Goal: Download file/media

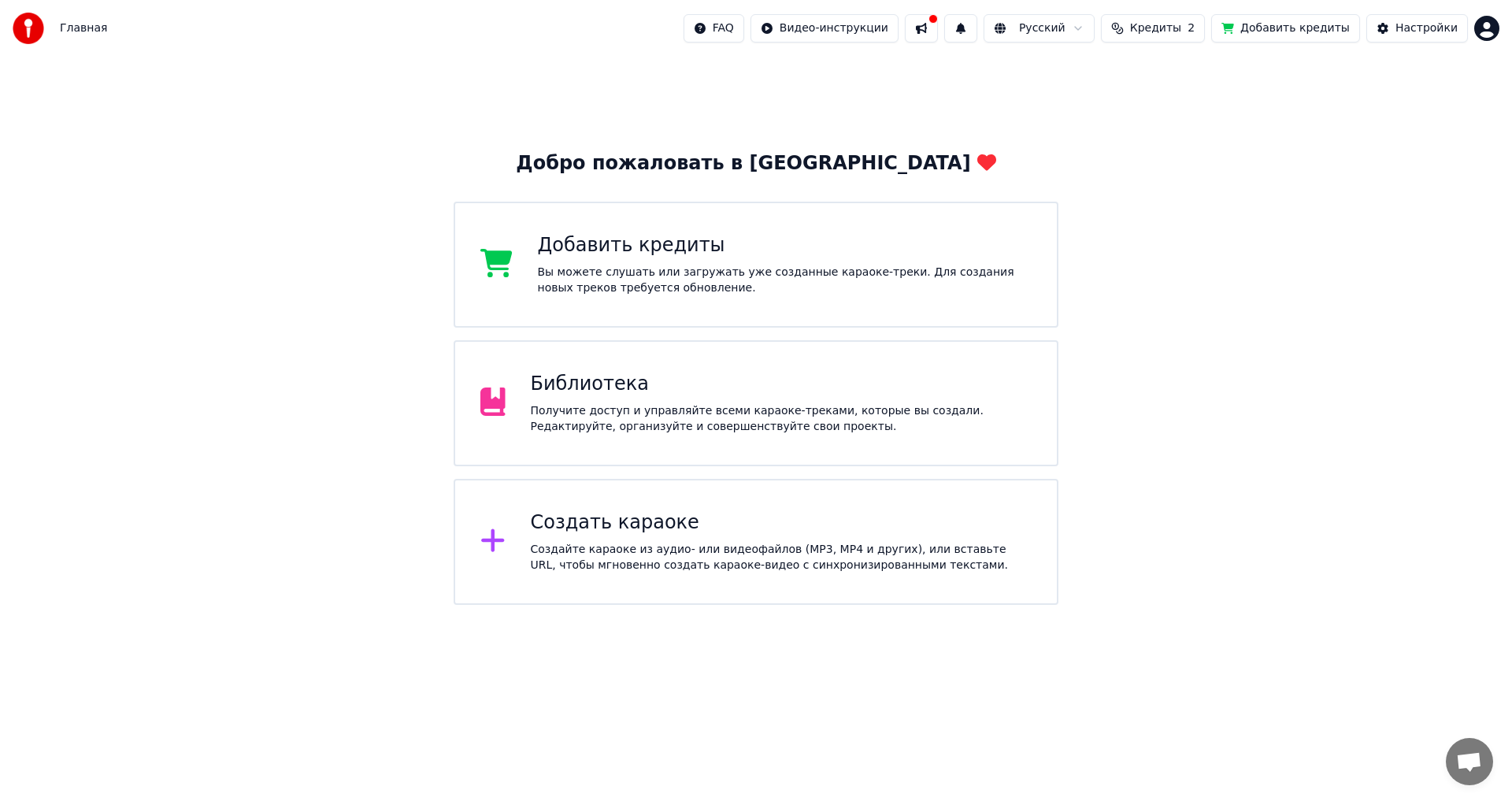
click at [586, 395] on div "Библиотека" at bounding box center [781, 384] width 502 height 25
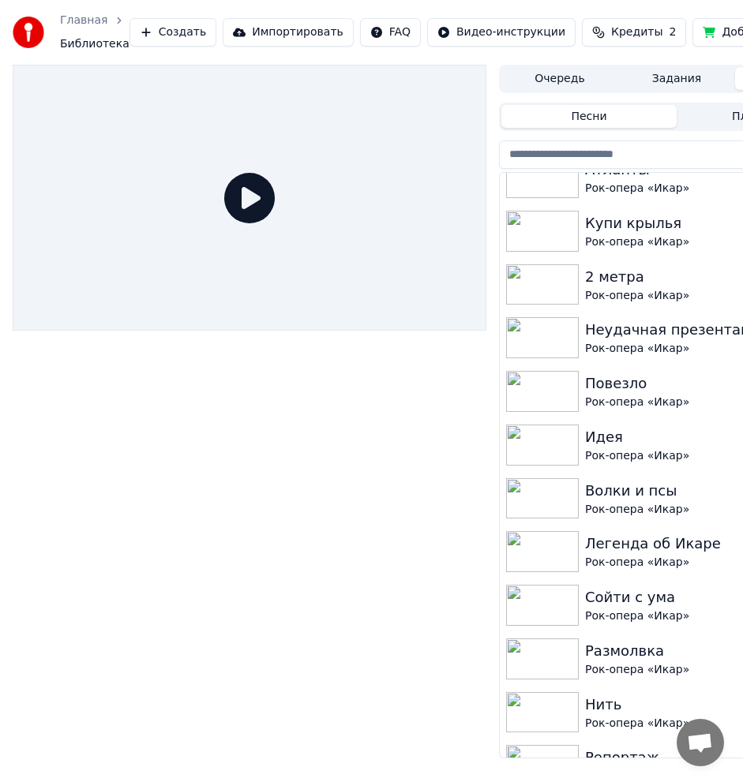
scroll to position [2623, 0]
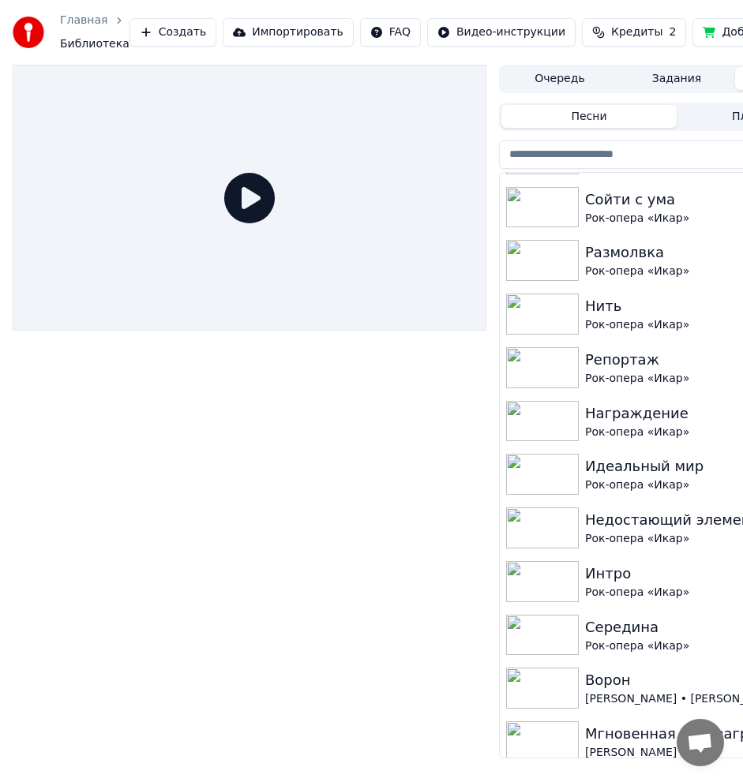
click at [654, 576] on div "Интро" at bounding box center [708, 574] width 246 height 22
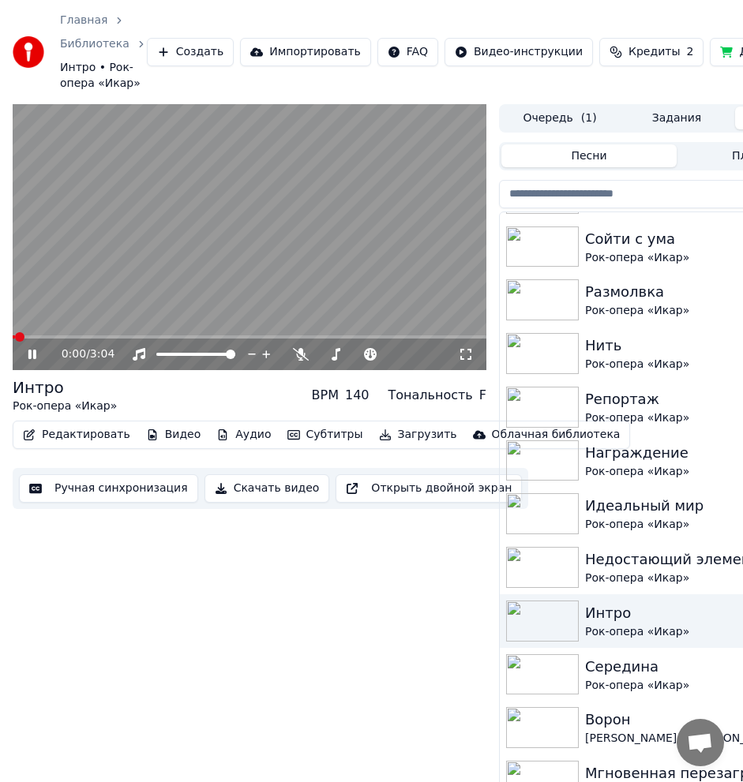
click at [218, 222] on video at bounding box center [250, 237] width 474 height 267
click at [213, 429] on button "Аудио" at bounding box center [243, 435] width 67 height 22
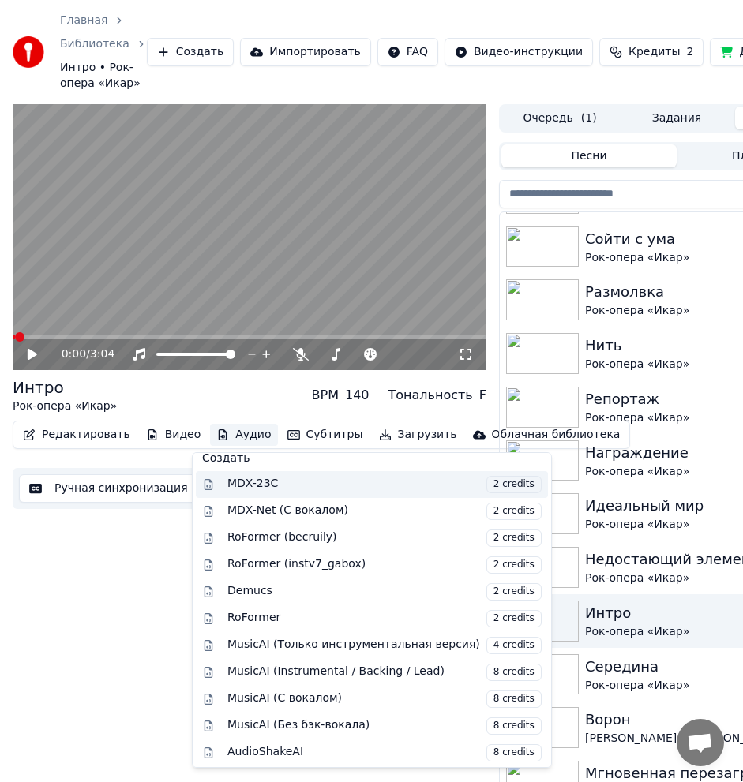
scroll to position [160, 0]
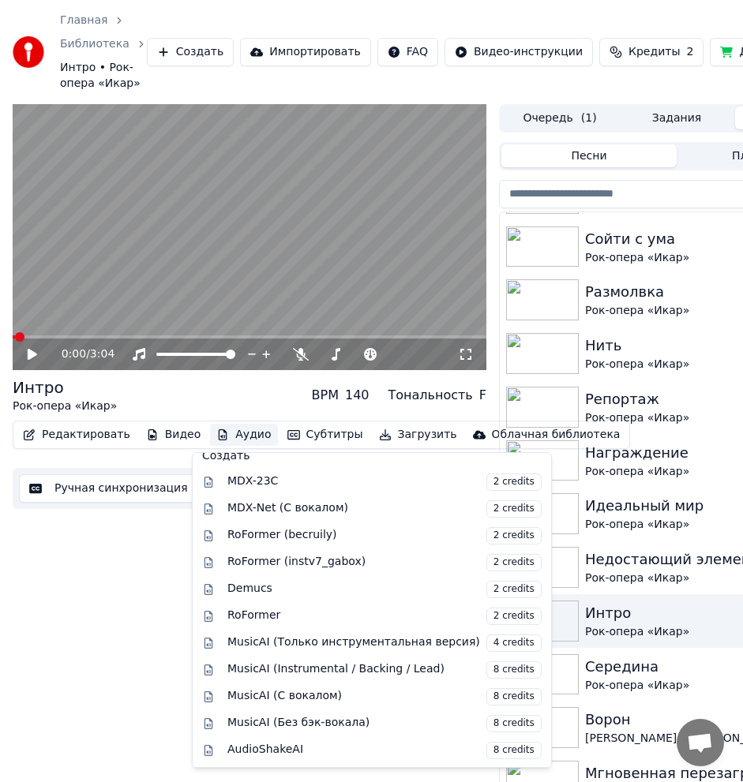
click at [236, 425] on button "Аудио" at bounding box center [243, 435] width 67 height 22
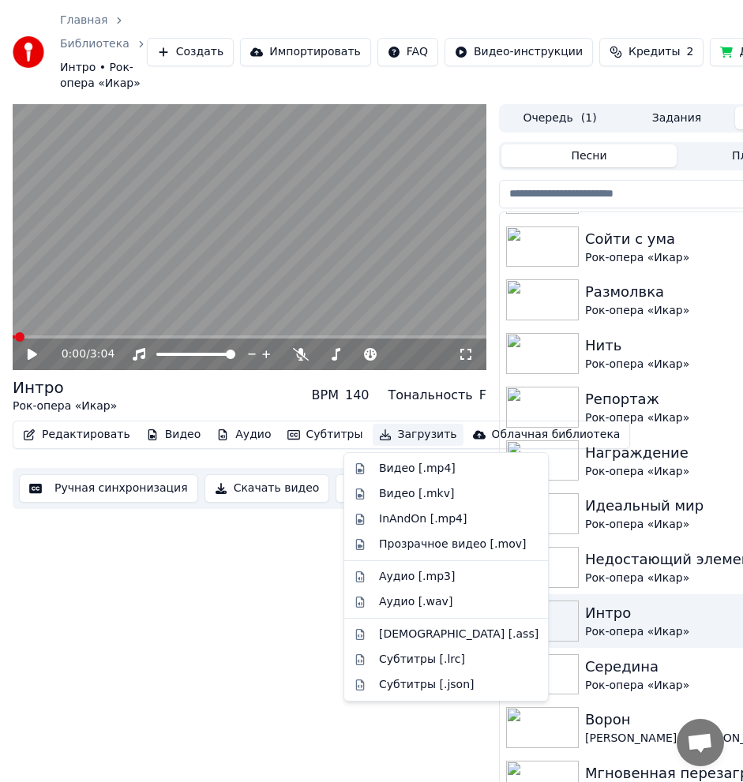
click at [399, 437] on button "Загрузить" at bounding box center [418, 435] width 91 height 22
click at [448, 580] on div "Аудио [.mp3]" at bounding box center [458, 577] width 159 height 16
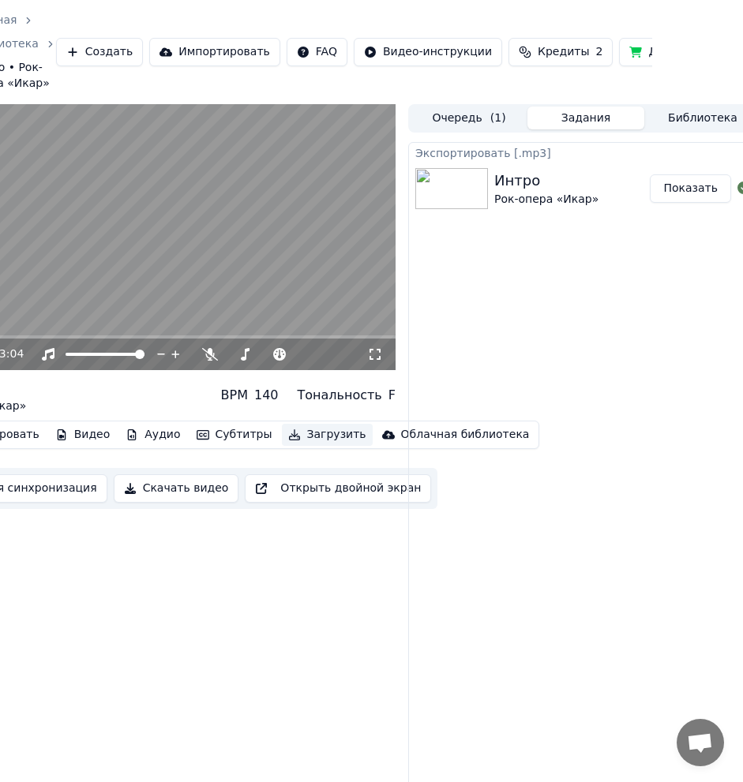
scroll to position [0, 111]
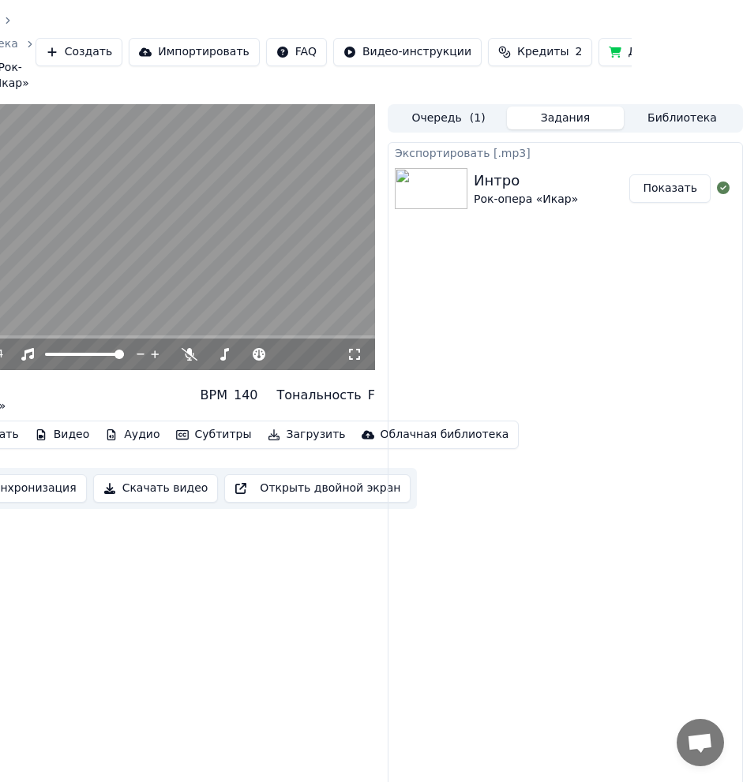
click at [30, 590] on div "0:00 / 3:04 Интро Рок-опера «Икар» BPM 140 Тональность F Редактировать Видео Ау…" at bounding box center [138, 455] width 474 height 703
click at [689, 116] on button "Библиотека" at bounding box center [682, 118] width 117 height 23
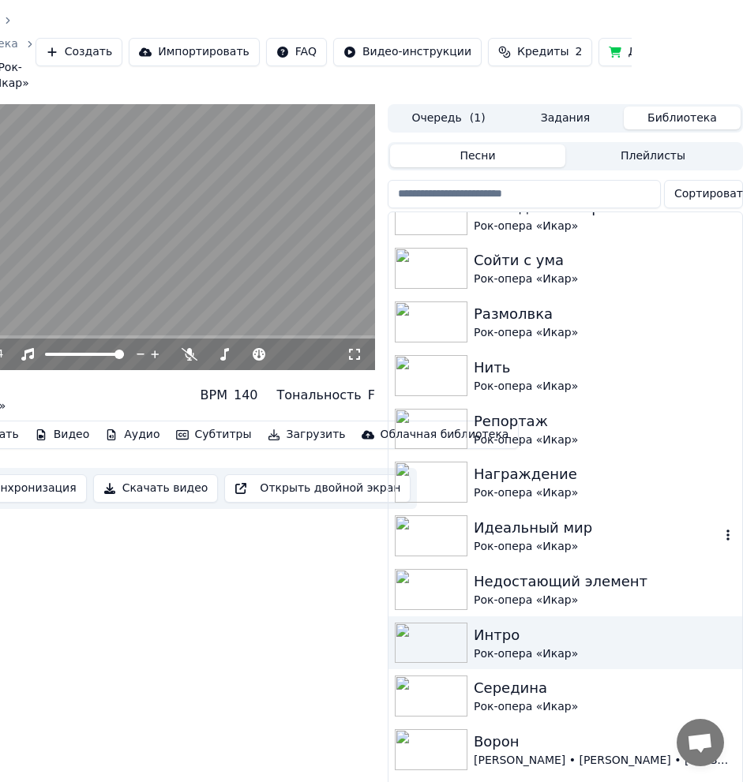
scroll to position [2624, 0]
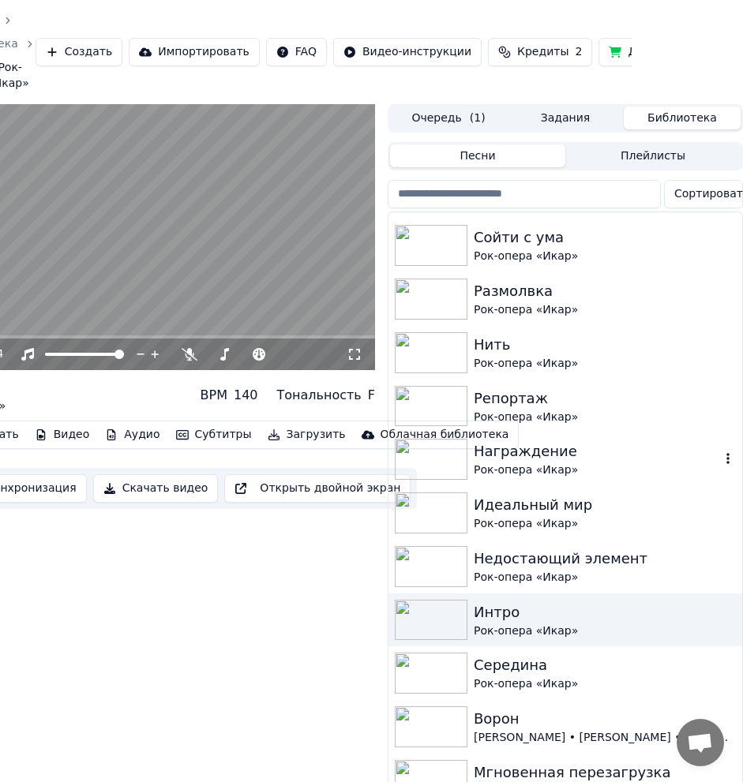
click at [588, 440] on div "Награждение Рок-опера «Икар»" at bounding box center [565, 460] width 354 height 54
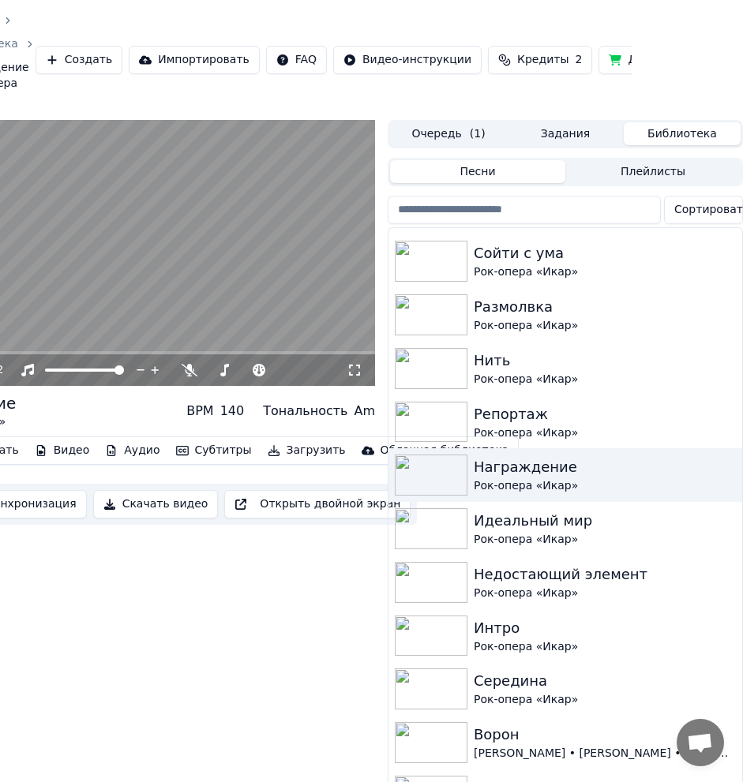
click at [231, 258] on video at bounding box center [138, 253] width 474 height 267
click at [141, 497] on button "Скачать видео" at bounding box center [156, 504] width 126 height 28
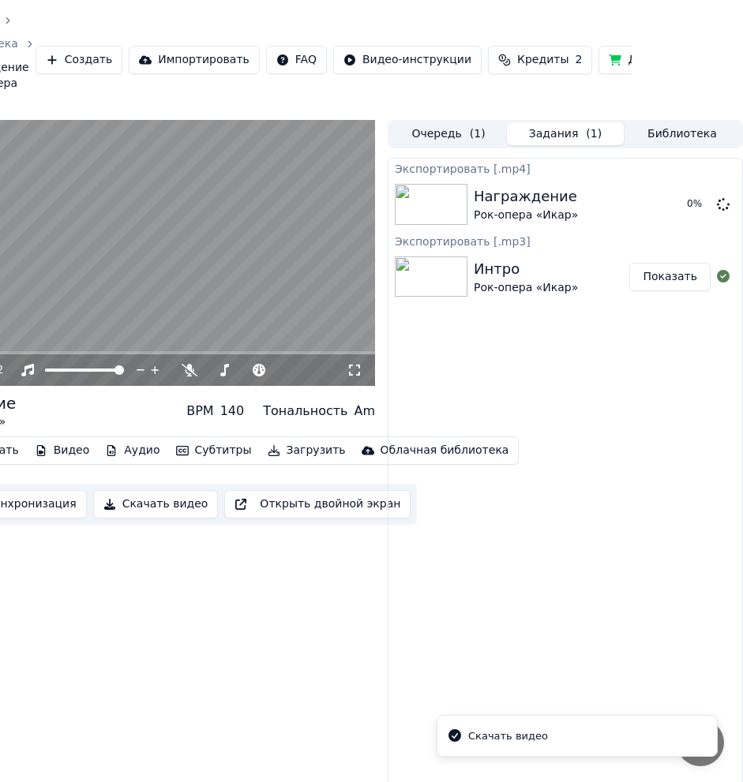
drag, startPoint x: 141, startPoint y: 497, endPoint x: 152, endPoint y: 462, distance: 36.5
click at [152, 462] on div "Редактировать Видео Аудио Субтитры Загрузить Облачная библиотека Ручная синхрон…" at bounding box center [138, 481] width 474 height 88
click at [722, 208] on icon at bounding box center [723, 203] width 13 height 13
click at [301, 441] on button "Загрузить" at bounding box center [306, 451] width 91 height 22
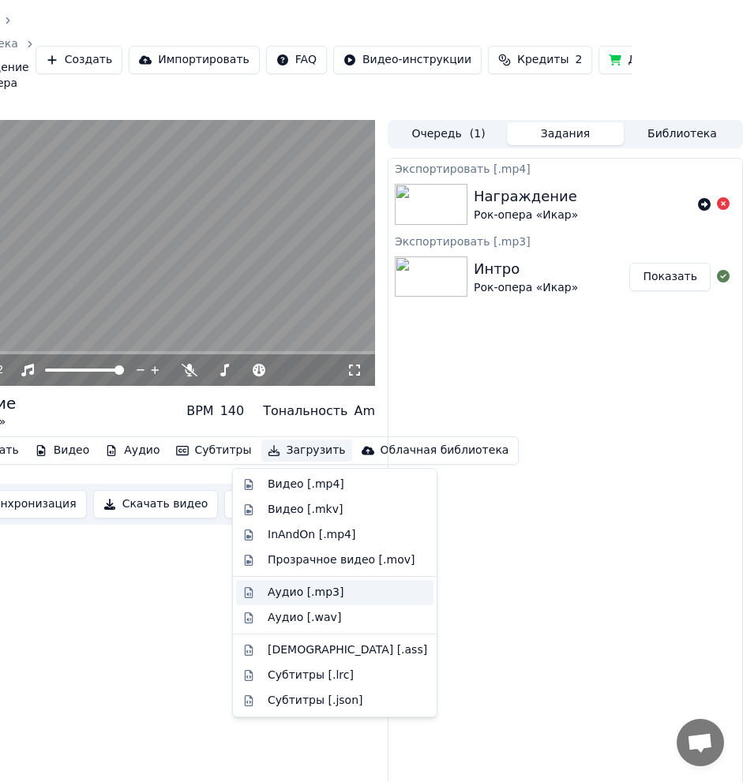
click at [378, 589] on div "Аудио [.mp3]" at bounding box center [347, 593] width 159 height 16
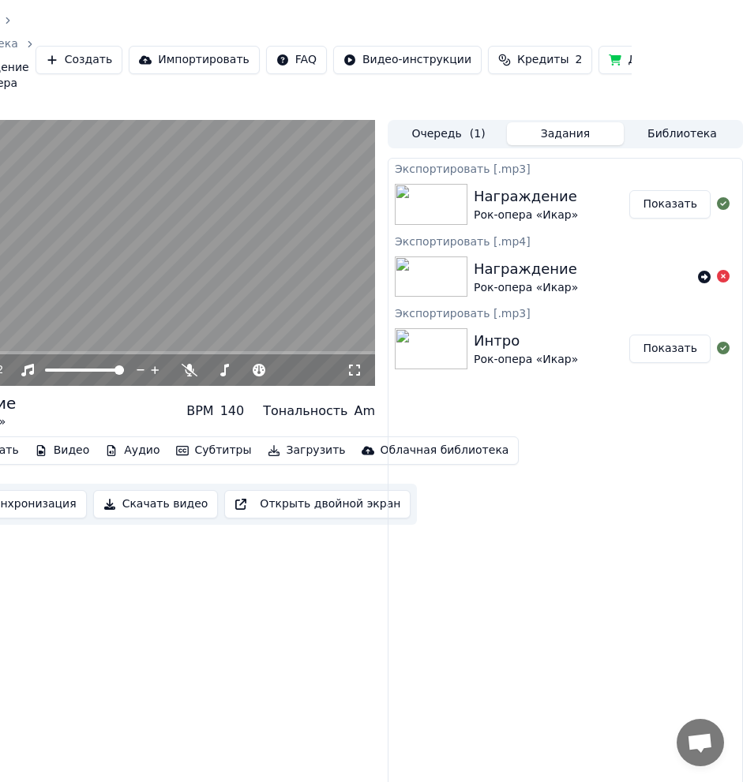
click at [655, 133] on button "Библиотека" at bounding box center [682, 133] width 117 height 23
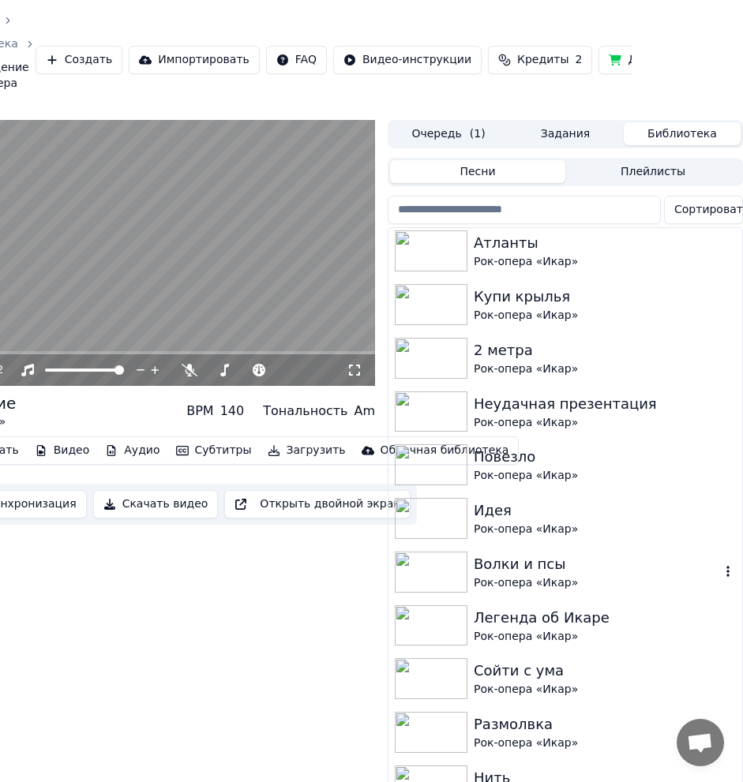
scroll to position [2211, 0]
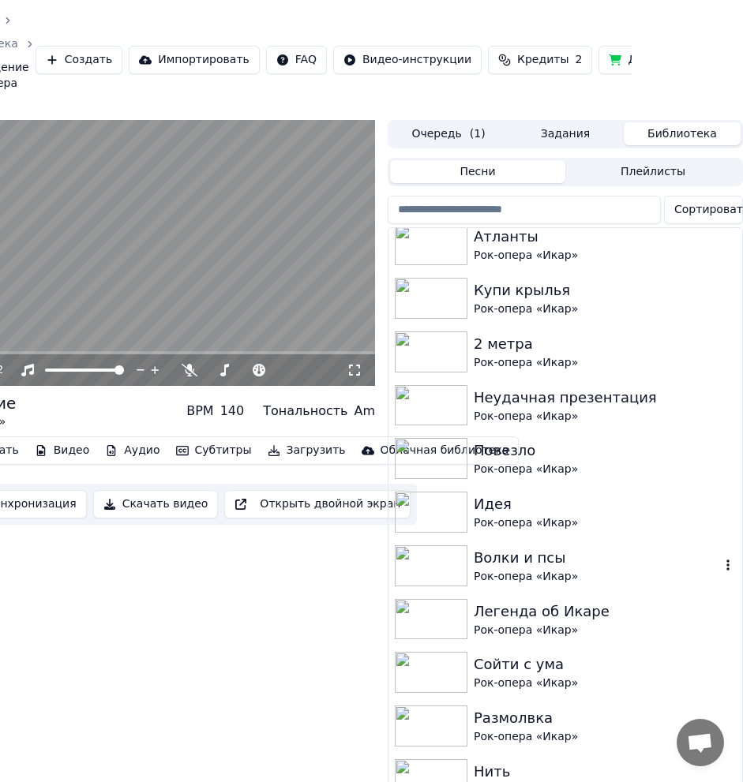
click at [594, 576] on div "Рок-опера «Икар»" at bounding box center [597, 577] width 246 height 16
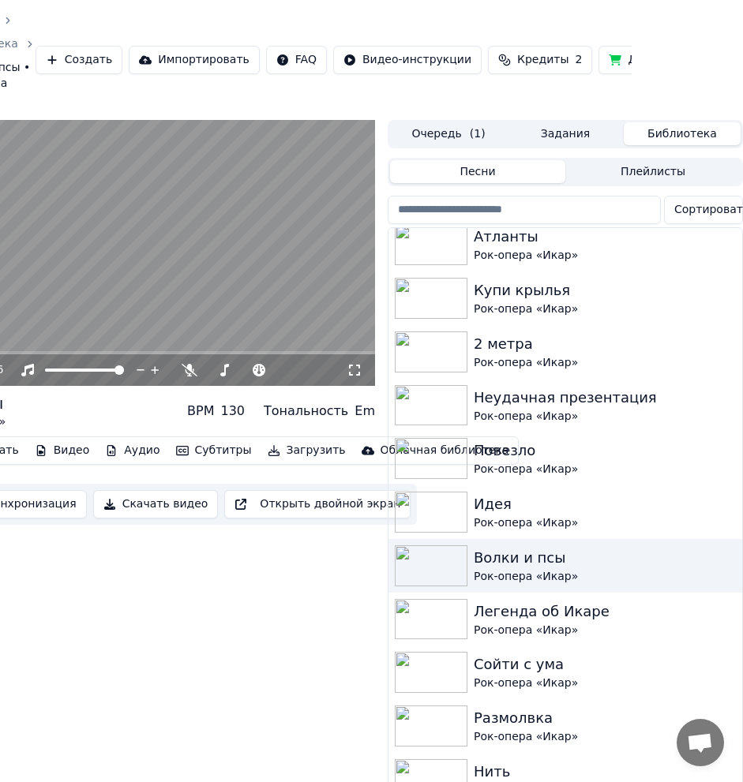
click at [220, 228] on video at bounding box center [138, 253] width 474 height 267
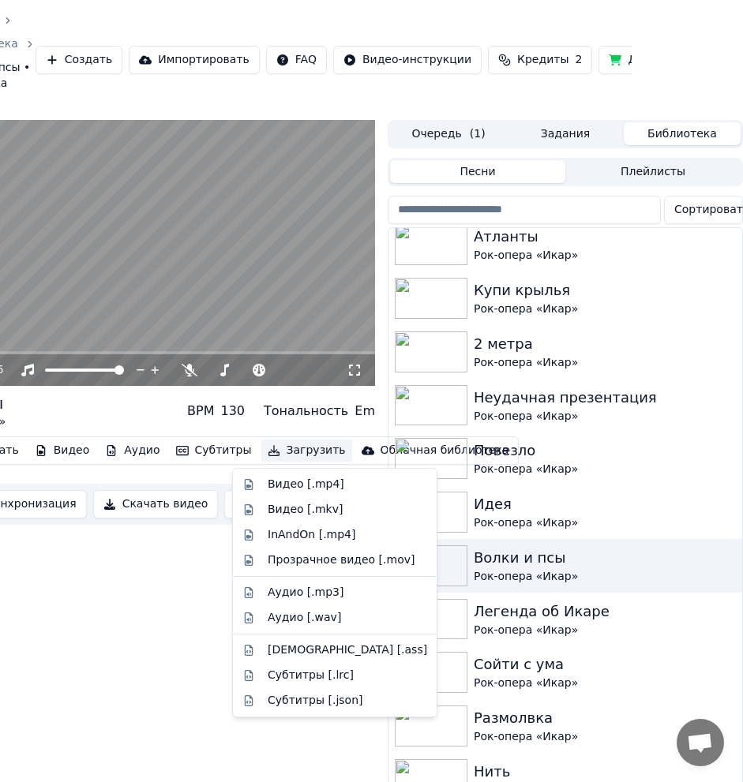
click at [279, 451] on button "Загрузить" at bounding box center [306, 451] width 91 height 22
click at [356, 598] on div "Аудио [.mp3]" at bounding box center [347, 593] width 159 height 16
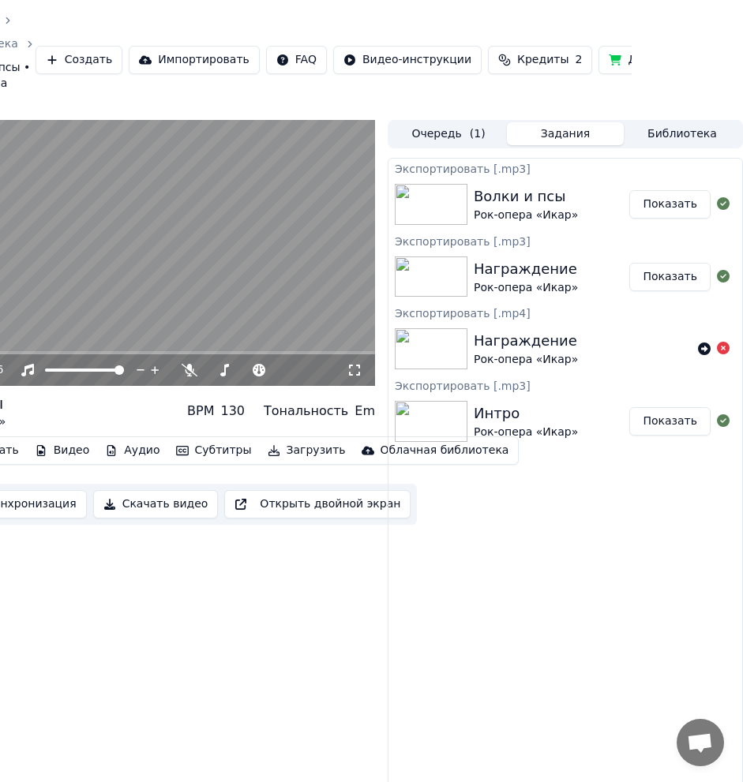
click at [694, 504] on div "Экспортировать [.mp3] Волки и псы Рок-опера «Икар» Показать Экспортировать [.mp…" at bounding box center [565, 490] width 355 height 665
click at [657, 134] on button "Библиотека" at bounding box center [682, 133] width 117 height 23
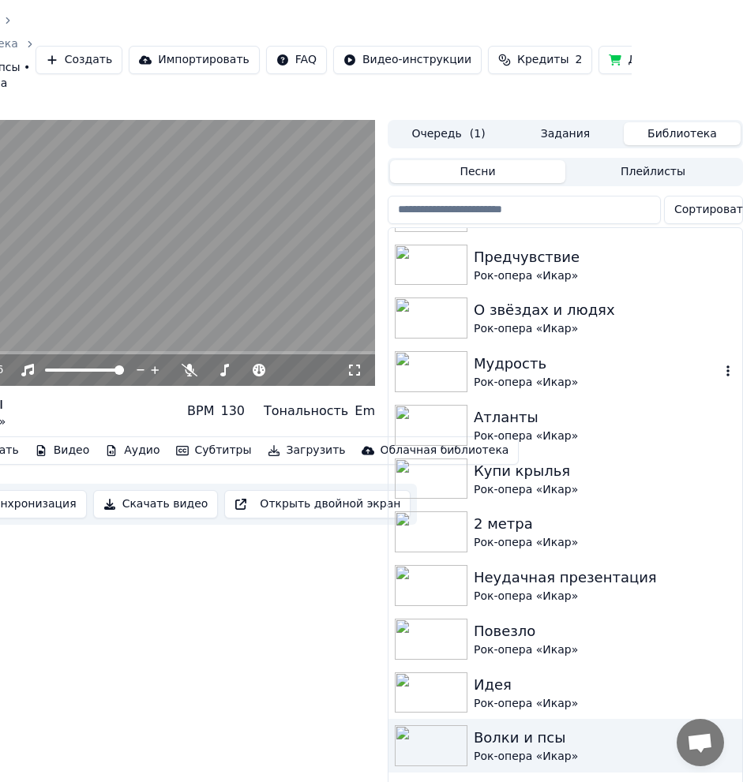
scroll to position [2053, 0]
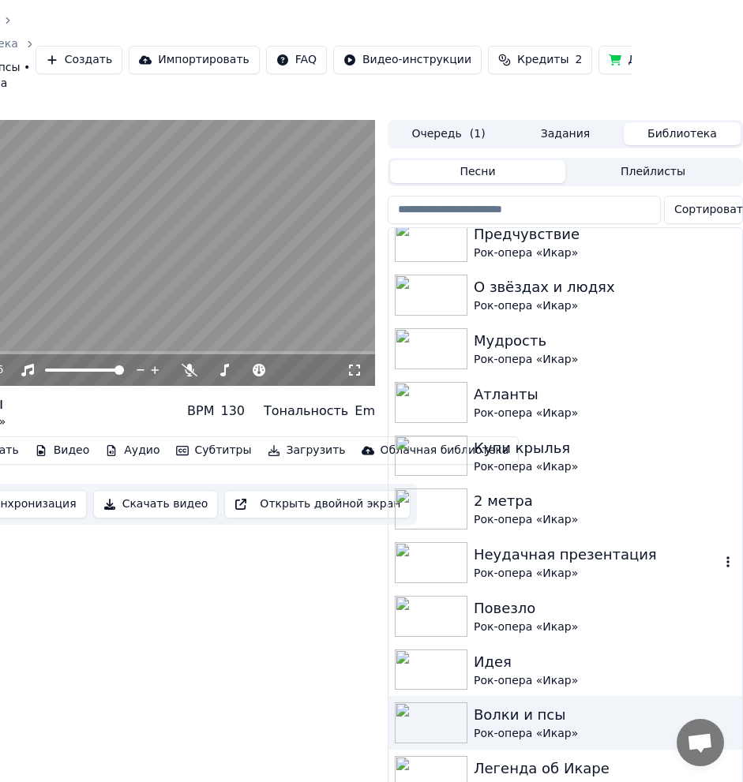
click at [639, 558] on div "Неудачная презентация" at bounding box center [597, 555] width 246 height 22
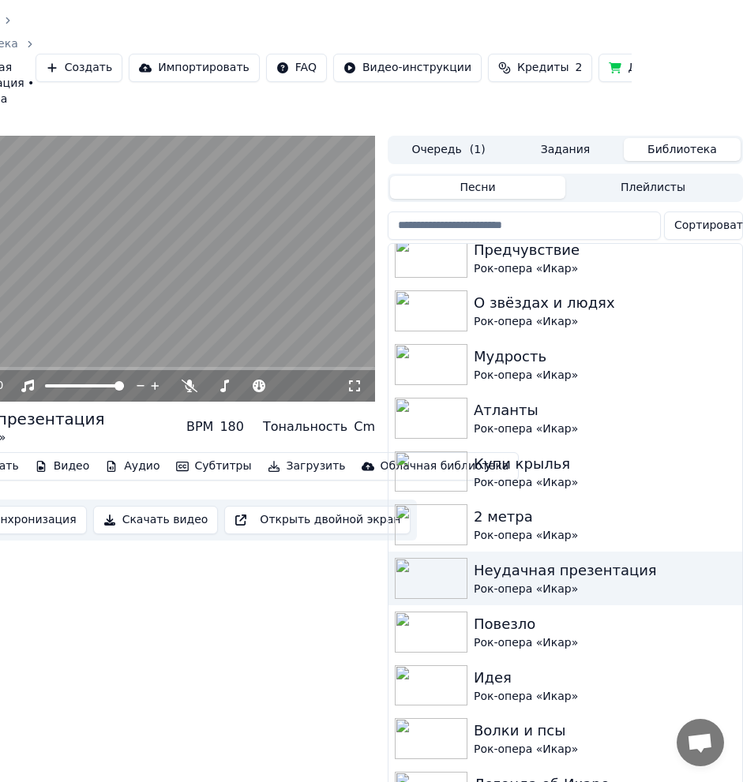
click at [204, 259] on video at bounding box center [138, 269] width 474 height 267
click at [283, 471] on button "Загрузить" at bounding box center [306, 467] width 91 height 22
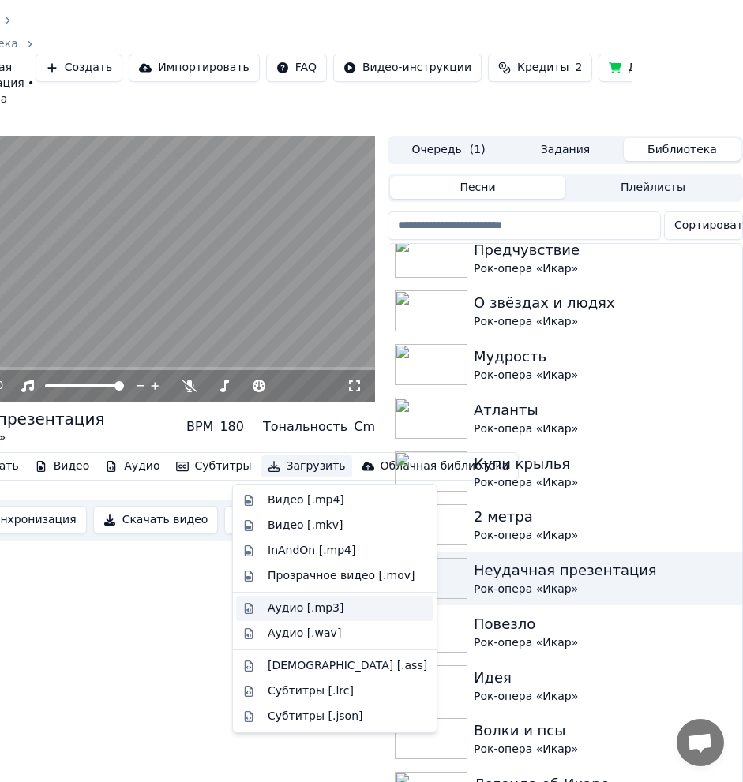
click at [332, 606] on div "Аудио [.mp3]" at bounding box center [306, 609] width 76 height 16
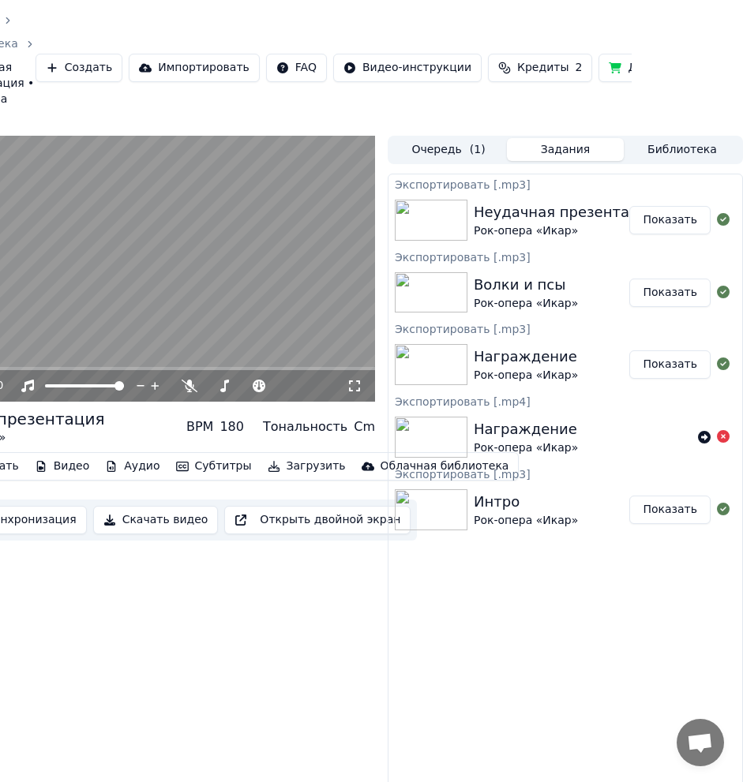
click at [664, 149] on button "Библиотека" at bounding box center [682, 149] width 117 height 23
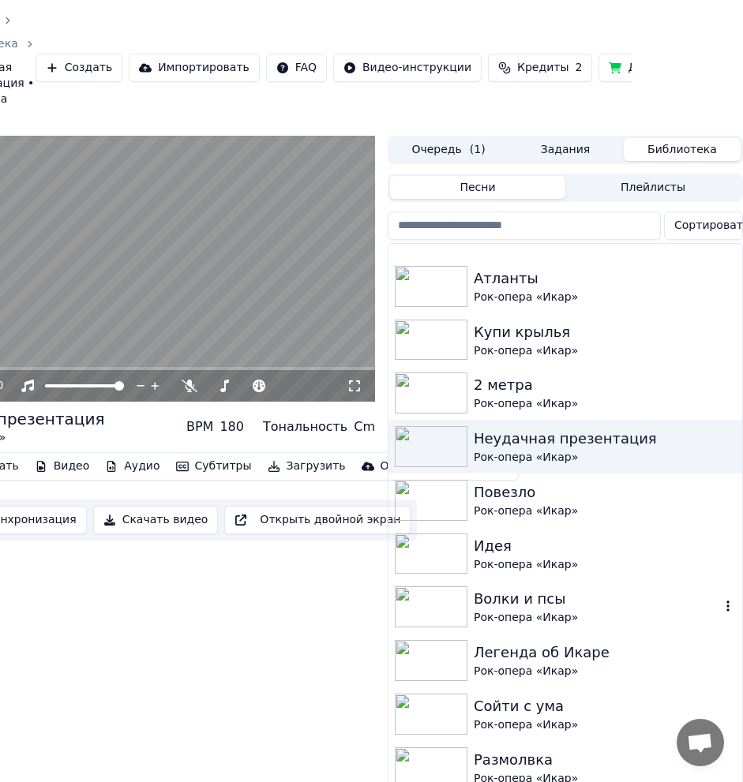
scroll to position [2211, 0]
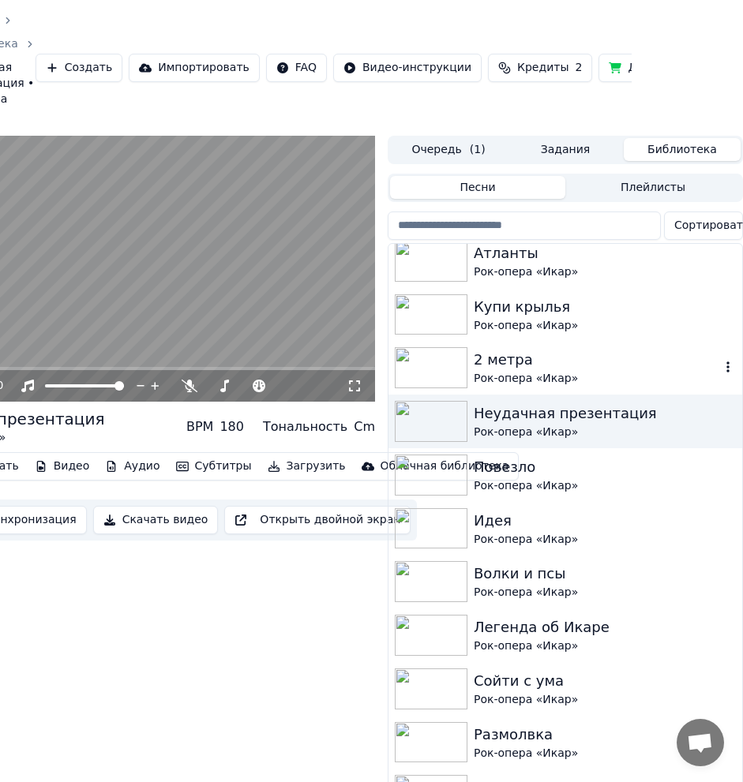
click at [552, 362] on div "2 метра" at bounding box center [597, 360] width 246 height 22
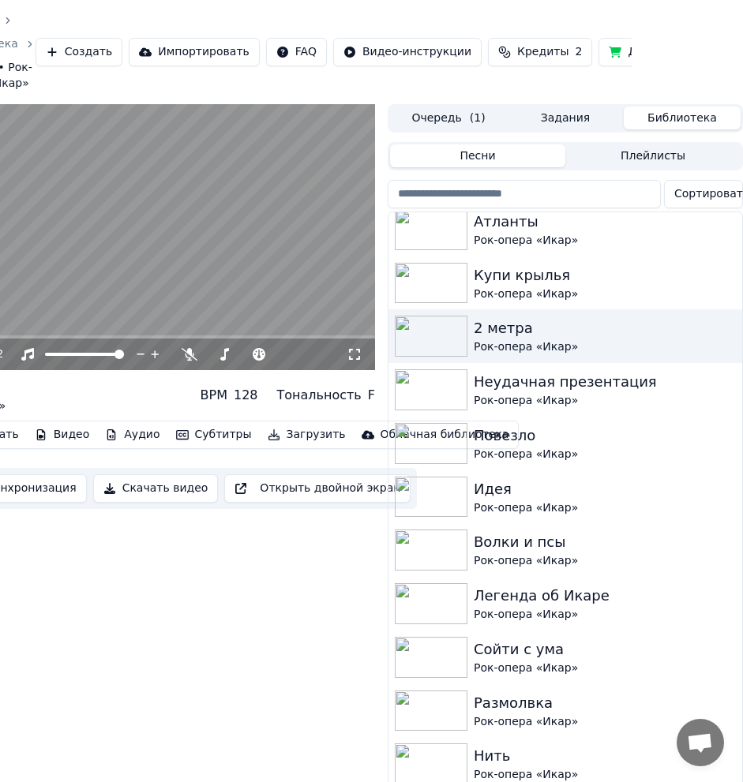
click at [192, 270] on video at bounding box center [138, 237] width 474 height 267
click at [280, 430] on button "Загрузить" at bounding box center [306, 435] width 91 height 22
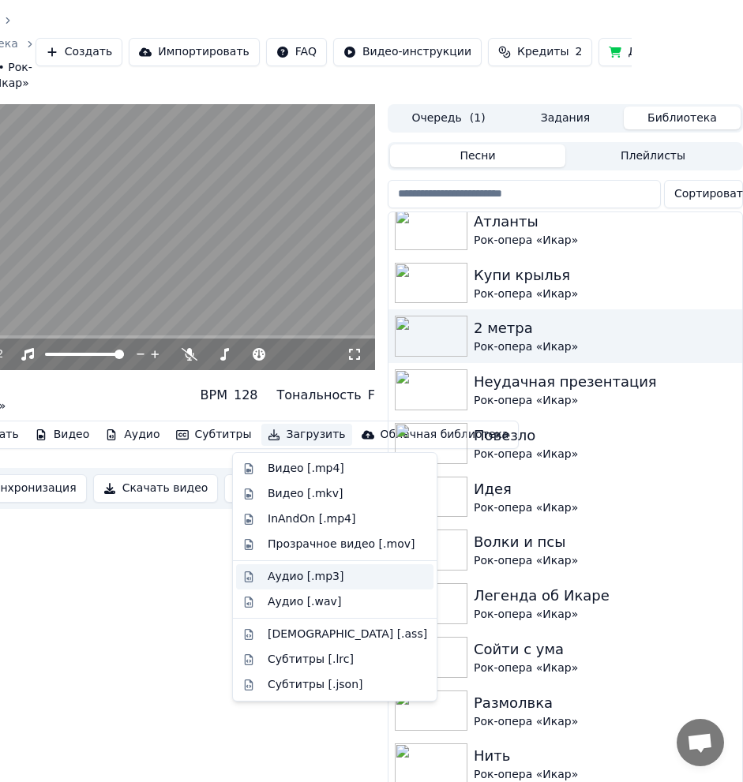
click at [321, 575] on div "Аудио [.mp3]" at bounding box center [306, 577] width 76 height 16
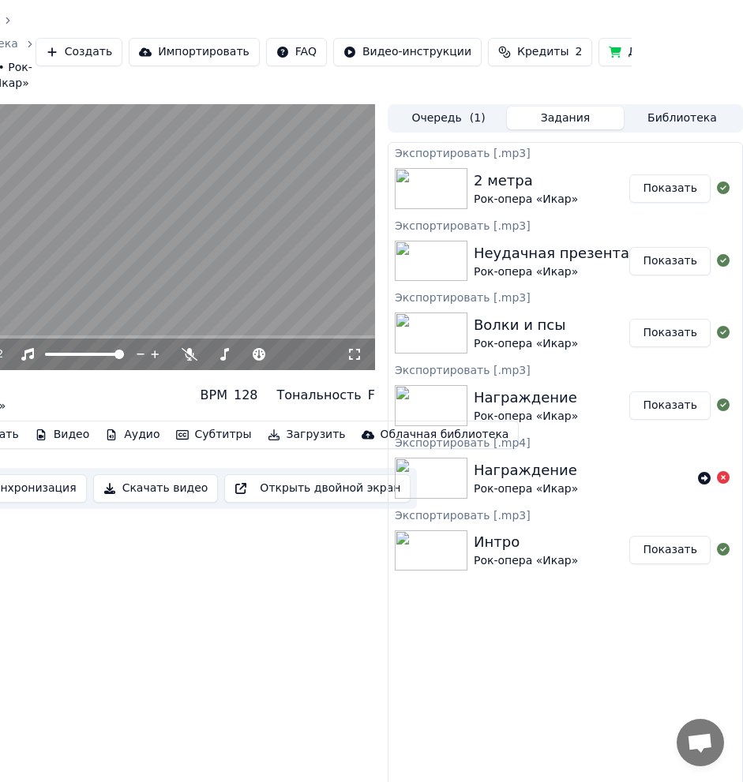
click at [672, 121] on button "Библиотека" at bounding box center [682, 118] width 117 height 23
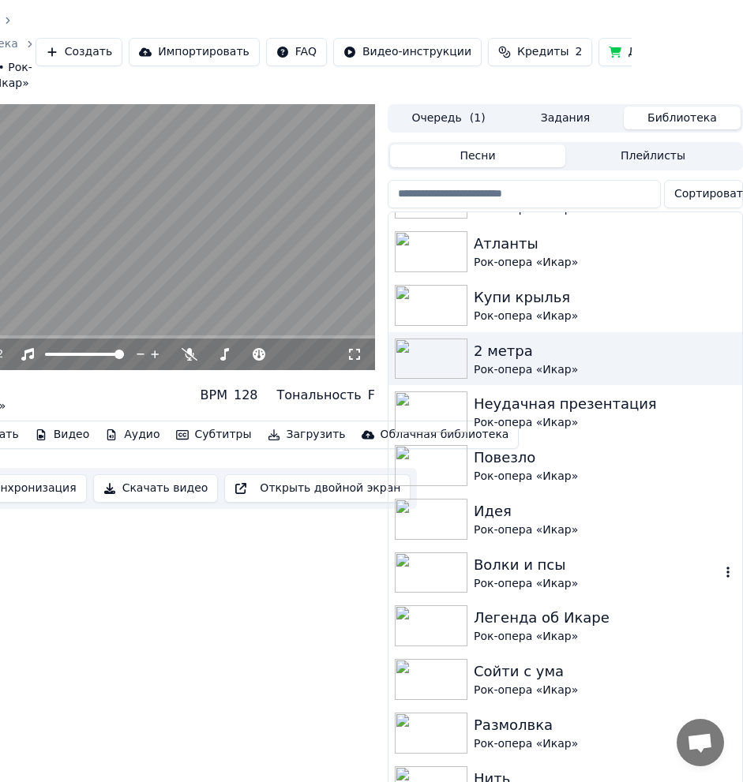
scroll to position [2189, 0]
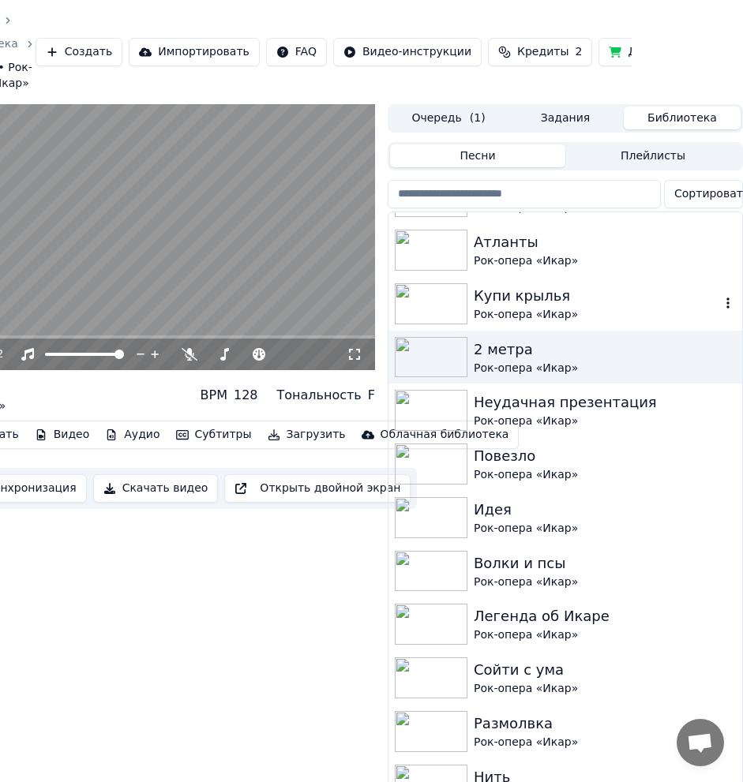
click at [610, 301] on div "Купи крылья" at bounding box center [597, 296] width 246 height 22
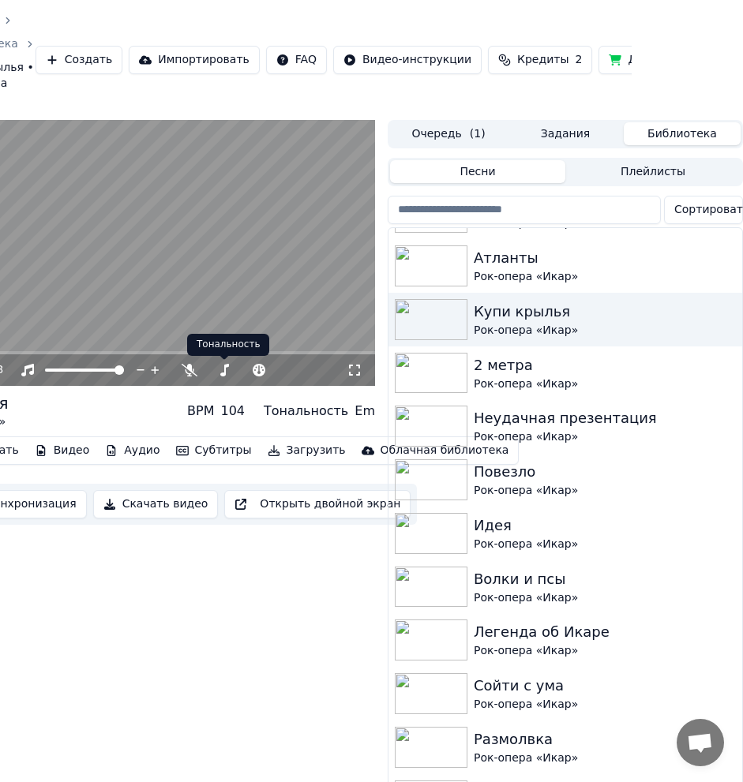
click at [207, 308] on video at bounding box center [138, 253] width 474 height 267
click at [274, 452] on button "Загрузить" at bounding box center [306, 451] width 91 height 22
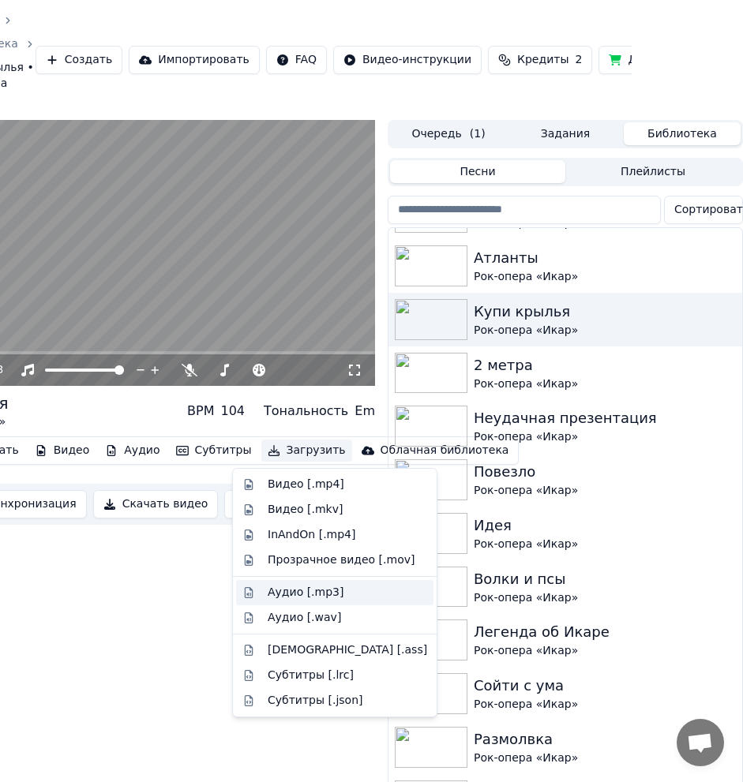
click at [311, 595] on div "Аудио [.mp3]" at bounding box center [306, 593] width 76 height 16
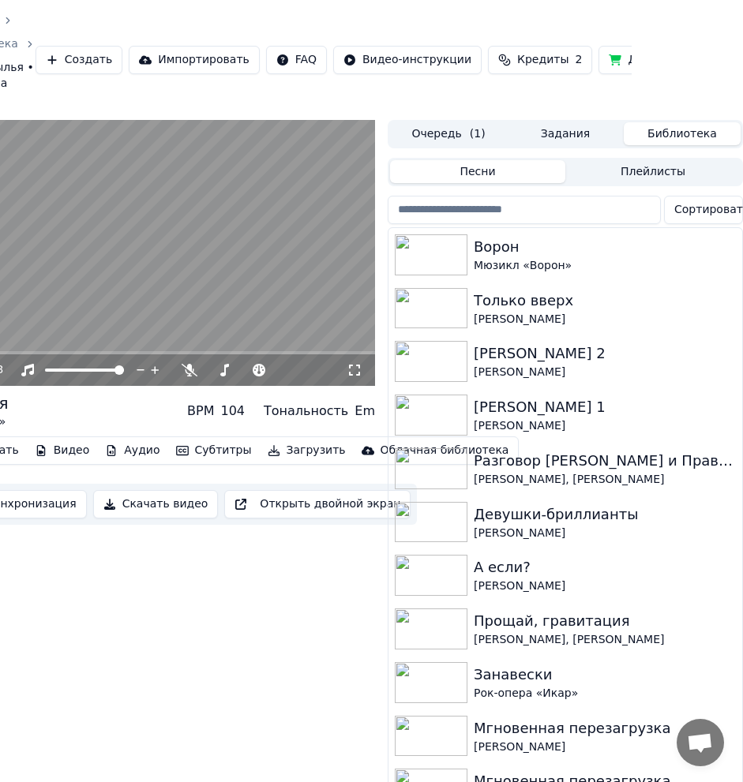
click at [697, 128] on button "Библиотека" at bounding box center [682, 133] width 117 height 23
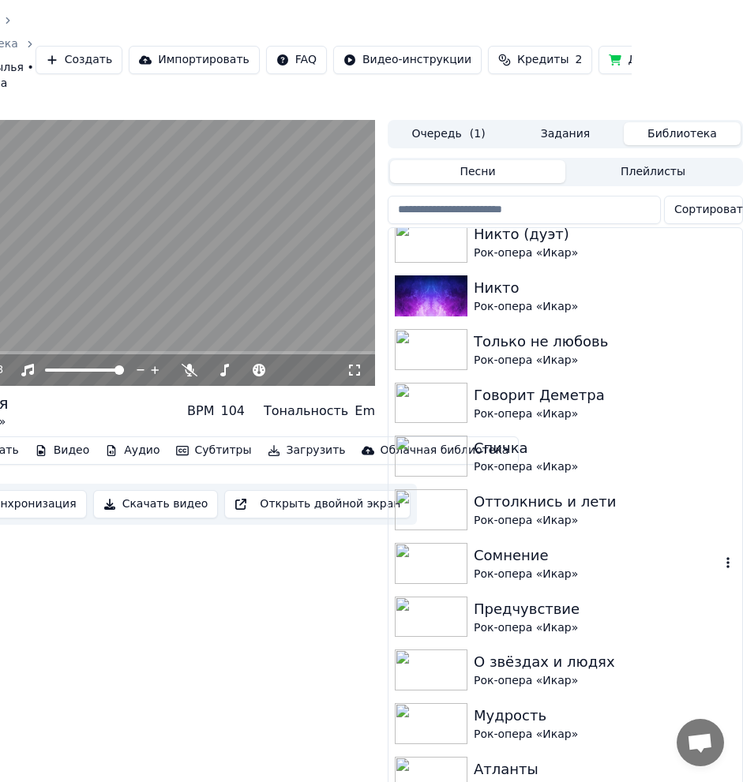
scroll to position [1678, 0]
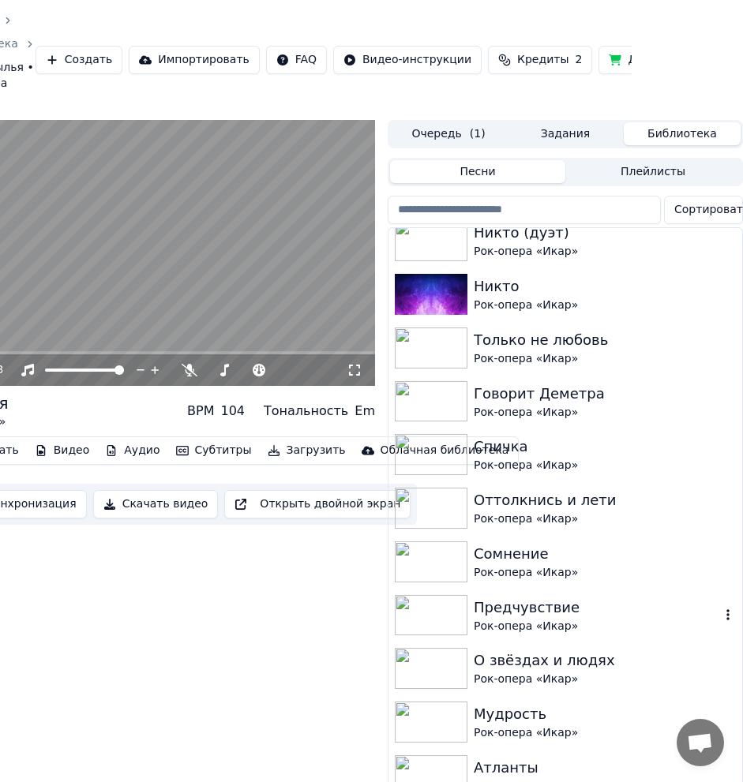
click at [611, 609] on div "Предчувствие" at bounding box center [597, 608] width 246 height 22
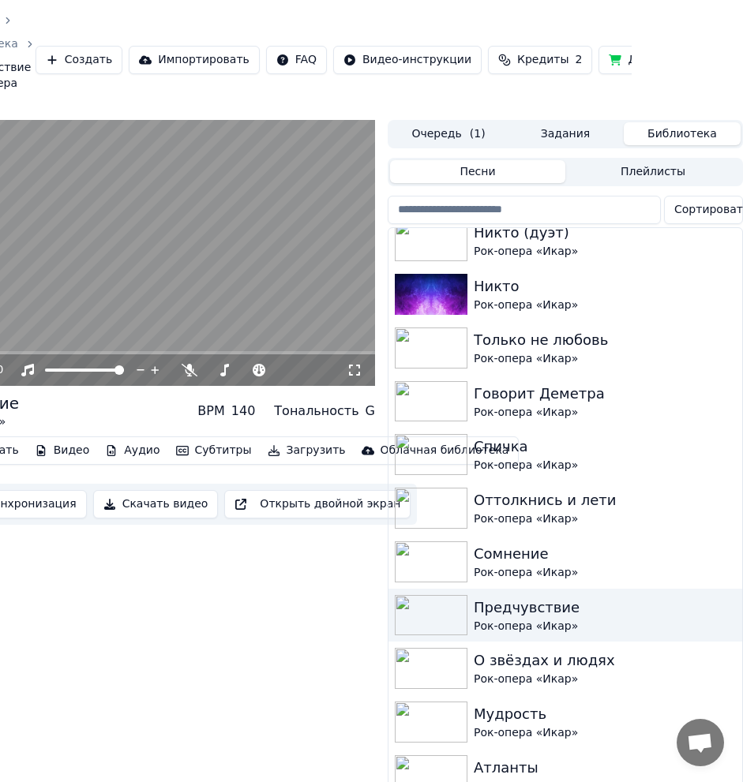
click at [225, 275] on video at bounding box center [138, 253] width 474 height 267
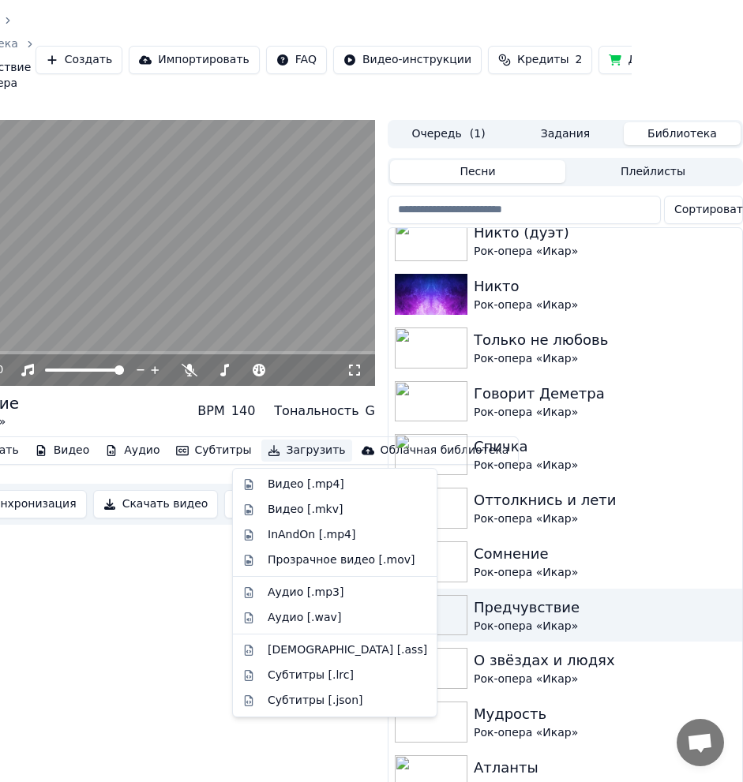
click at [283, 448] on button "Загрузить" at bounding box center [306, 451] width 91 height 22
click at [335, 603] on div "Аудио [.mp3]" at bounding box center [334, 592] width 197 height 25
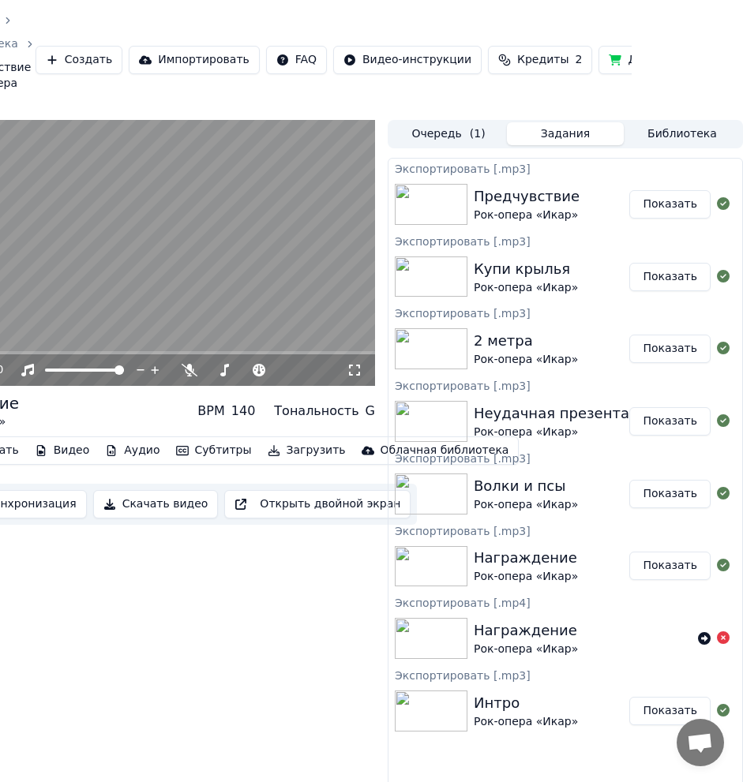
click at [676, 132] on button "Библиотека" at bounding box center [682, 133] width 117 height 23
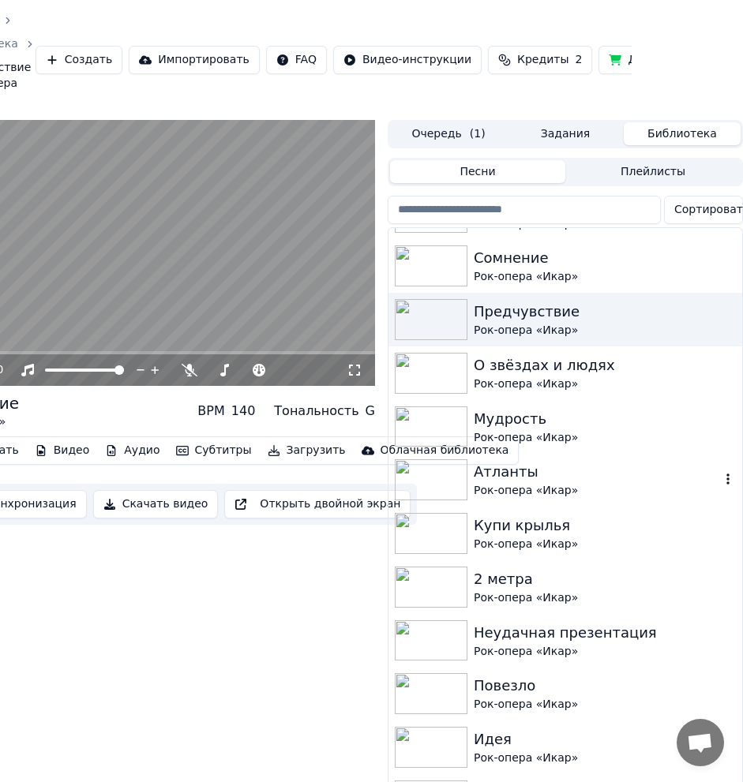
scroll to position [1975, 0]
click at [628, 267] on div "Сомнение" at bounding box center [597, 257] width 246 height 22
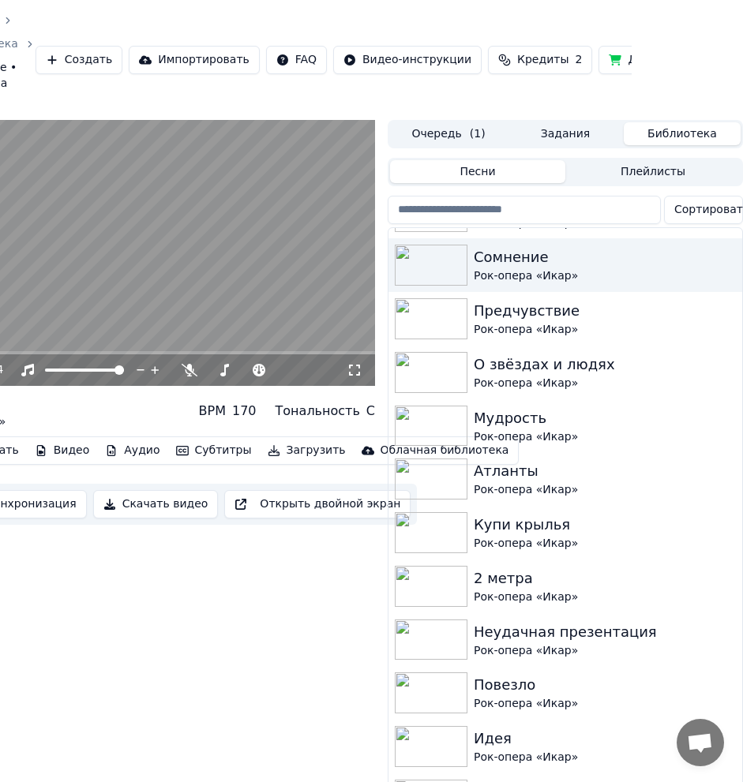
click at [216, 259] on video at bounding box center [138, 253] width 474 height 267
click at [265, 446] on button "Загрузить" at bounding box center [306, 451] width 91 height 22
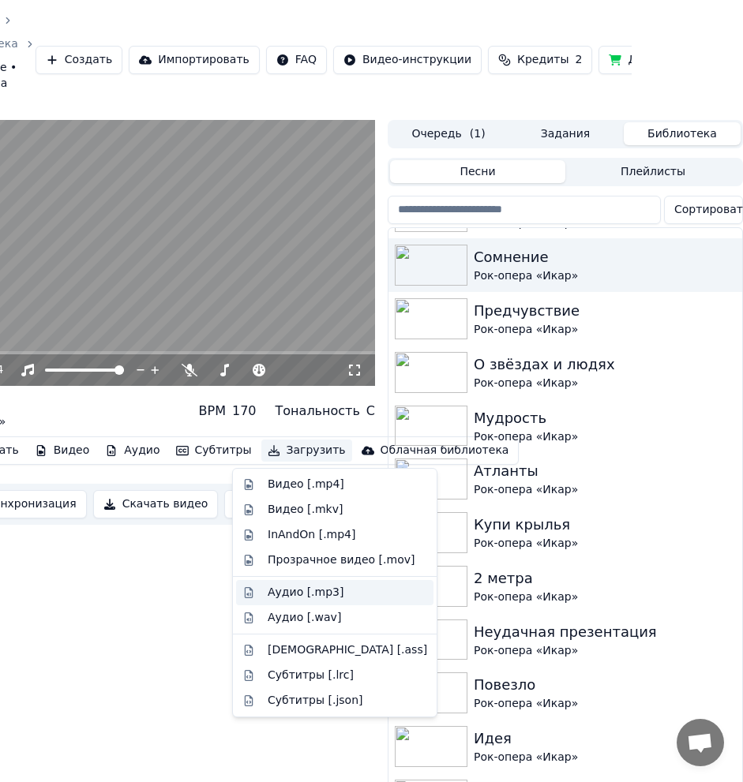
click at [317, 599] on div "Аудио [.mp3]" at bounding box center [306, 593] width 76 height 16
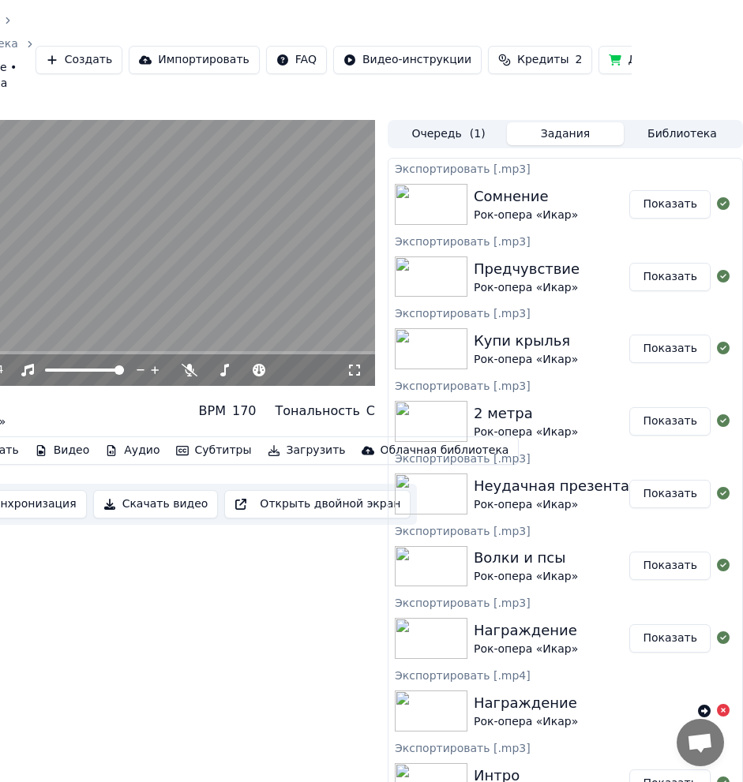
click at [697, 128] on button "Библиотека" at bounding box center [682, 133] width 117 height 23
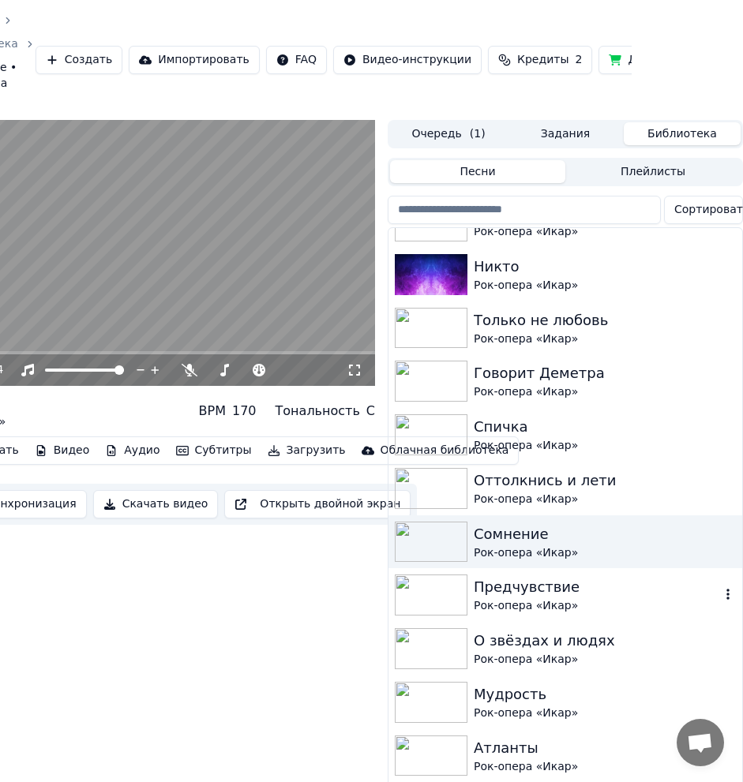
scroll to position [1698, 0]
click at [617, 482] on div "Оттолкнись и лети" at bounding box center [597, 480] width 246 height 22
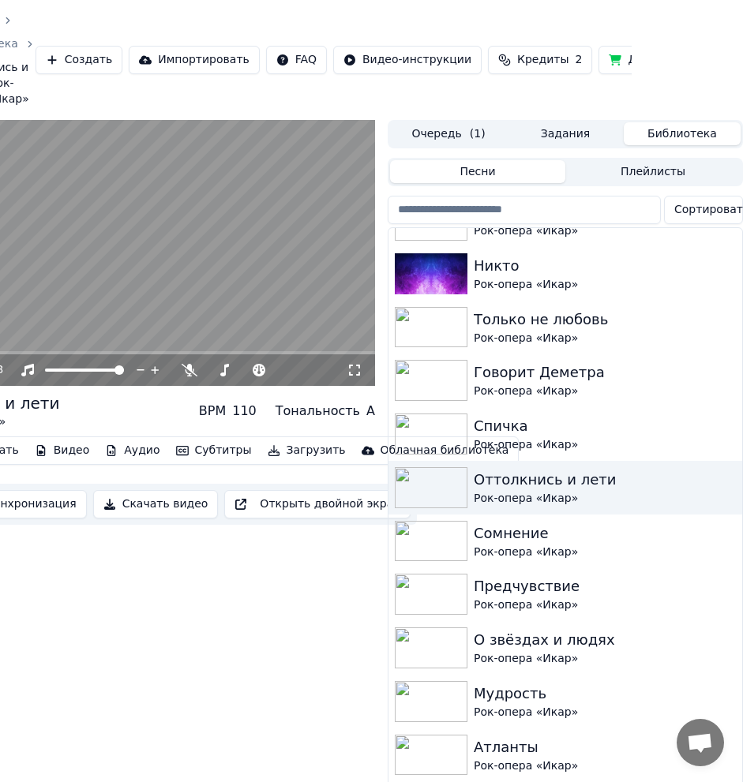
click at [235, 267] on video at bounding box center [138, 253] width 474 height 267
click at [261, 450] on button "Загрузить" at bounding box center [306, 451] width 91 height 22
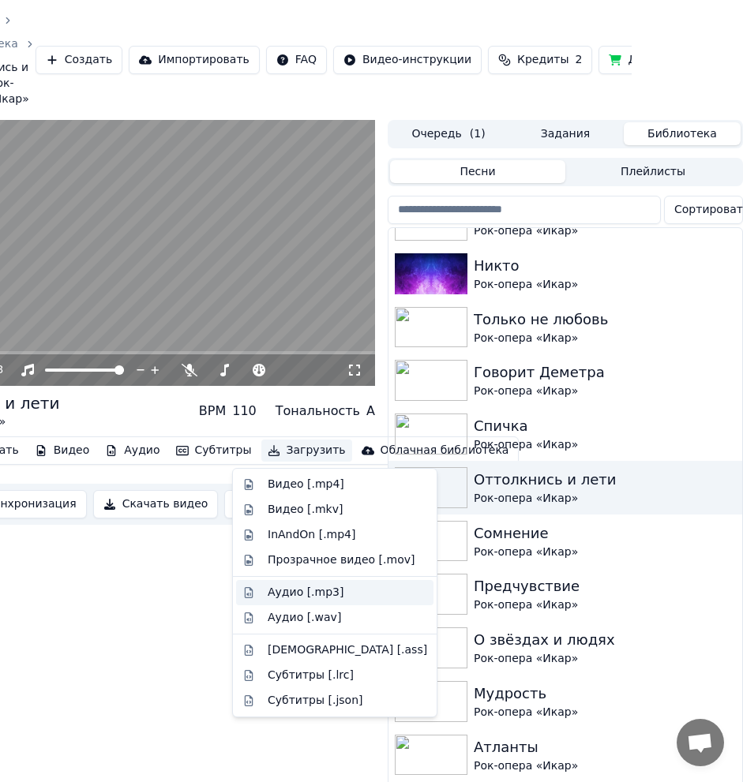
click at [318, 596] on div "Аудио [.mp3]" at bounding box center [306, 593] width 76 height 16
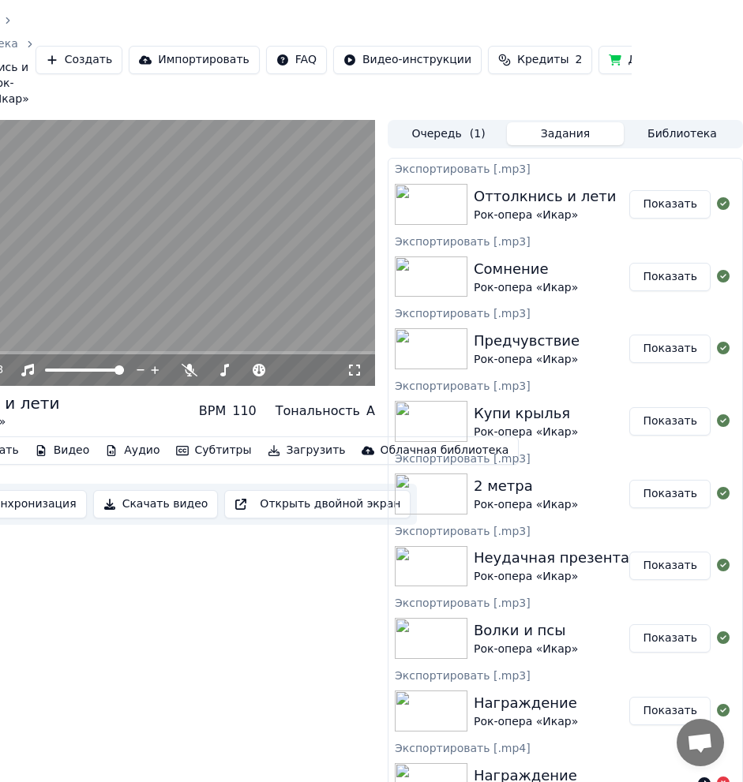
click at [685, 124] on button "Библиотека" at bounding box center [682, 133] width 117 height 23
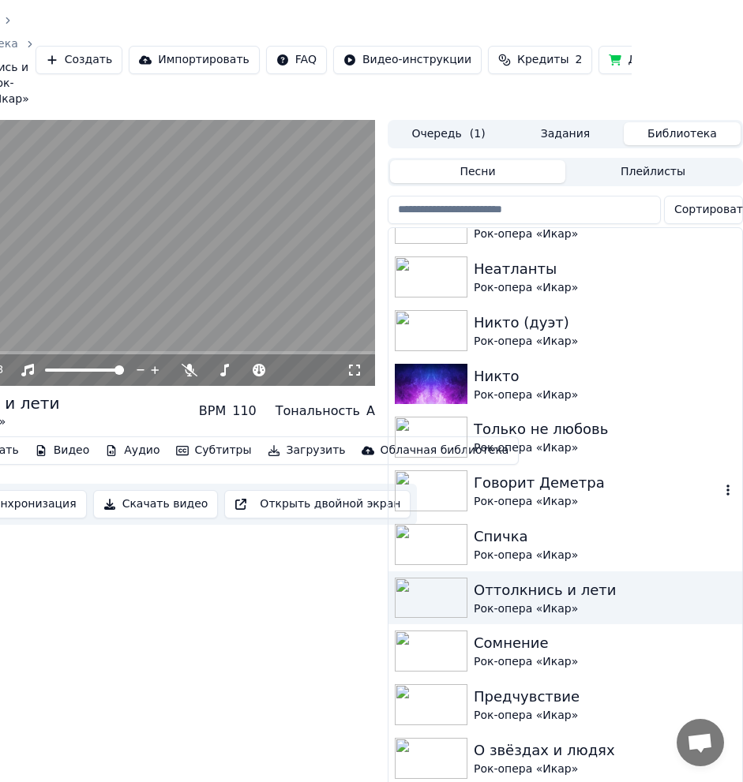
scroll to position [1589, 0]
click at [606, 494] on div "Рок-опера «Икар»" at bounding box center [597, 501] width 246 height 16
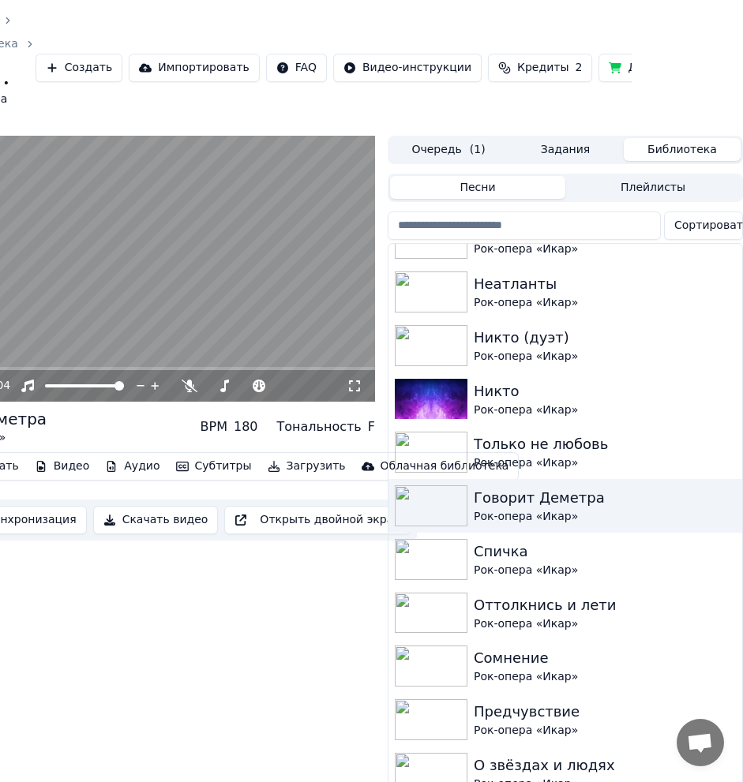
click at [272, 291] on video at bounding box center [138, 269] width 474 height 267
click at [273, 466] on button "Загрузить" at bounding box center [306, 467] width 91 height 22
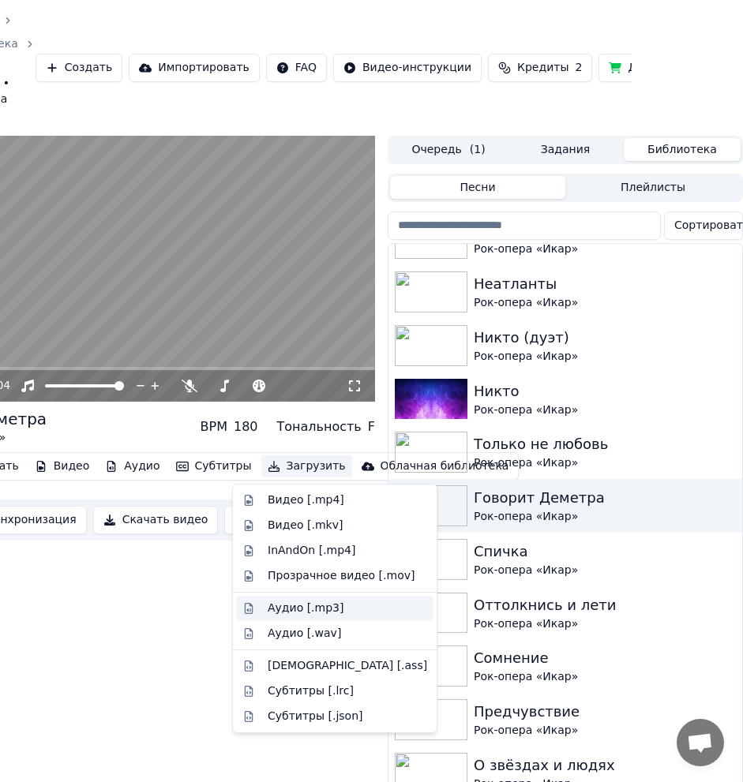
click at [329, 610] on div "Аудио [.mp3]" at bounding box center [306, 609] width 76 height 16
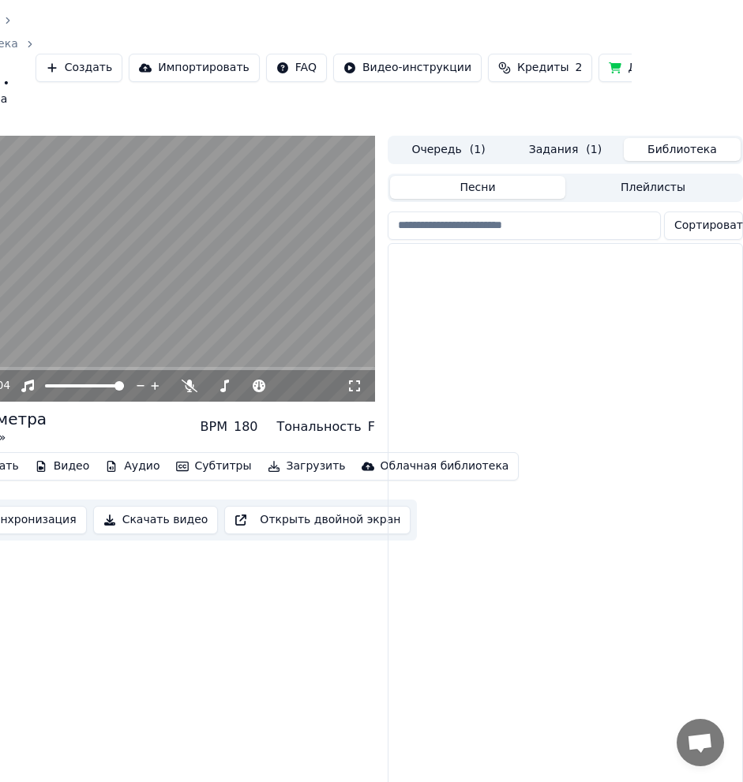
click at [676, 148] on button "Библиотека" at bounding box center [682, 149] width 117 height 23
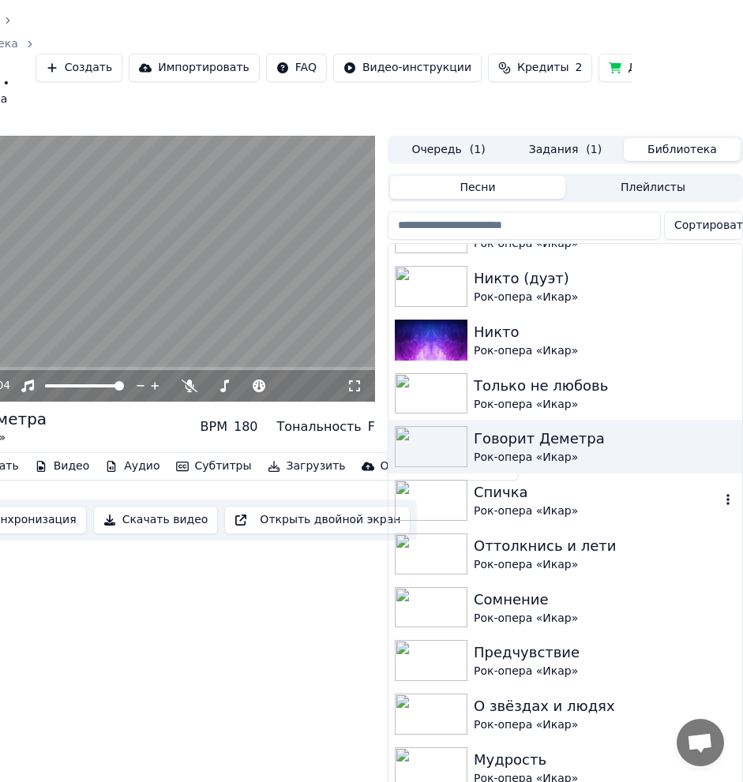
scroll to position [1649, 0]
click at [626, 387] on div "Только не любовь" at bounding box center [597, 385] width 246 height 22
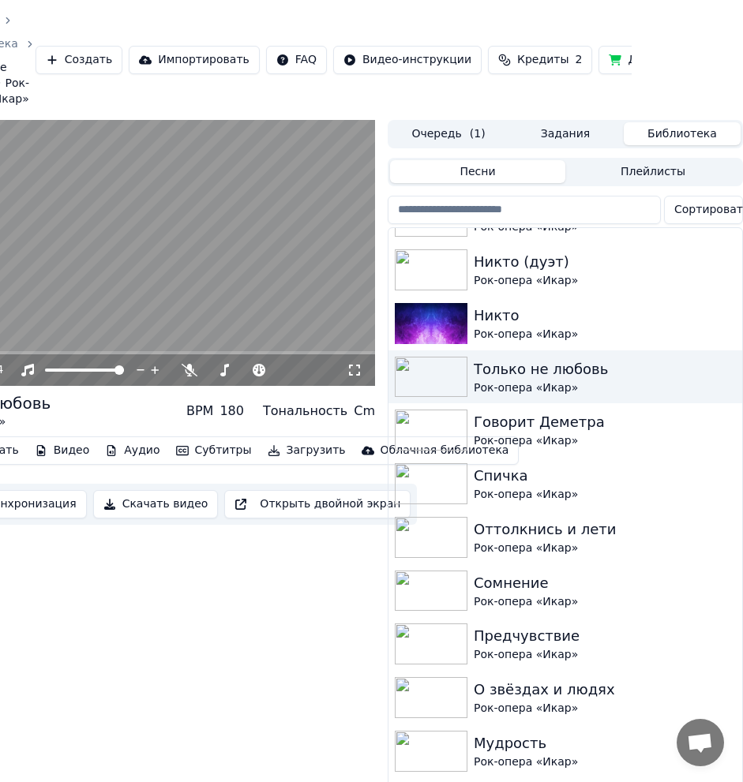
click at [129, 286] on video at bounding box center [138, 253] width 474 height 267
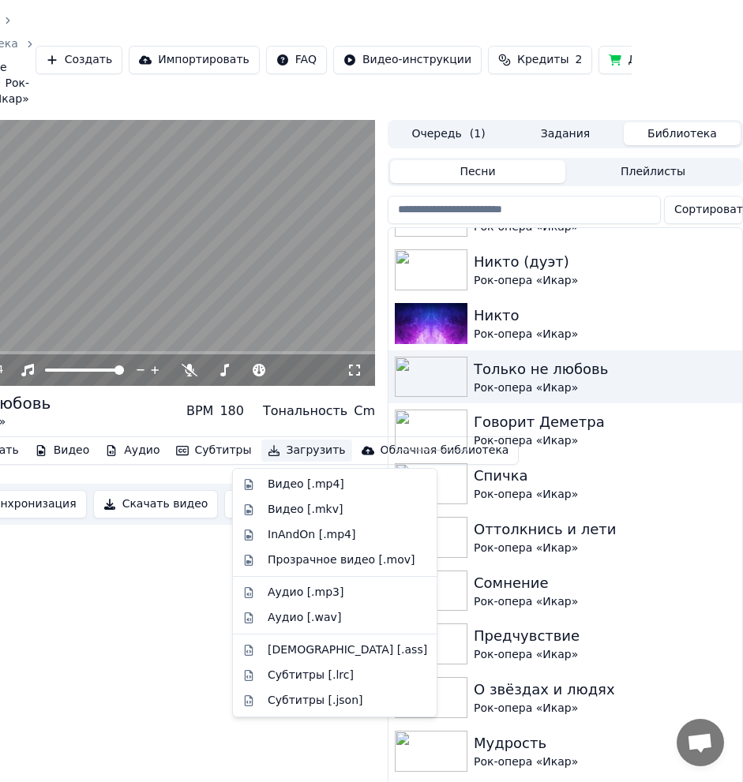
click at [268, 456] on icon "button" at bounding box center [273, 450] width 11 height 11
click at [321, 591] on div "Аудио [.mp3]" at bounding box center [306, 593] width 76 height 16
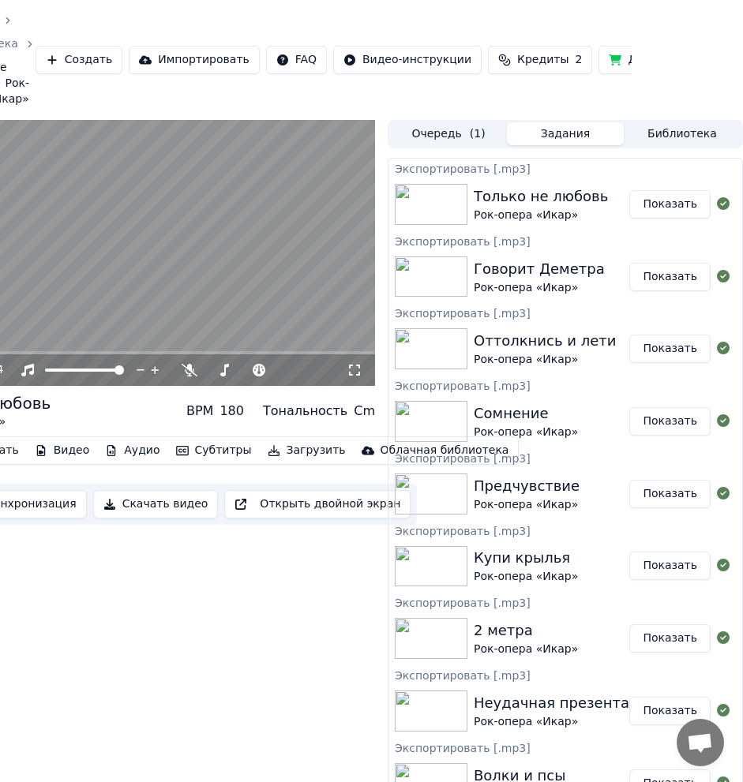
click at [658, 130] on button "Библиотека" at bounding box center [682, 133] width 117 height 23
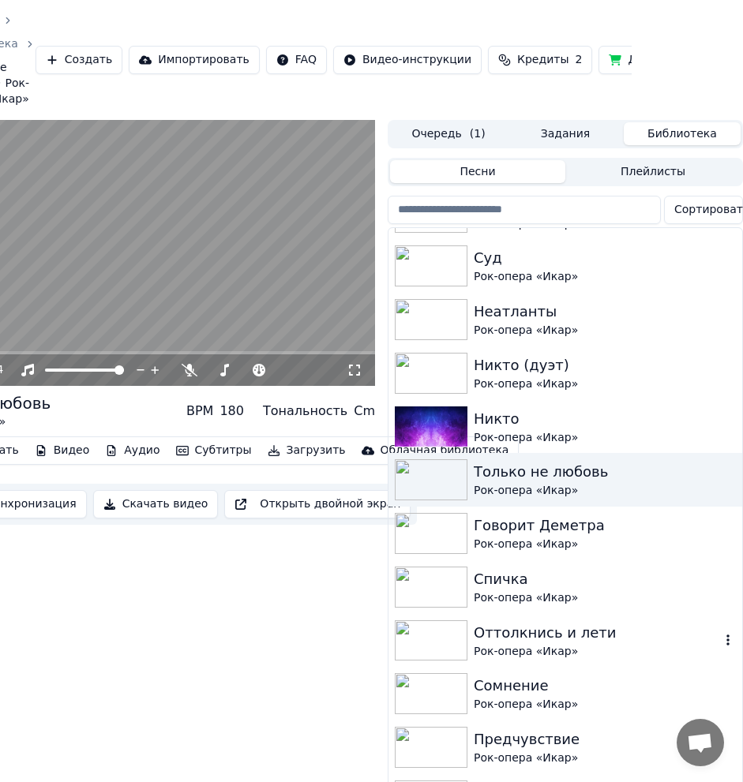
scroll to position [1529, 0]
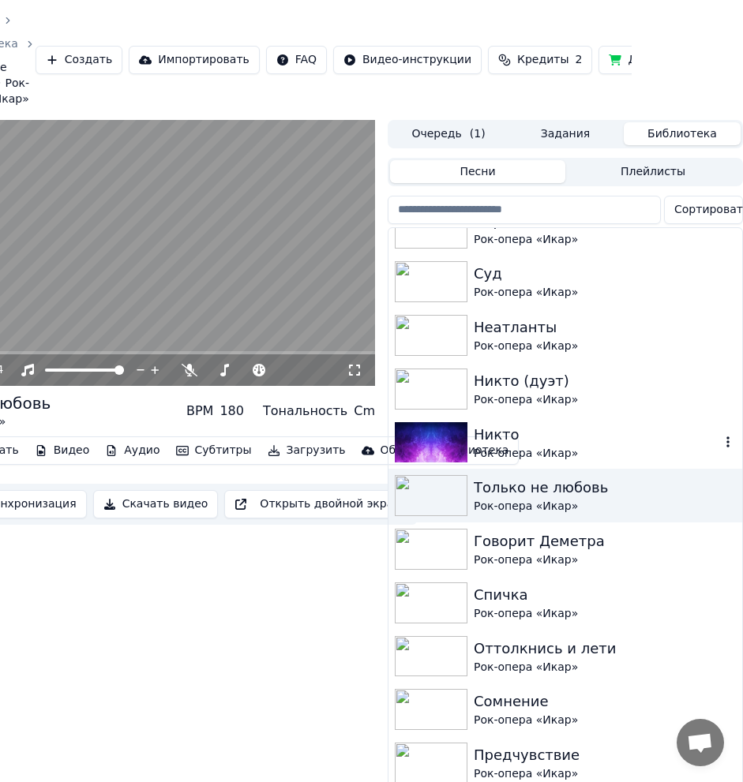
click at [611, 439] on div "Никто" at bounding box center [597, 435] width 246 height 22
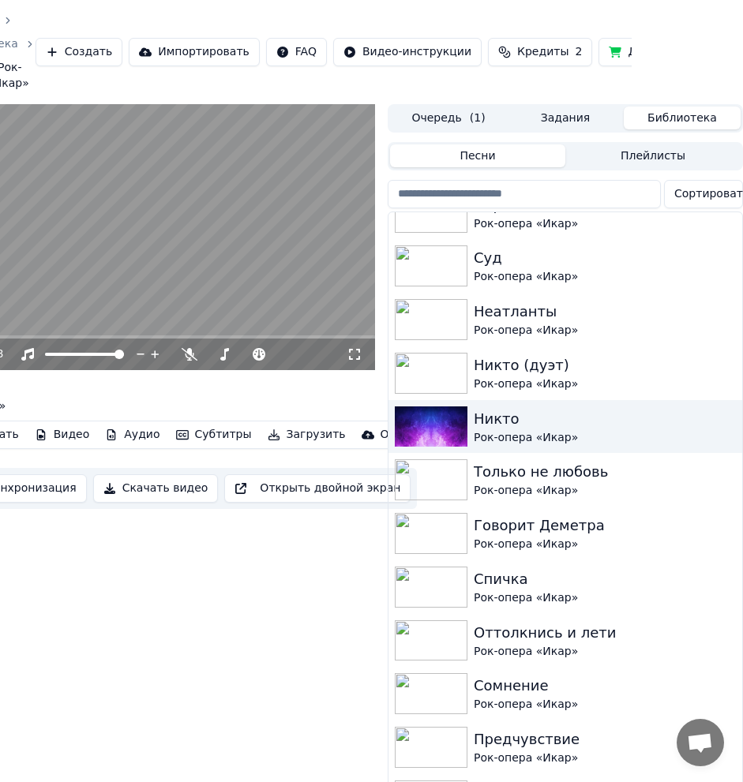
click at [204, 287] on video at bounding box center [138, 237] width 474 height 267
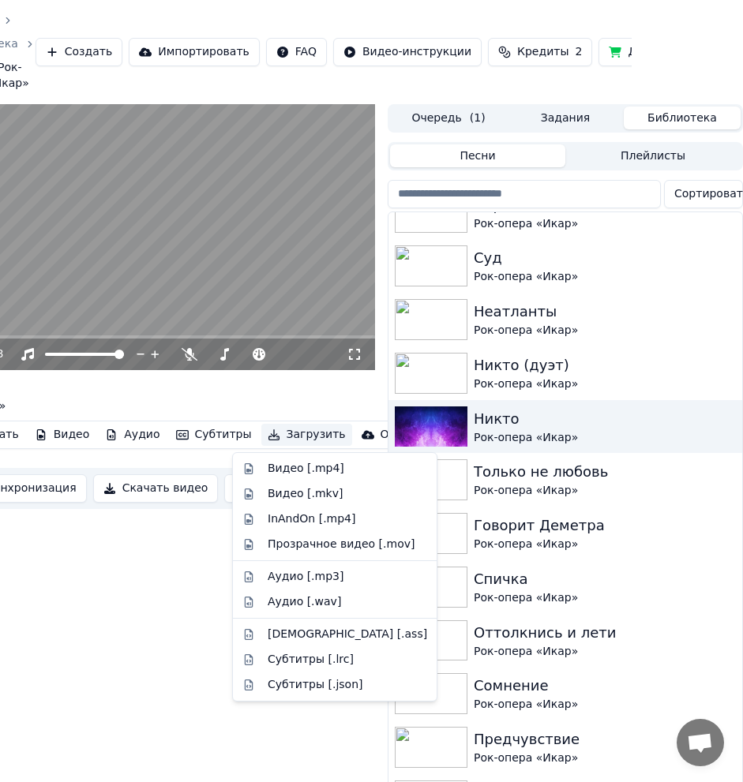
click at [268, 437] on icon "button" at bounding box center [273, 435] width 11 height 11
click at [326, 578] on div "Аудио [.mp3]" at bounding box center [306, 577] width 76 height 16
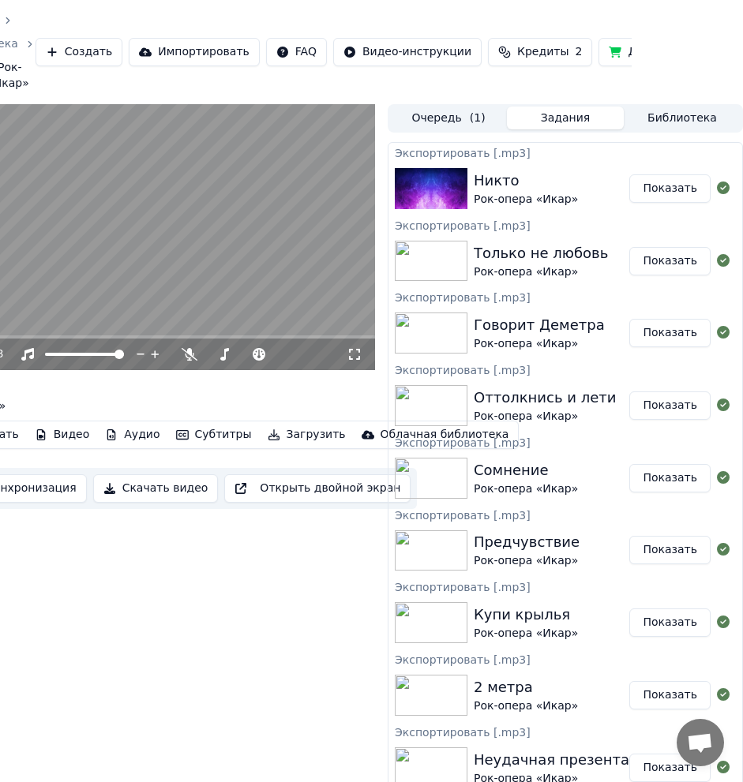
click at [688, 114] on button "Библиотека" at bounding box center [682, 118] width 117 height 23
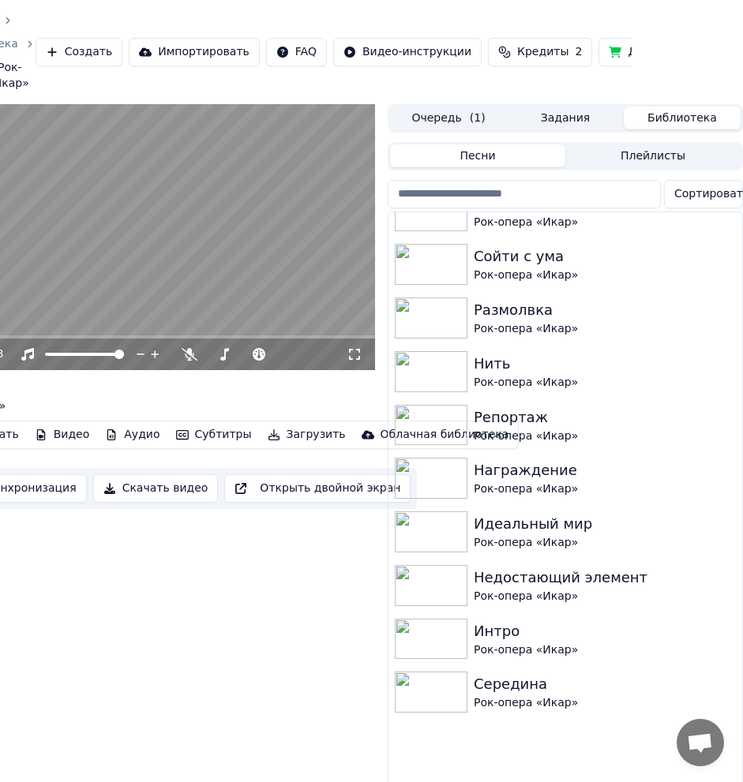
scroll to position [2624, 0]
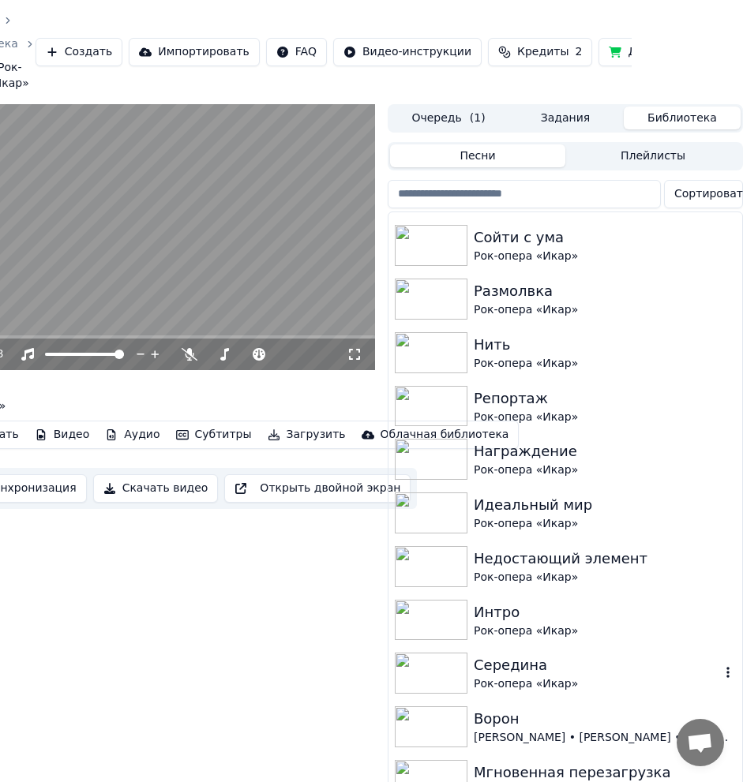
click at [600, 667] on div "Середина" at bounding box center [597, 666] width 246 height 22
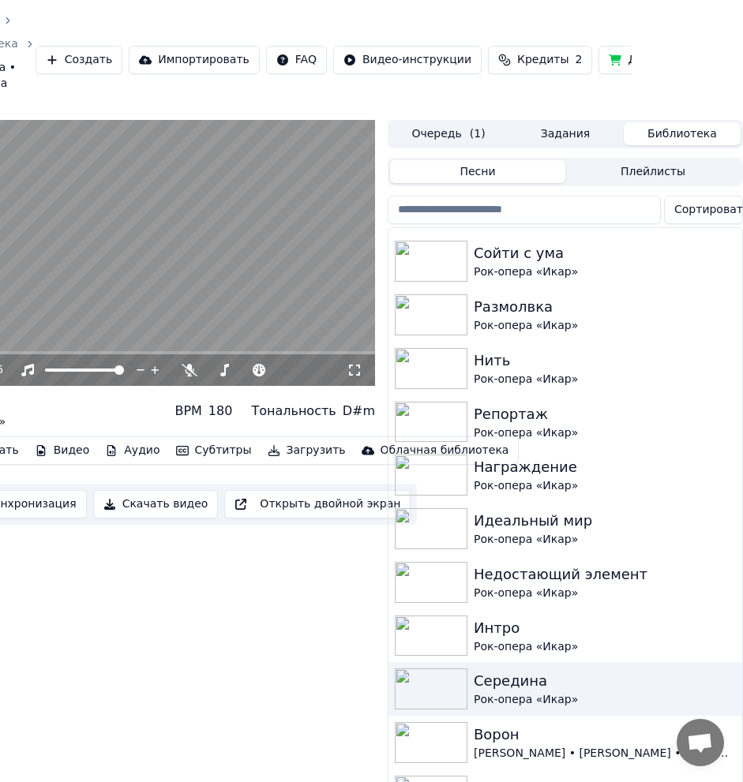
click at [249, 219] on video at bounding box center [138, 253] width 474 height 267
click at [278, 451] on button "Загрузить" at bounding box center [306, 451] width 91 height 22
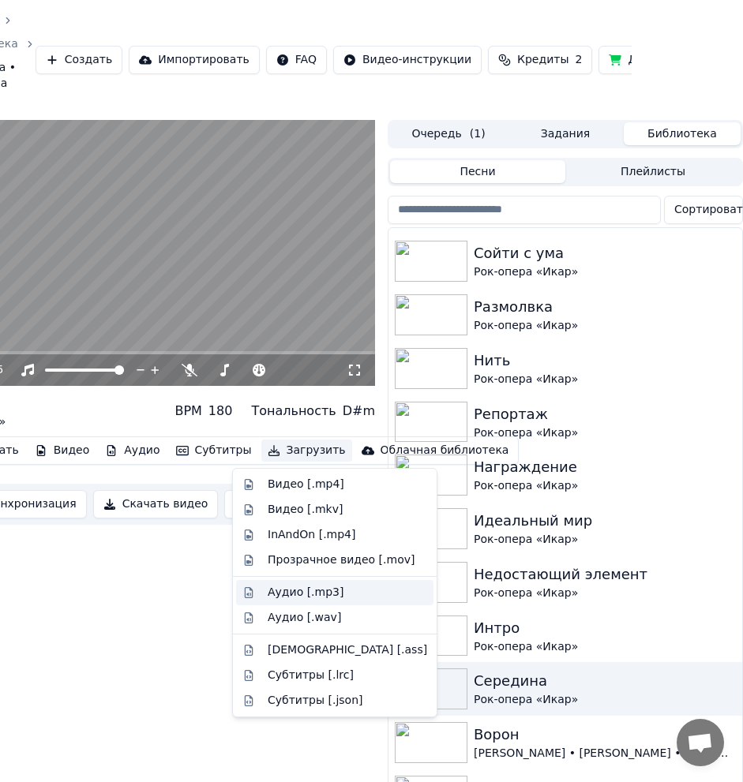
click at [332, 596] on div "Аудио [.mp3]" at bounding box center [306, 593] width 76 height 16
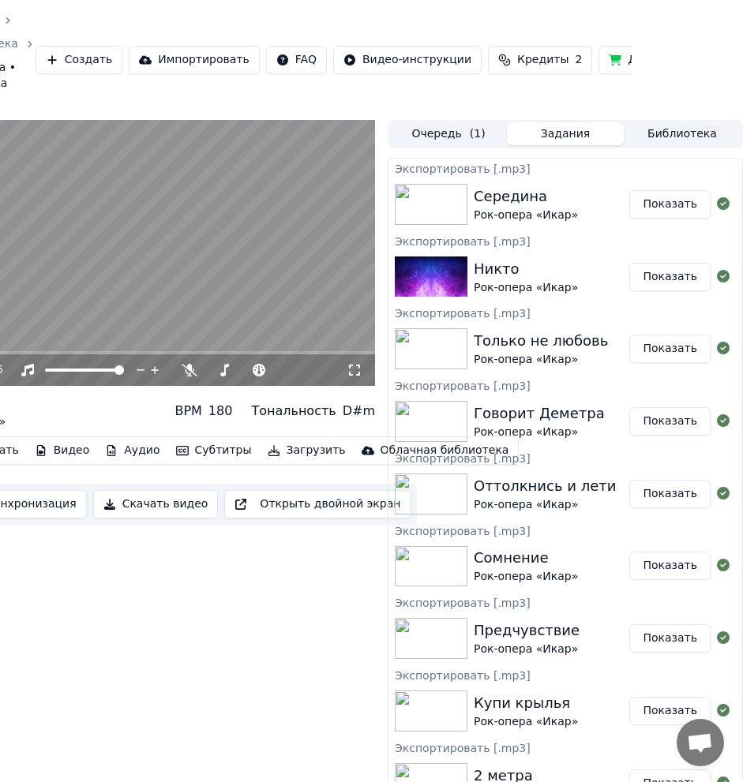
click at [688, 137] on button "Библиотека" at bounding box center [682, 133] width 117 height 23
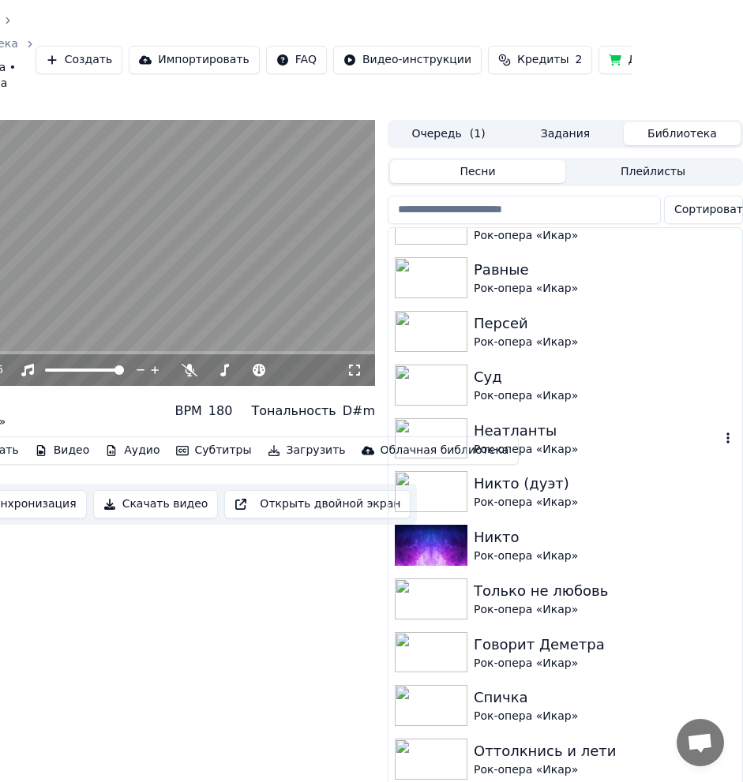
scroll to position [1420, 0]
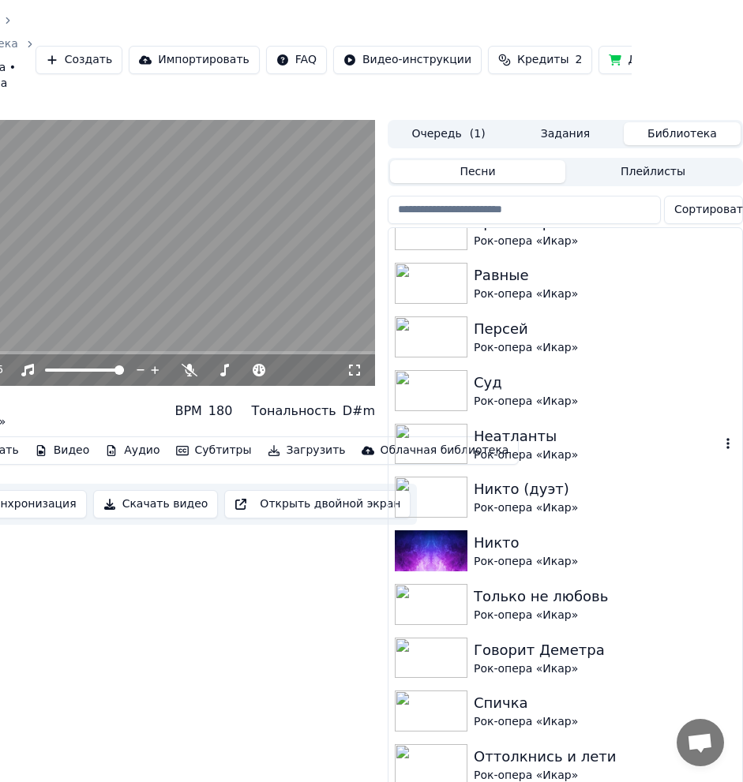
click at [642, 449] on div "Рок-опера «Икар»" at bounding box center [597, 456] width 246 height 16
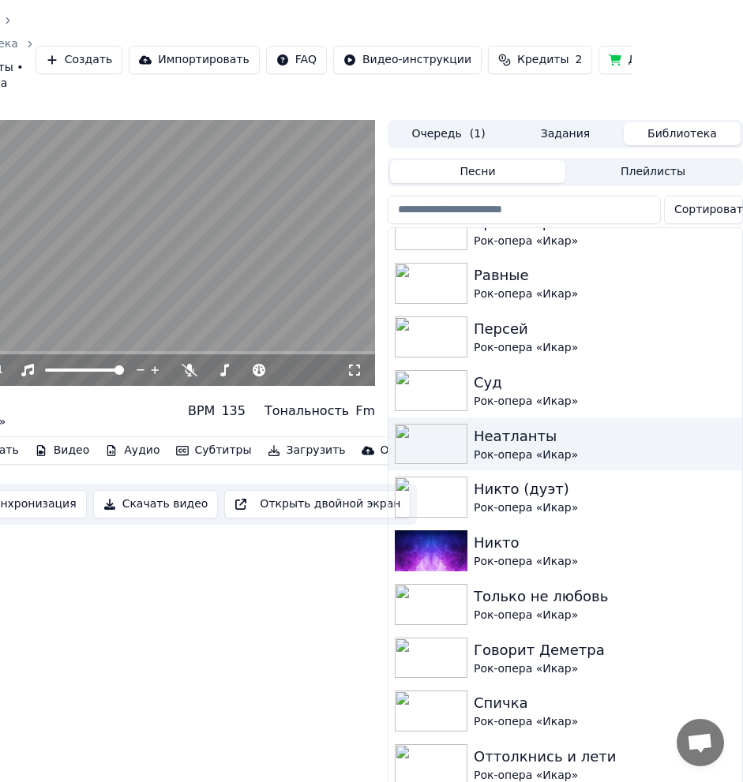
click at [182, 248] on video at bounding box center [138, 253] width 474 height 267
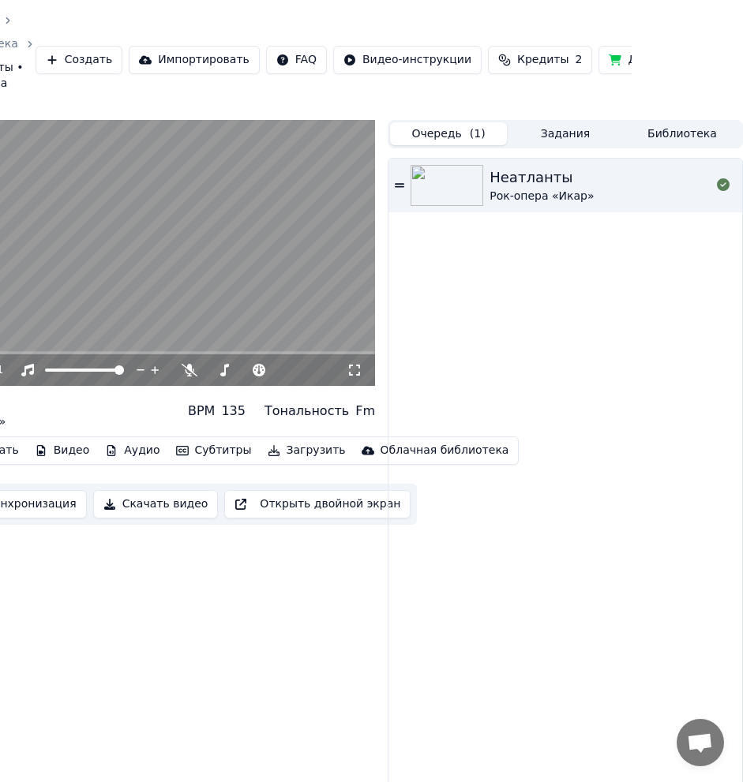
click at [467, 130] on button "Очередь ( 1 )" at bounding box center [448, 133] width 117 height 23
click at [565, 127] on button "Задания" at bounding box center [565, 133] width 117 height 23
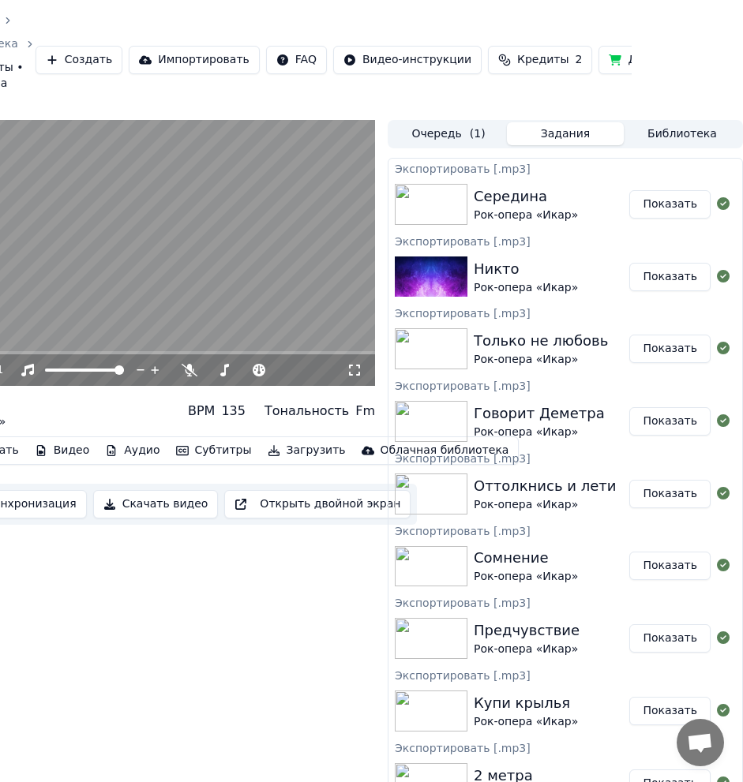
click at [471, 129] on span "( 1 )" at bounding box center [478, 134] width 16 height 16
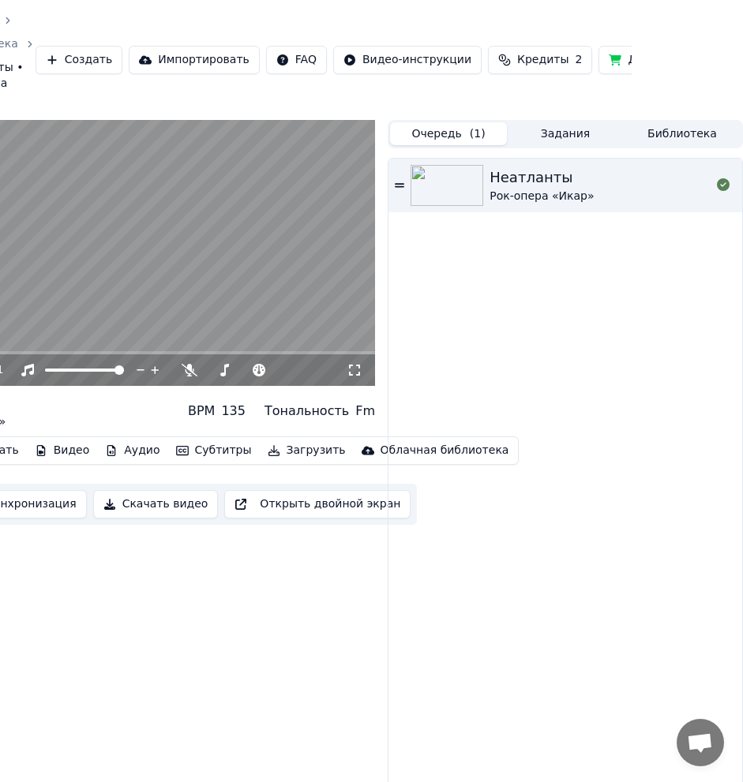
click at [674, 355] on div "Неатланты Рок-опера «Икар»" at bounding box center [565, 490] width 354 height 663
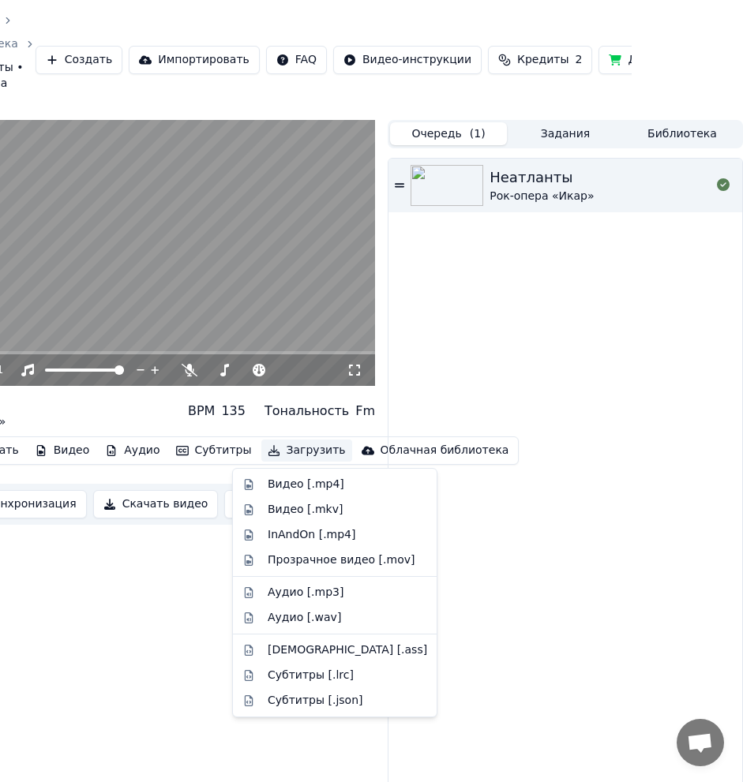
click at [269, 451] on button "Загрузить" at bounding box center [306, 451] width 91 height 22
click at [330, 596] on div "Аудио [.mp3]" at bounding box center [306, 593] width 76 height 16
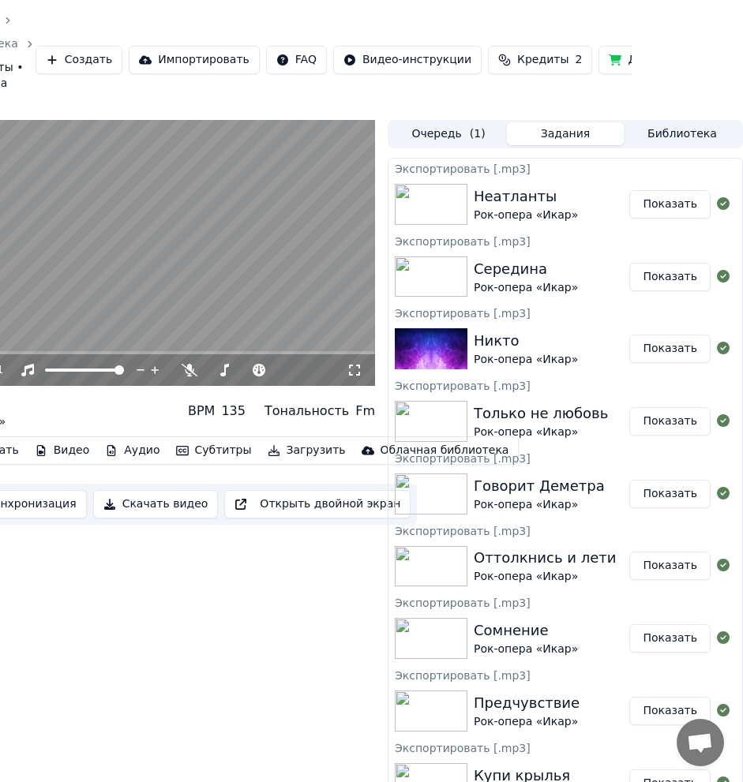
click at [692, 139] on button "Библиотека" at bounding box center [682, 133] width 117 height 23
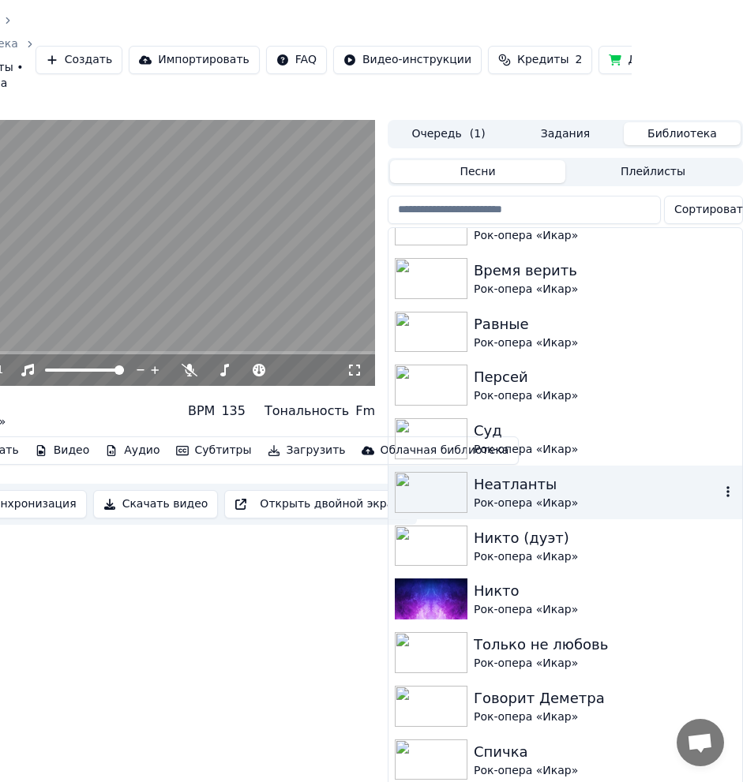
scroll to position [1371, 0]
click at [604, 441] on div "Суд" at bounding box center [597, 431] width 246 height 22
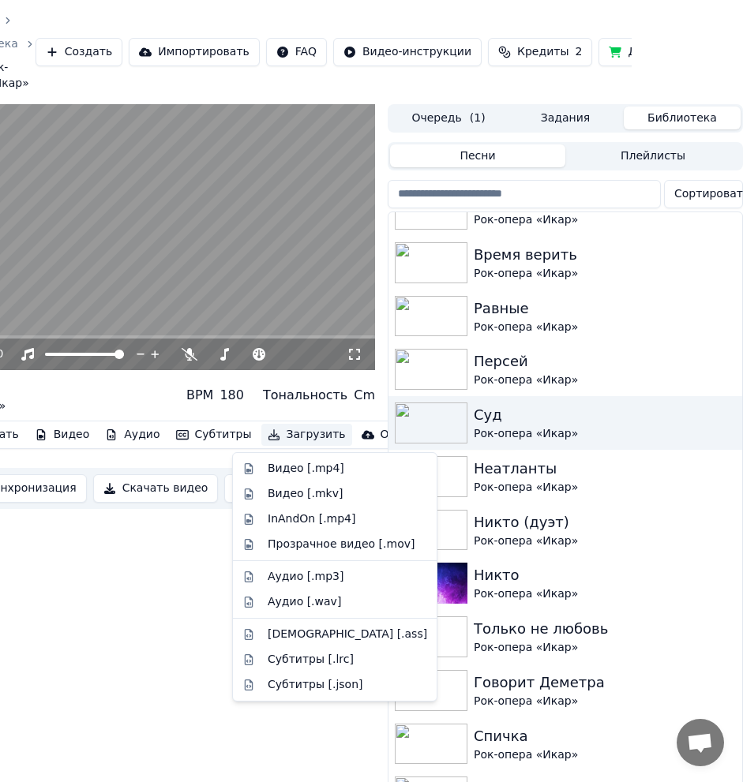
click at [273, 437] on button "Загрузить" at bounding box center [306, 435] width 91 height 22
click at [342, 572] on div "Аудио [.mp3]" at bounding box center [347, 577] width 159 height 16
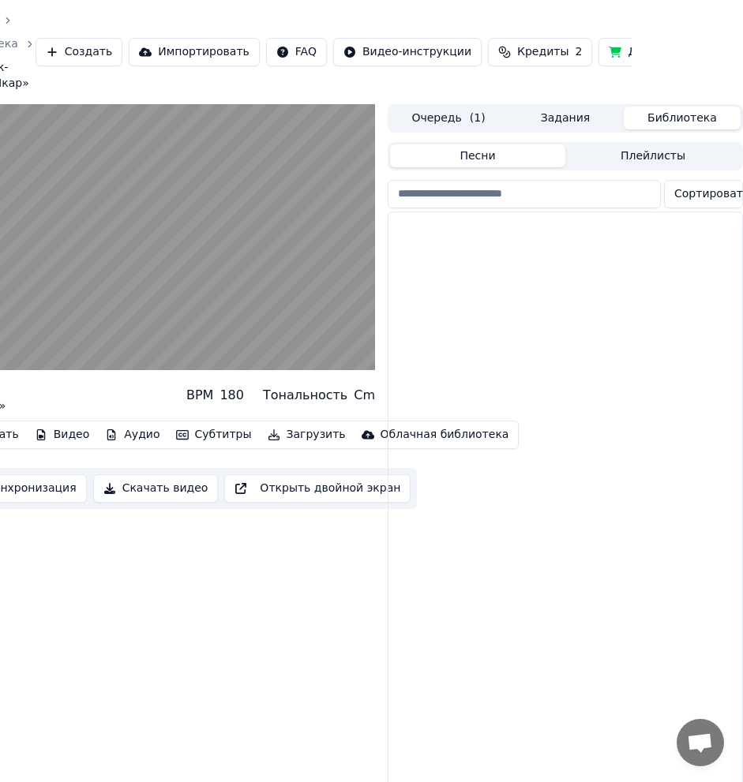
click at [676, 116] on button "Библиотека" at bounding box center [682, 118] width 117 height 23
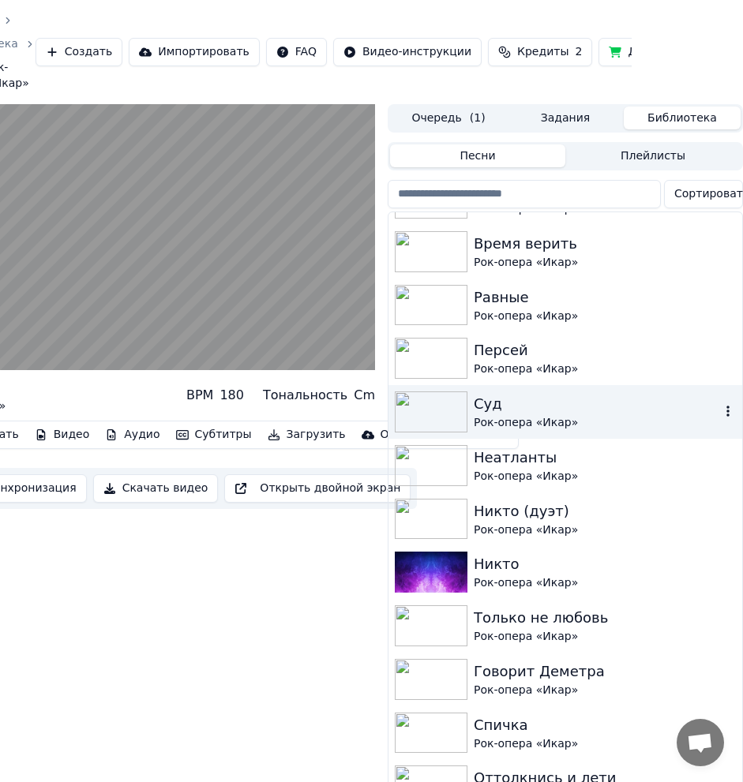
scroll to position [1384, 0]
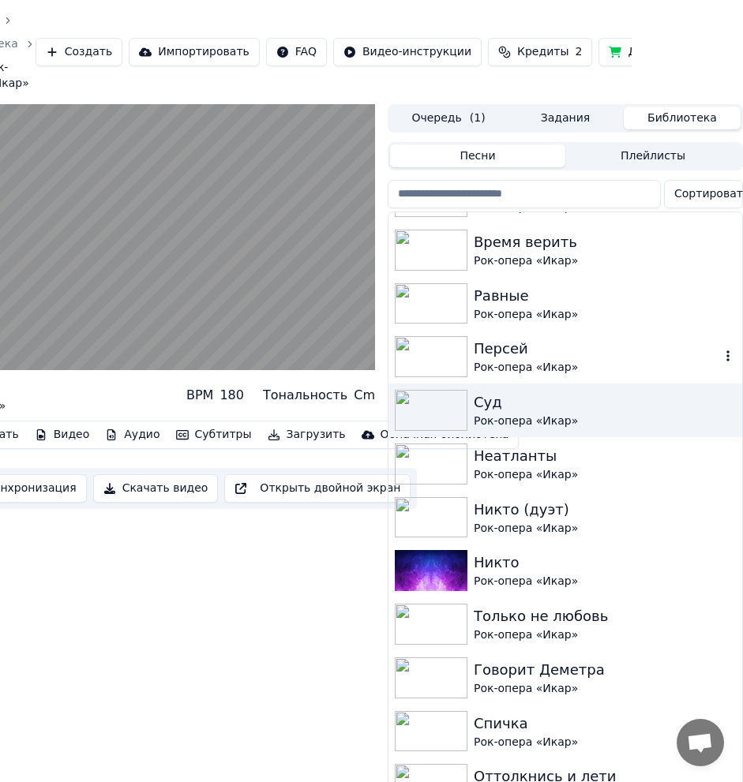
click at [623, 352] on div "Персей" at bounding box center [597, 349] width 246 height 22
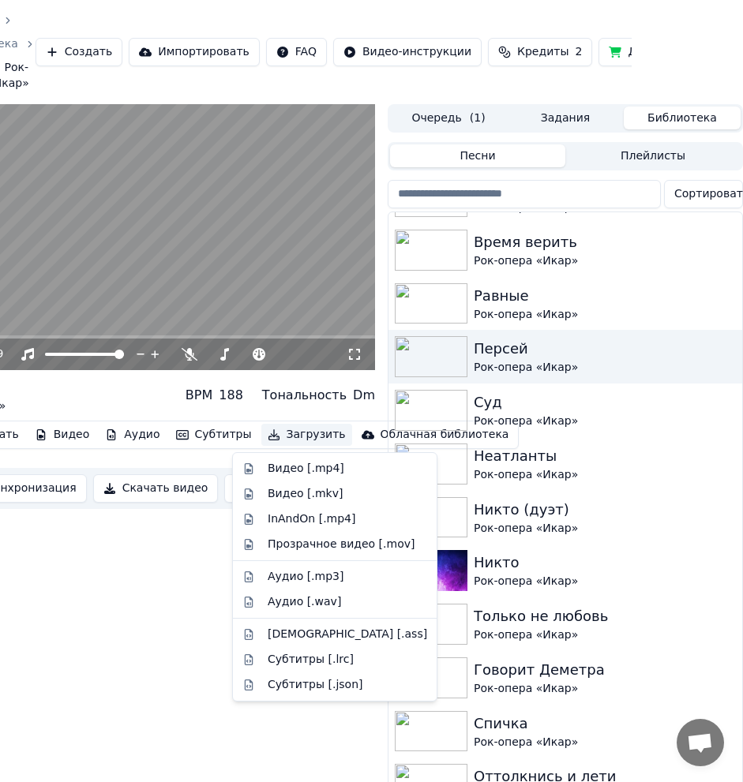
click at [283, 439] on button "Загрузить" at bounding box center [306, 435] width 91 height 22
click at [342, 577] on div "Аудио [.mp3]" at bounding box center [347, 577] width 159 height 16
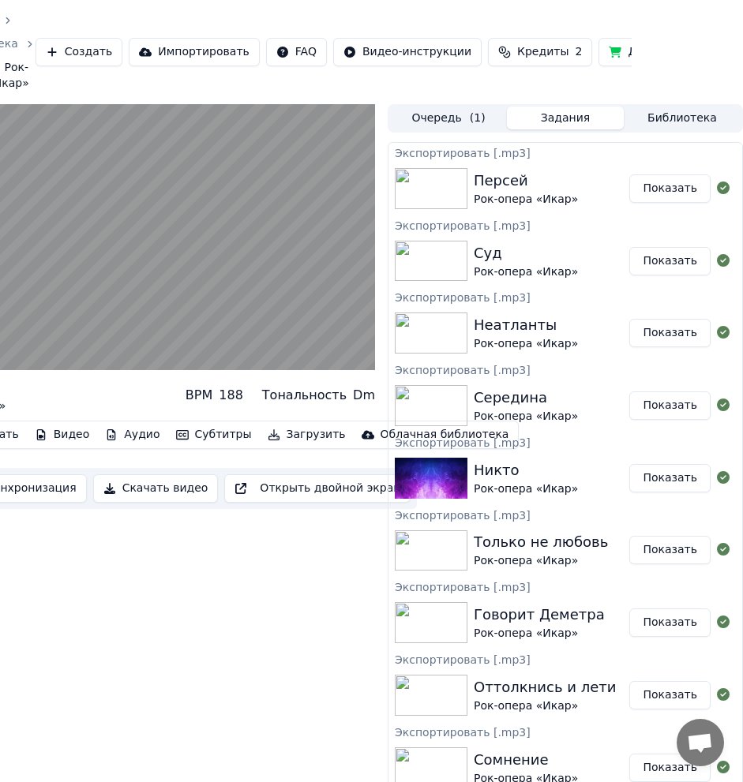
click at [707, 116] on button "Библиотека" at bounding box center [682, 118] width 117 height 23
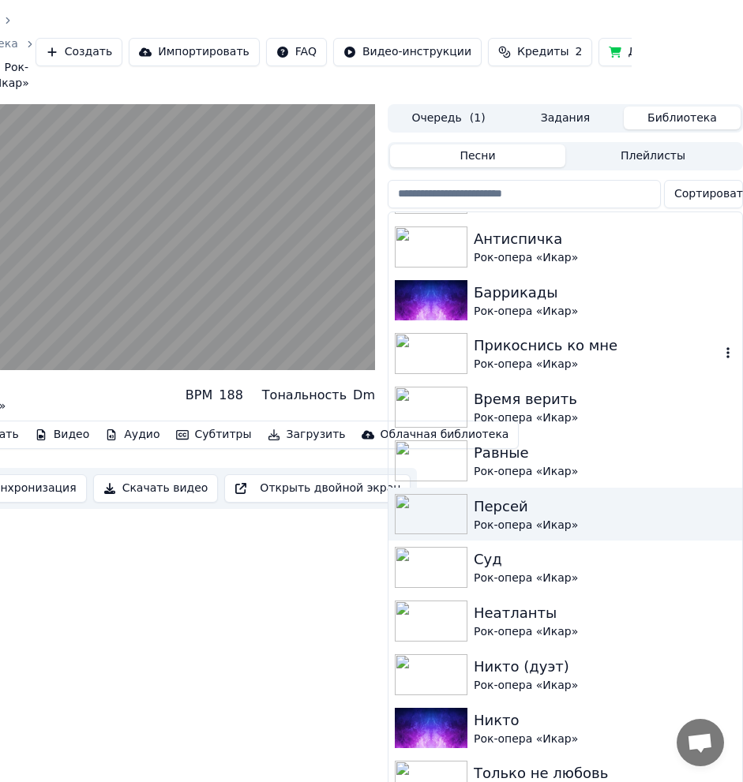
scroll to position [1227, 0]
click at [607, 443] on div "Равные" at bounding box center [597, 452] width 246 height 22
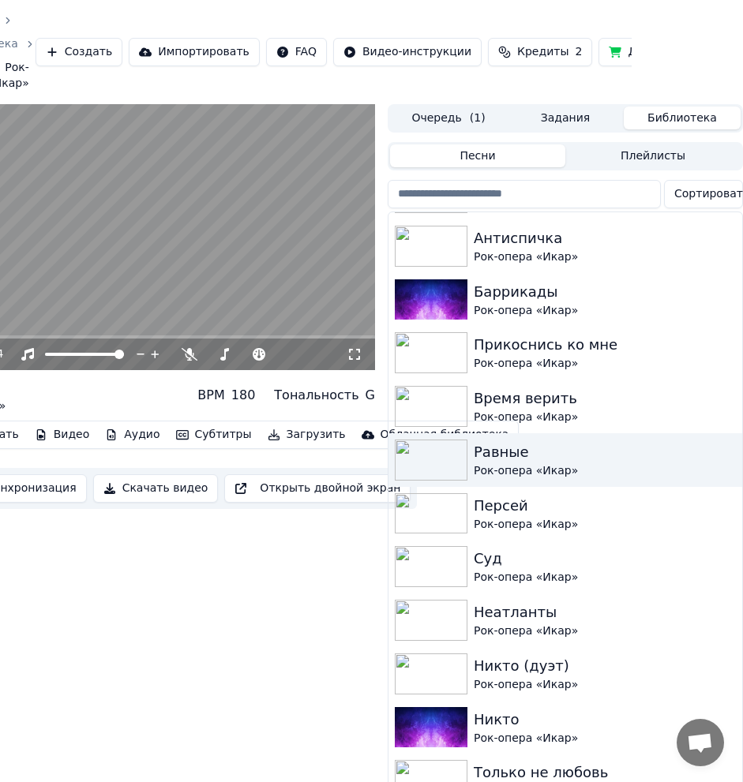
click at [278, 436] on button "Загрузить" at bounding box center [306, 435] width 91 height 22
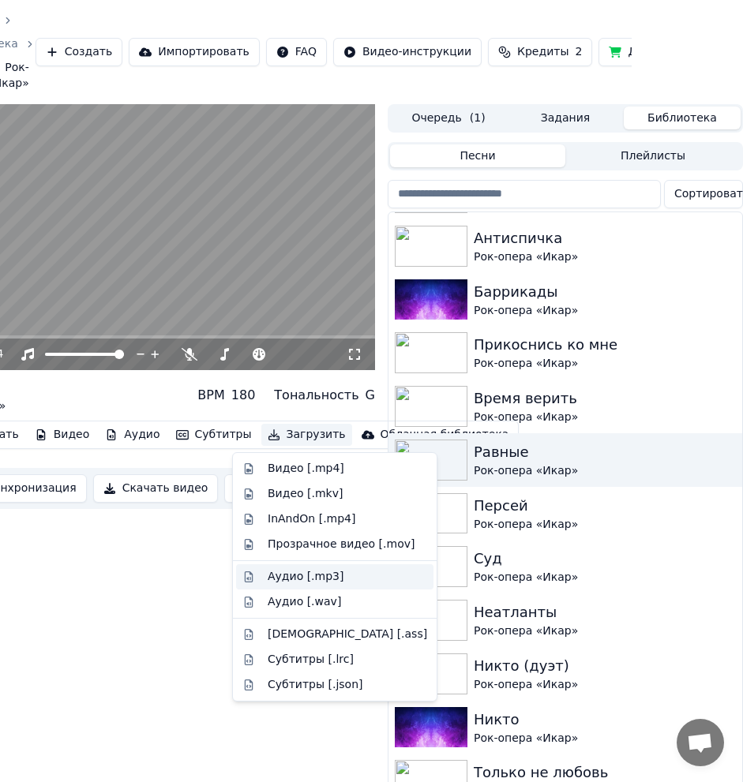
click at [330, 569] on div "Аудио [.mp3]" at bounding box center [306, 577] width 76 height 16
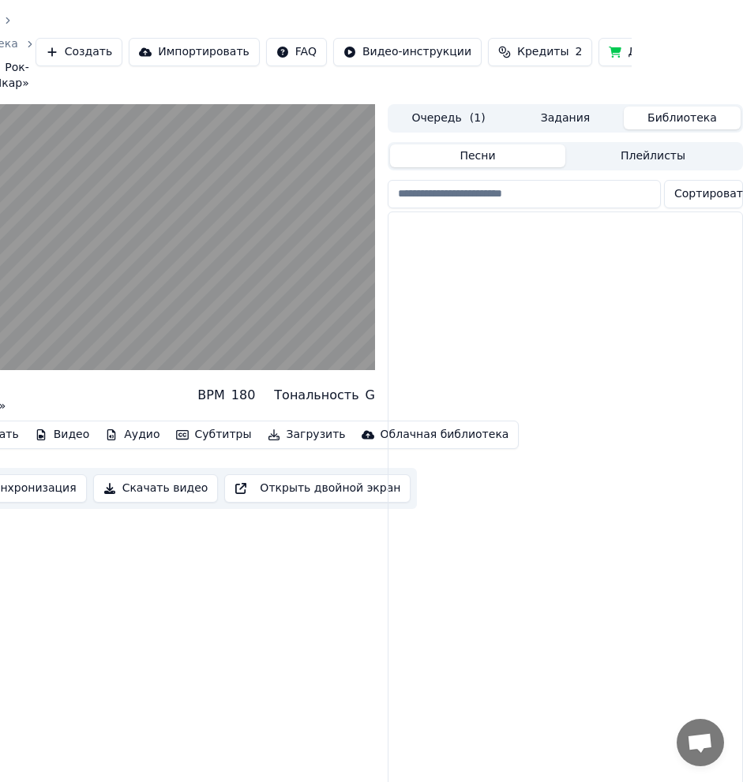
click at [663, 118] on button "Библиотека" at bounding box center [682, 118] width 117 height 23
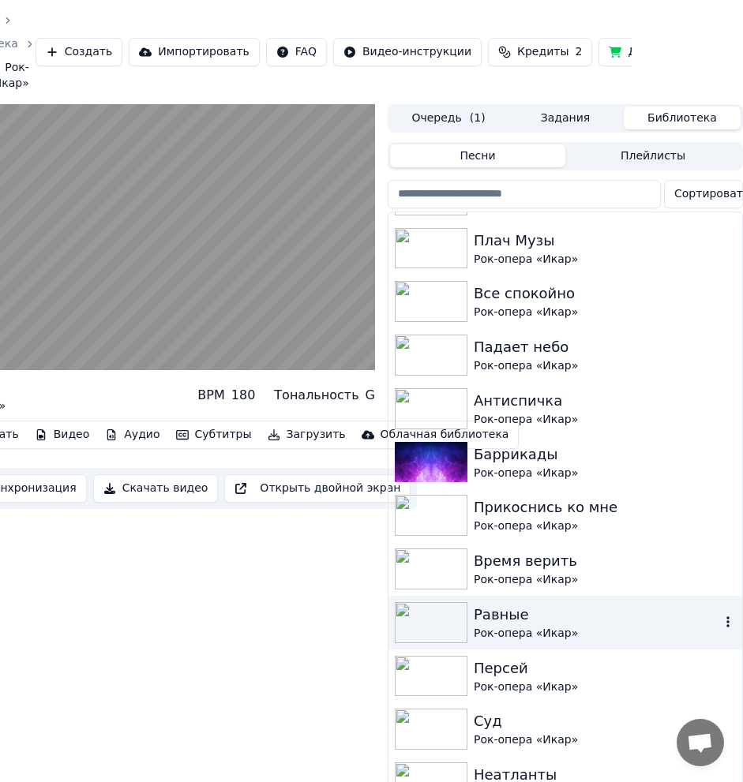
scroll to position [1064, 0]
click at [635, 561] on div "Время верить" at bounding box center [597, 561] width 246 height 22
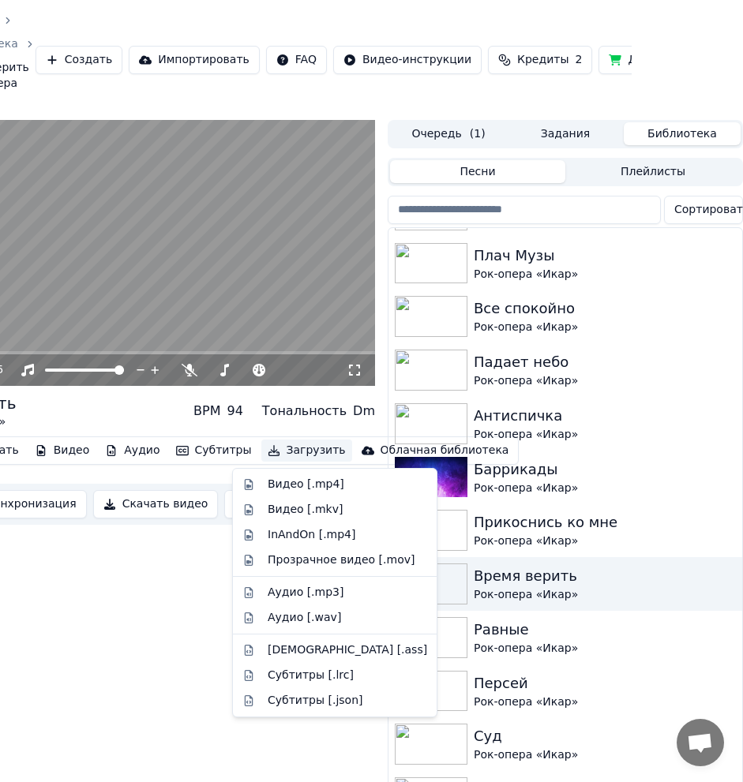
click at [276, 447] on button "Загрузить" at bounding box center [306, 451] width 91 height 22
click at [325, 588] on div "Аудио [.mp3]" at bounding box center [306, 593] width 76 height 16
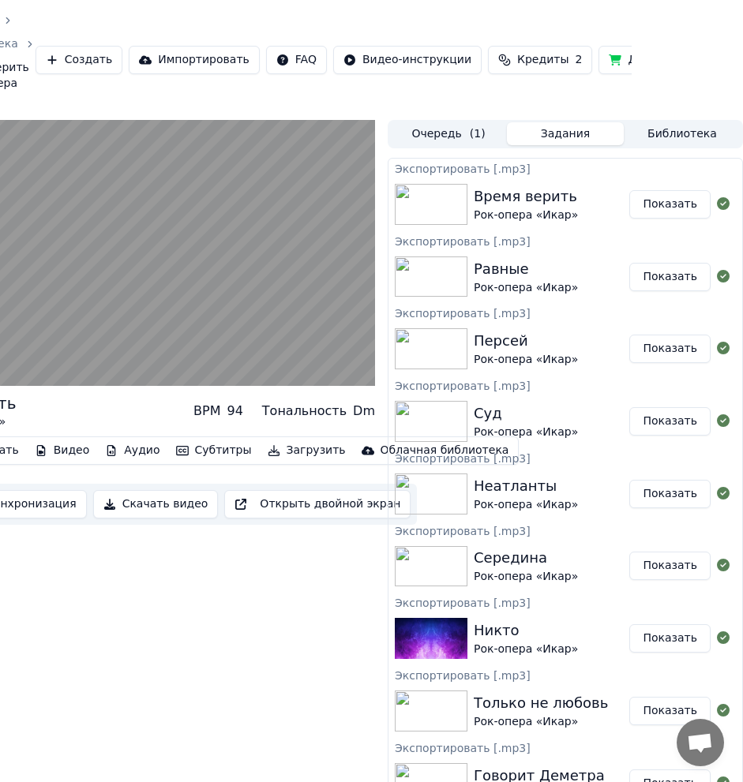
click at [696, 131] on button "Библиотека" at bounding box center [682, 133] width 117 height 23
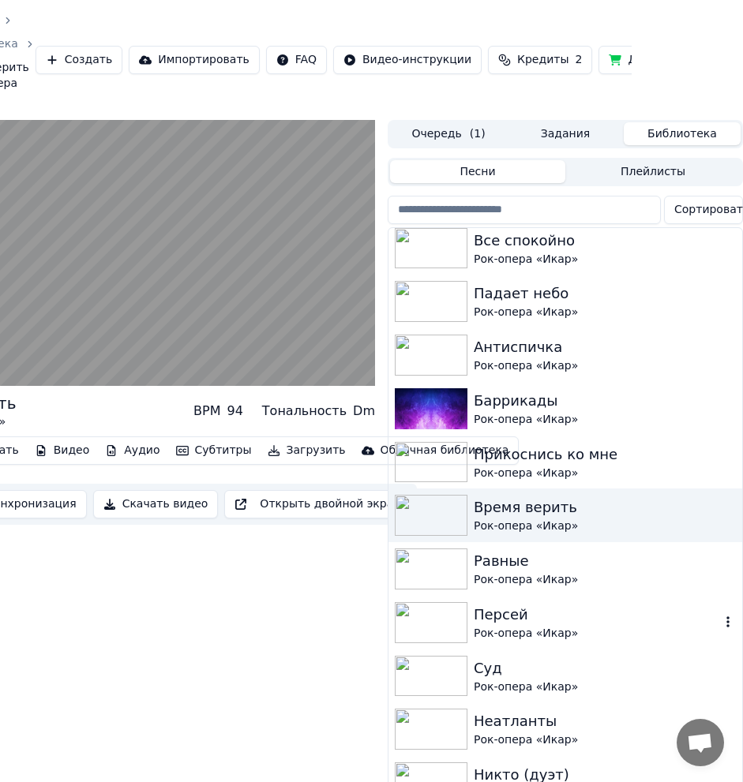
scroll to position [1135, 0]
click at [617, 470] on div "Рок-опера «Икар»" at bounding box center [597, 473] width 246 height 16
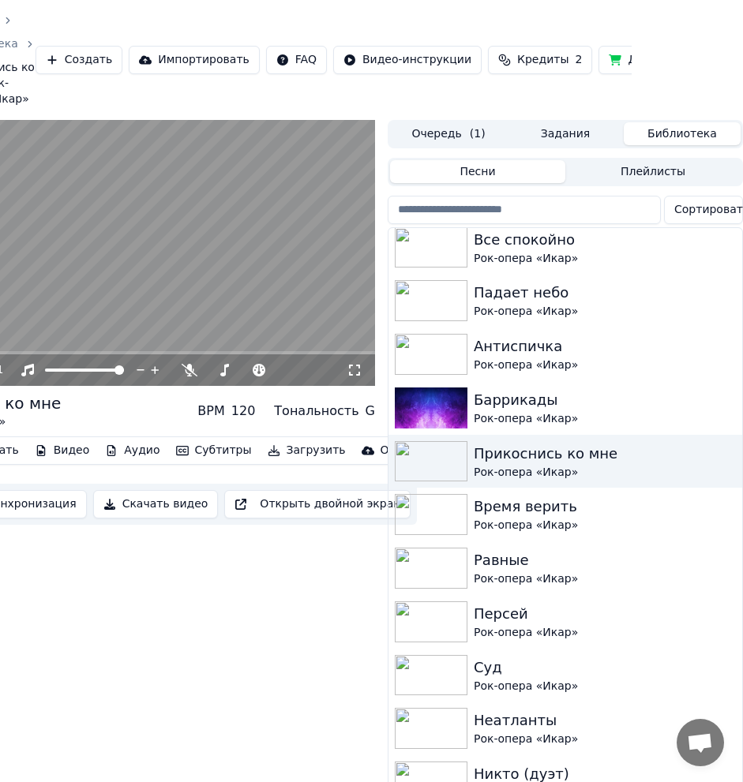
click at [270, 456] on button "Загрузить" at bounding box center [306, 451] width 91 height 22
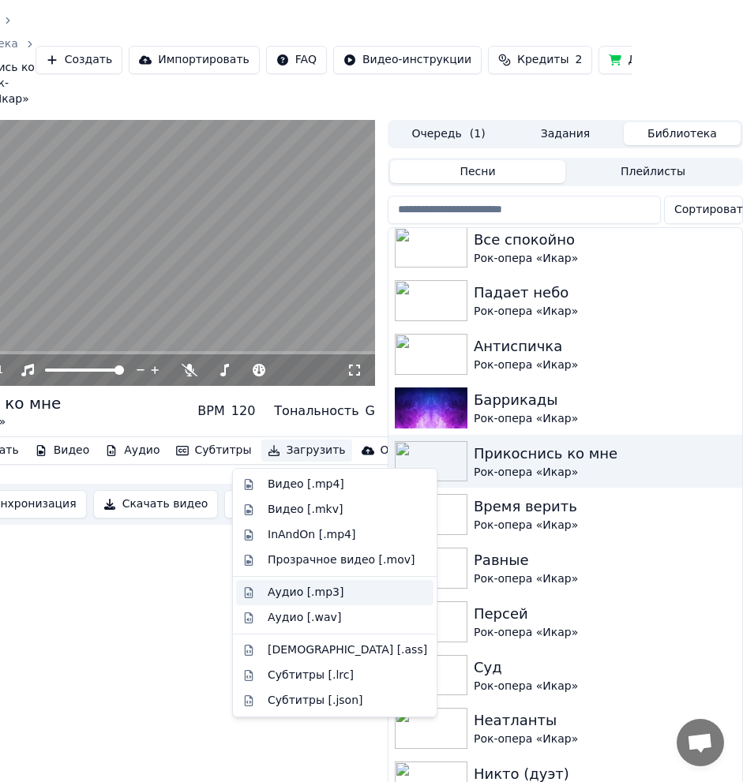
click at [336, 598] on div "Аудио [.mp3]" at bounding box center [347, 593] width 159 height 16
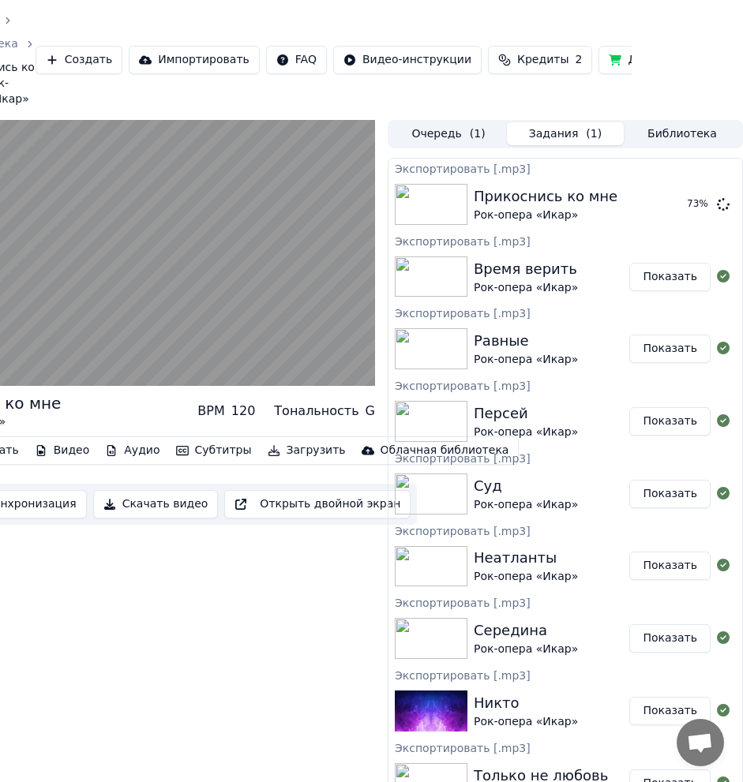
click at [692, 137] on button "Библиотека" at bounding box center [682, 133] width 117 height 23
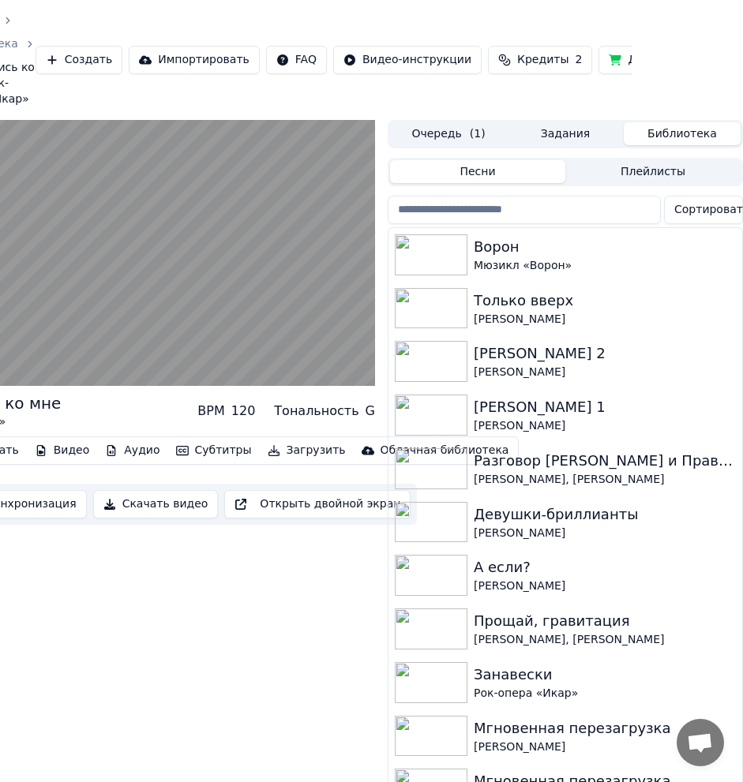
click at [557, 126] on button "Задания" at bounding box center [565, 133] width 117 height 23
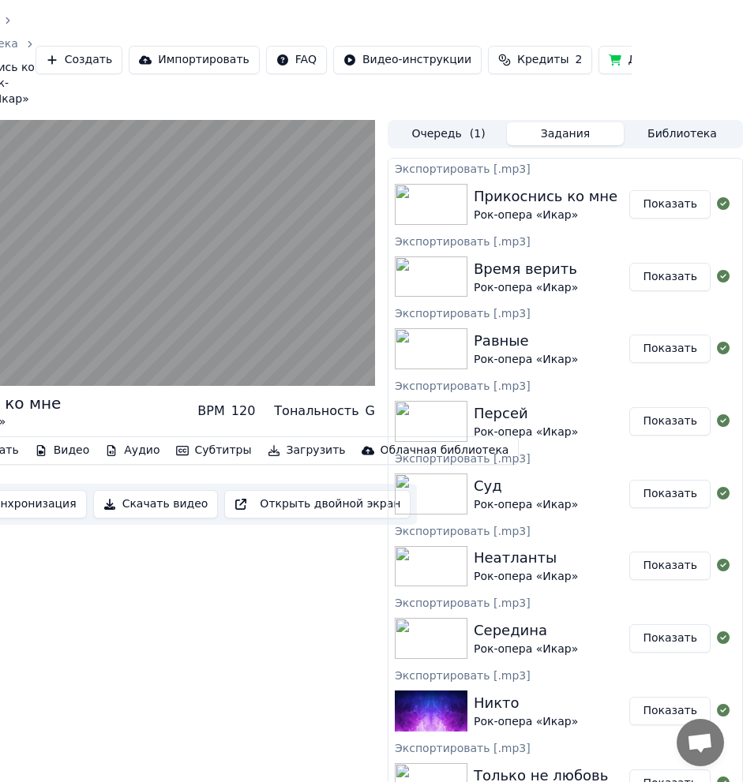
click at [674, 129] on button "Библиотека" at bounding box center [682, 133] width 117 height 23
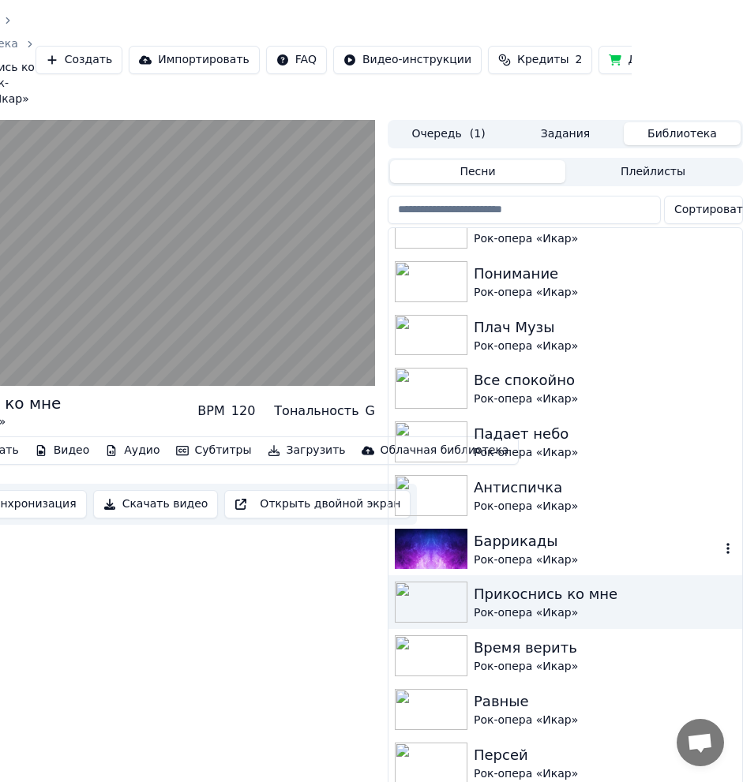
scroll to position [993, 0]
click at [588, 557] on div "Рок-опера «Икар»" at bounding box center [597, 560] width 246 height 16
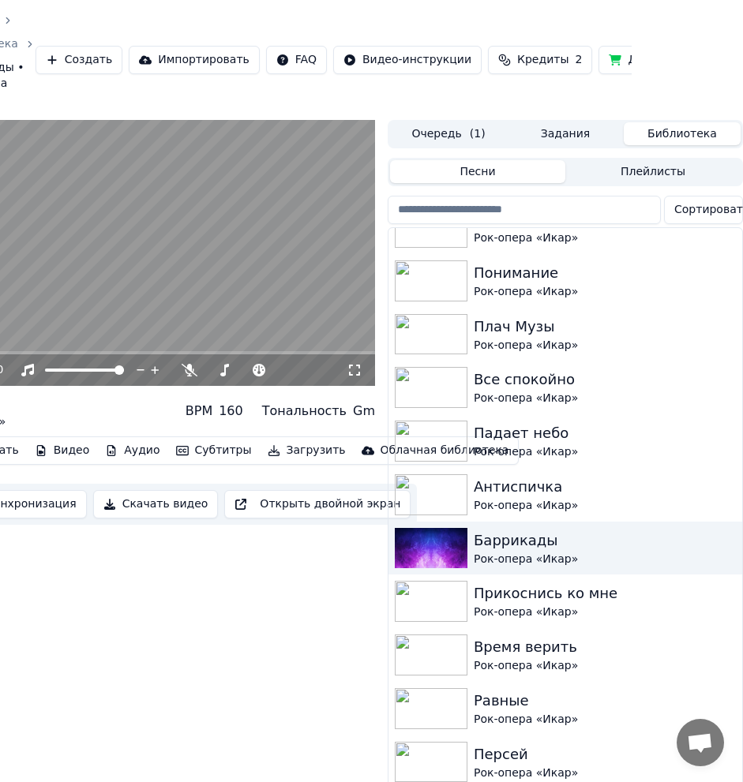
click at [268, 452] on button "Загрузить" at bounding box center [306, 451] width 91 height 22
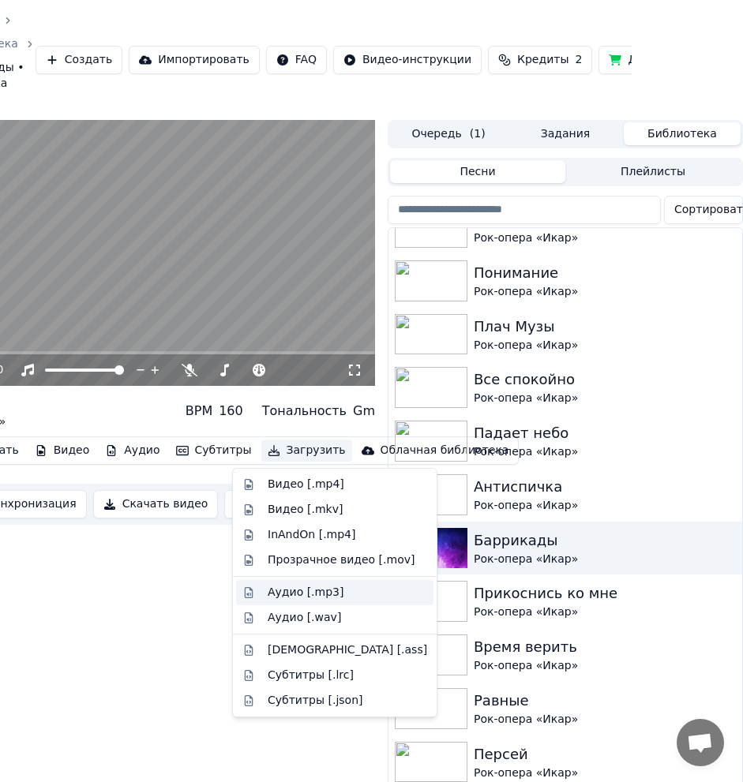
click at [338, 595] on div "Аудио [.mp3]" at bounding box center [347, 593] width 159 height 16
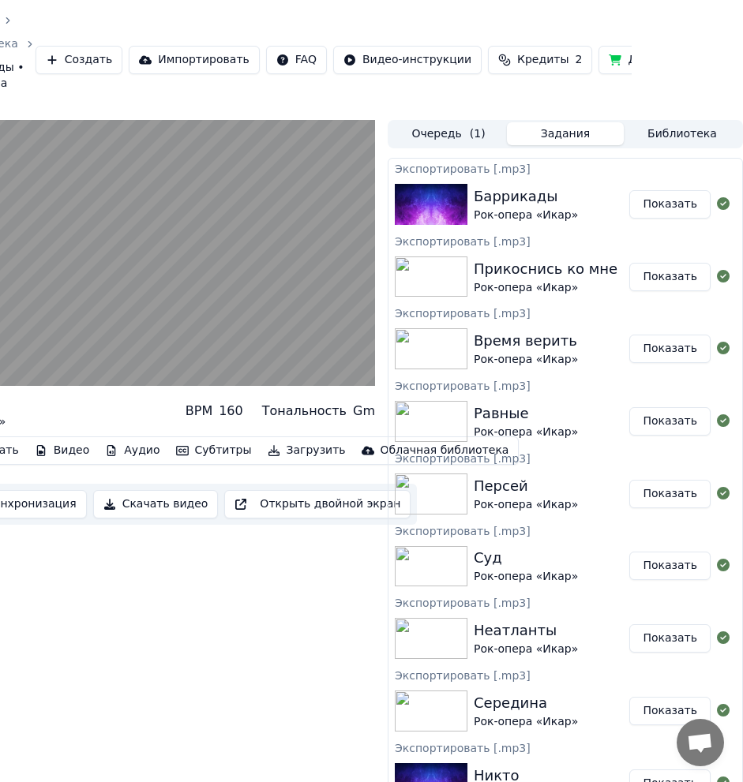
click at [685, 147] on div "Очередь ( 1 ) Задания Библиотека" at bounding box center [565, 134] width 355 height 28
click at [681, 133] on button "Библиотека" at bounding box center [682, 133] width 117 height 23
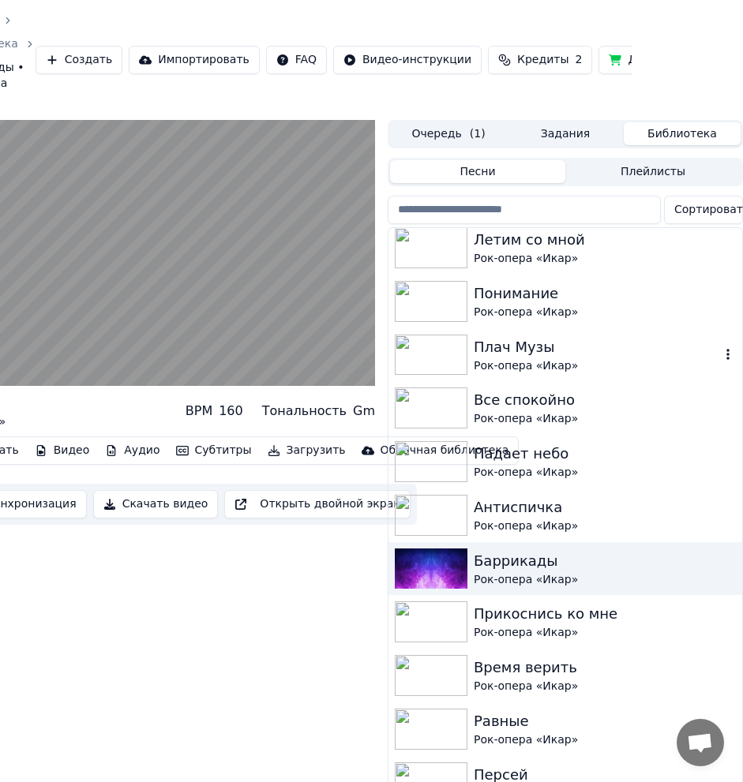
scroll to position [974, 0]
click at [645, 505] on div "Антиспичка" at bounding box center [597, 507] width 246 height 22
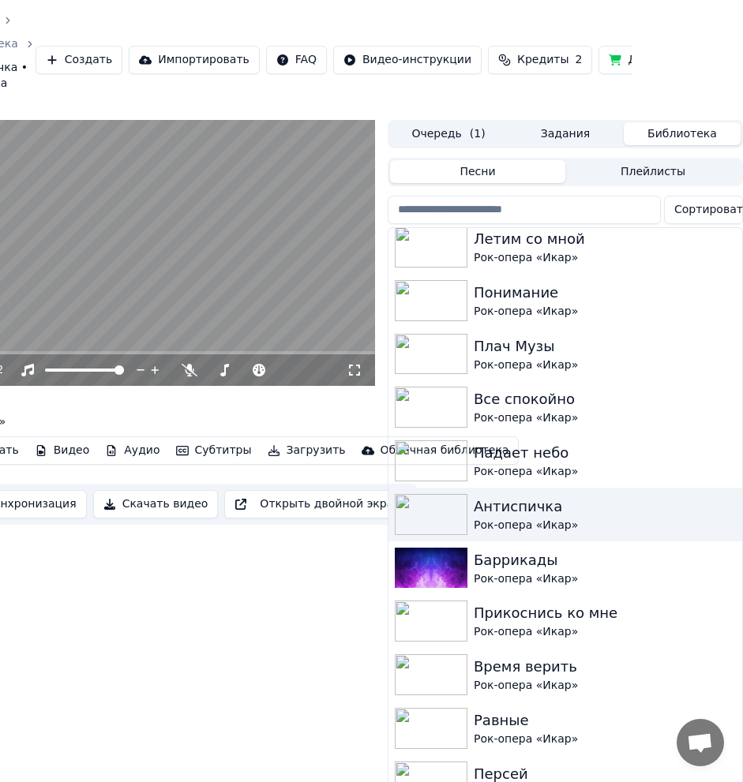
click at [275, 455] on button "Загрузить" at bounding box center [306, 451] width 91 height 22
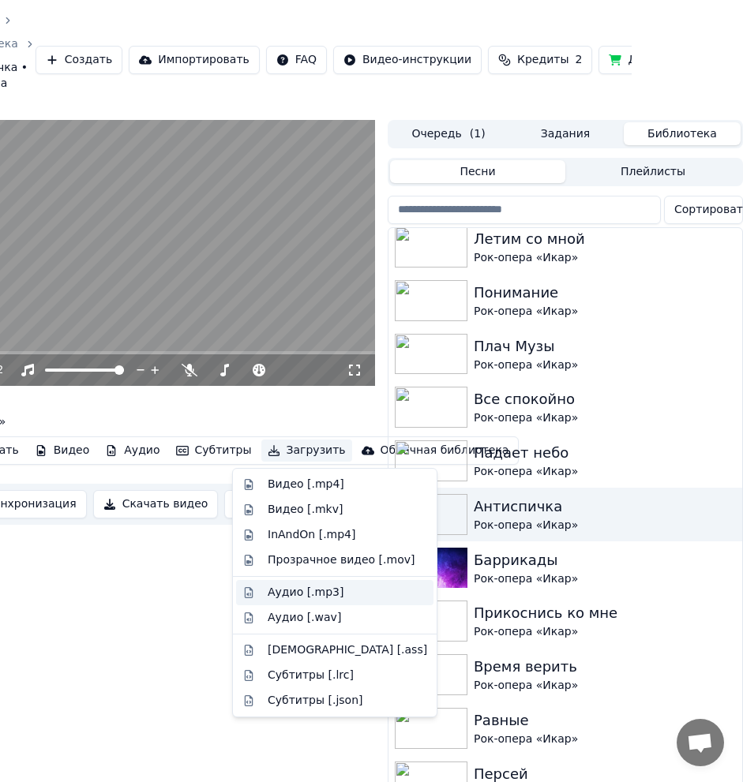
click at [345, 586] on div "Аудио [.mp3]" at bounding box center [347, 593] width 159 height 16
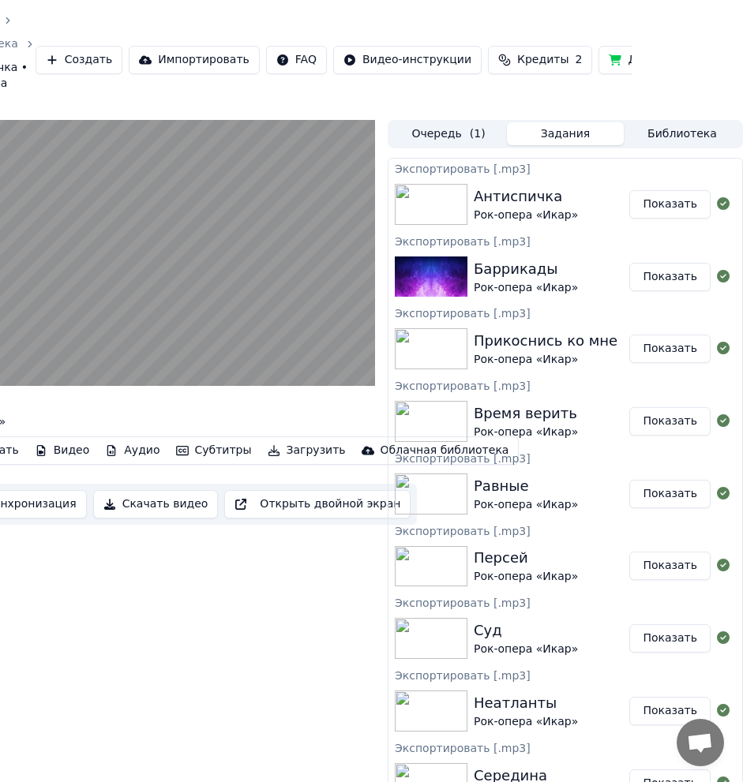
click at [688, 132] on button "Библиотека" at bounding box center [682, 133] width 117 height 23
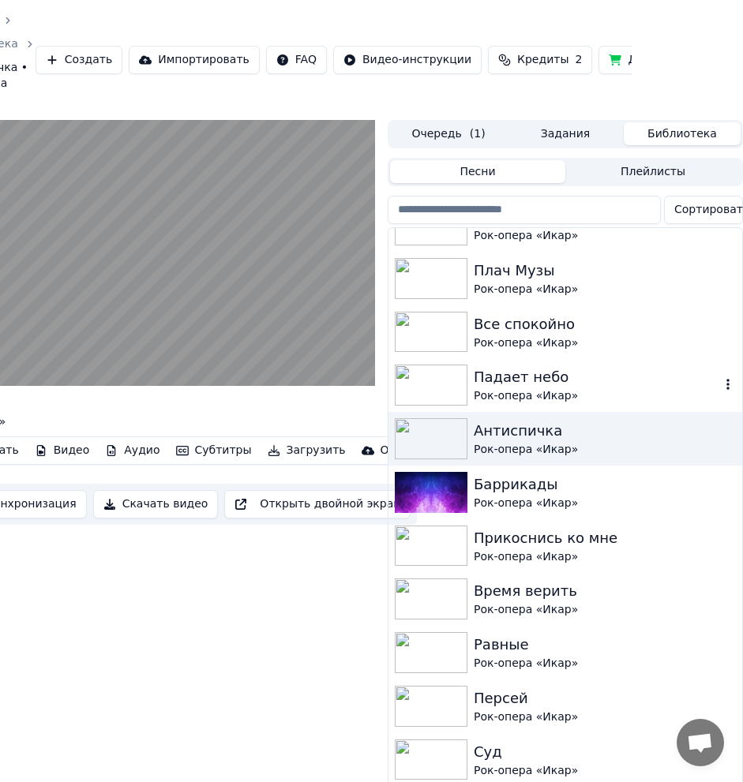
scroll to position [1050, 0]
click at [645, 333] on div "Все спокойно" at bounding box center [597, 324] width 246 height 22
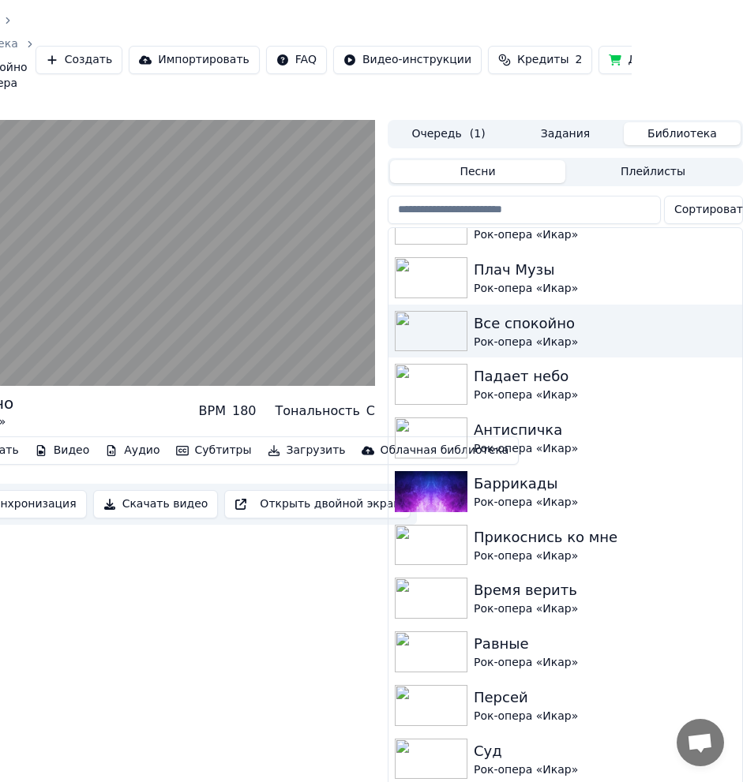
click at [275, 451] on button "Загрузить" at bounding box center [306, 451] width 91 height 22
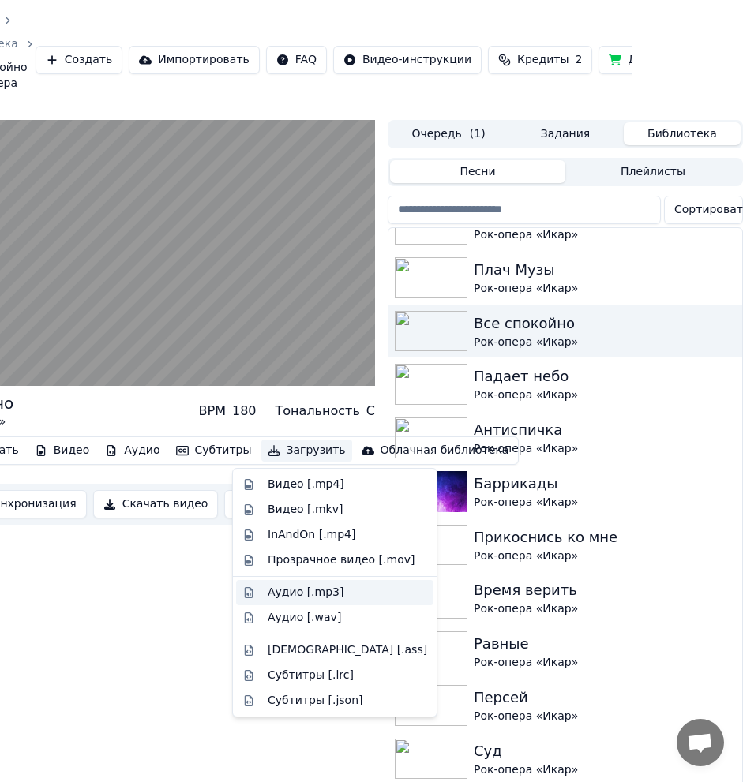
click at [355, 591] on div "Аудио [.mp3]" at bounding box center [347, 593] width 159 height 16
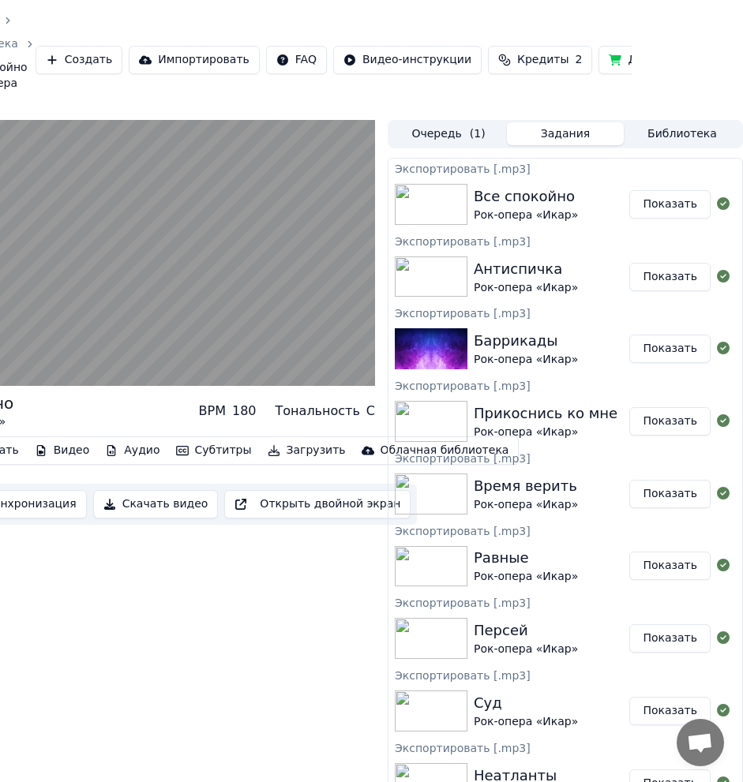
click at [682, 128] on button "Библиотека" at bounding box center [682, 133] width 117 height 23
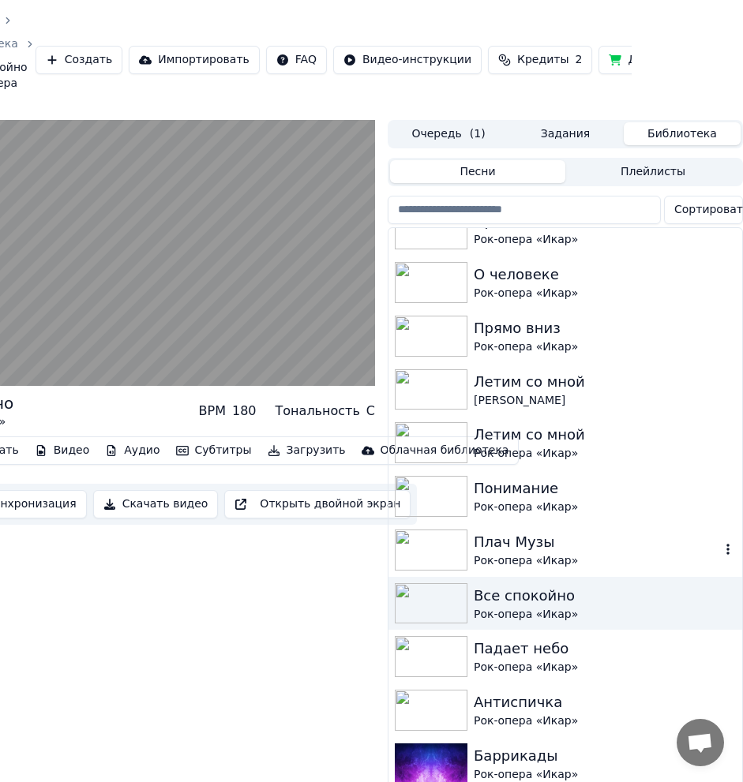
scroll to position [780, 0]
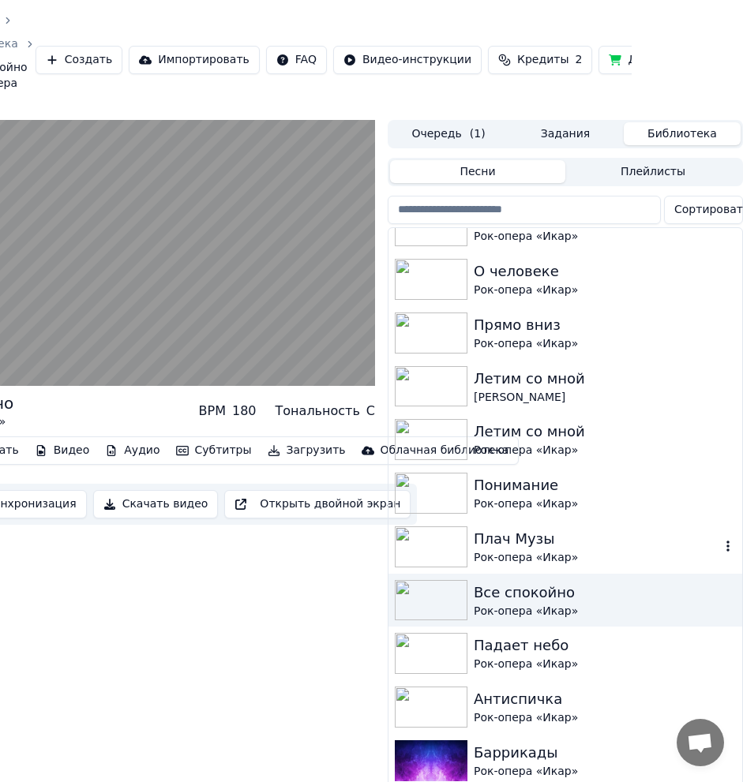
click at [589, 547] on div "Плач Музы" at bounding box center [597, 539] width 246 height 22
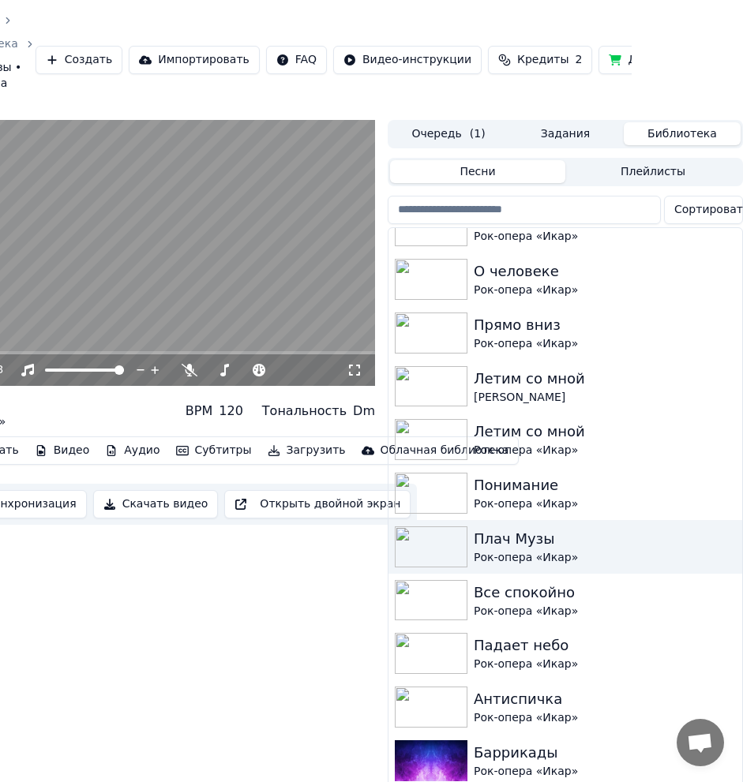
click at [287, 447] on button "Загрузить" at bounding box center [306, 451] width 91 height 22
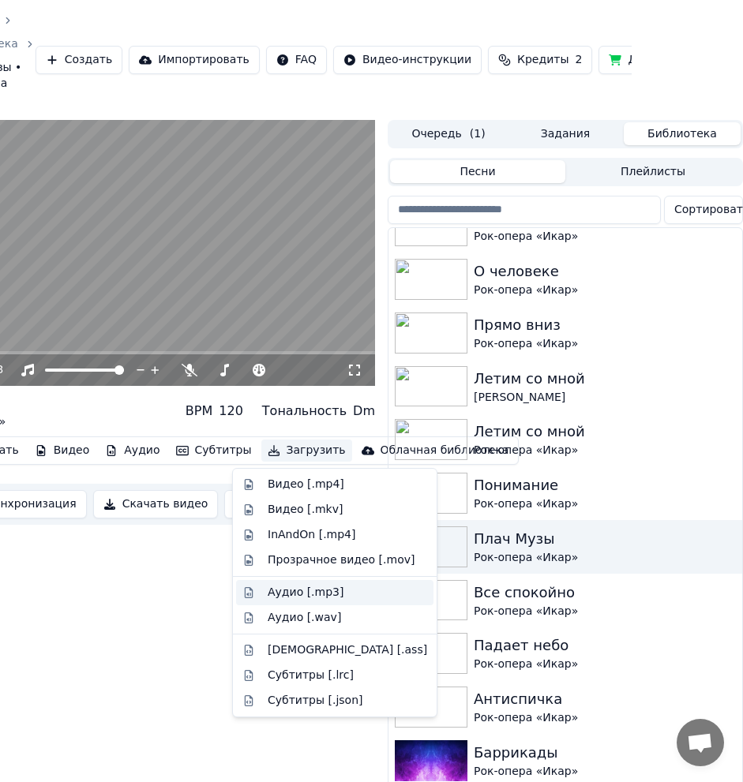
click at [325, 593] on div "Аудио [.mp3]" at bounding box center [306, 593] width 76 height 16
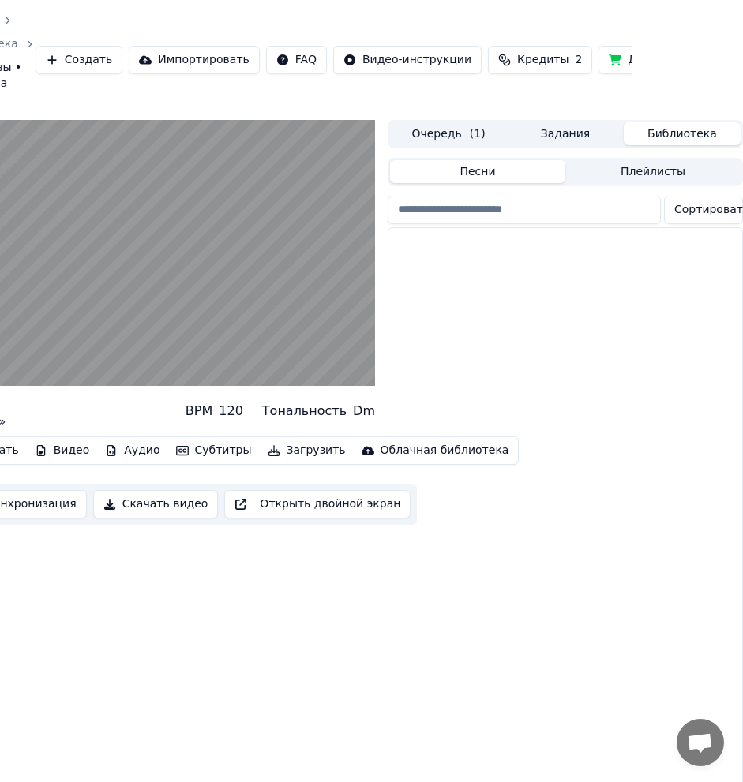
click at [673, 130] on button "Библиотека" at bounding box center [682, 133] width 117 height 23
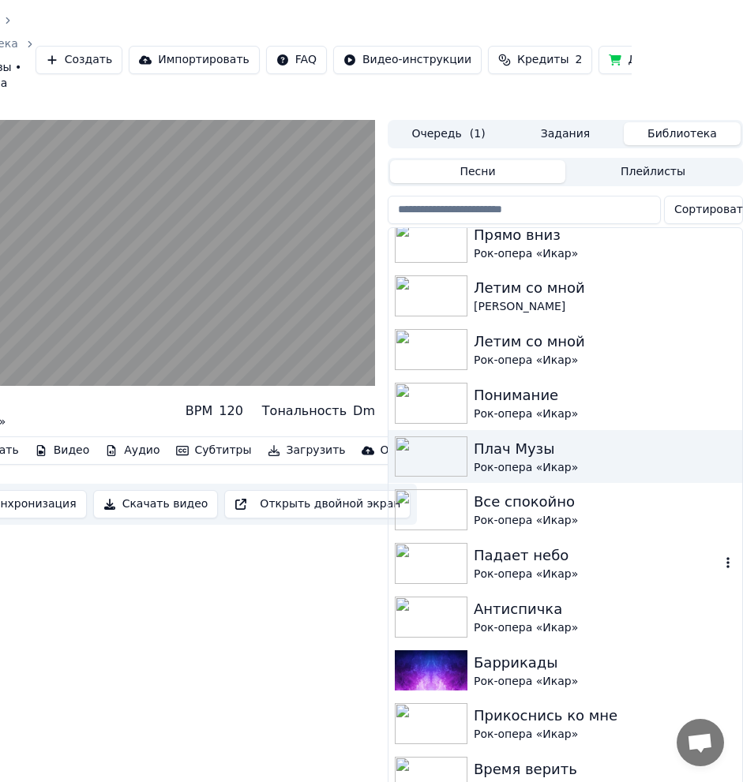
scroll to position [872, 0]
click at [648, 406] on div "Рок-опера «Икар»" at bounding box center [597, 414] width 246 height 16
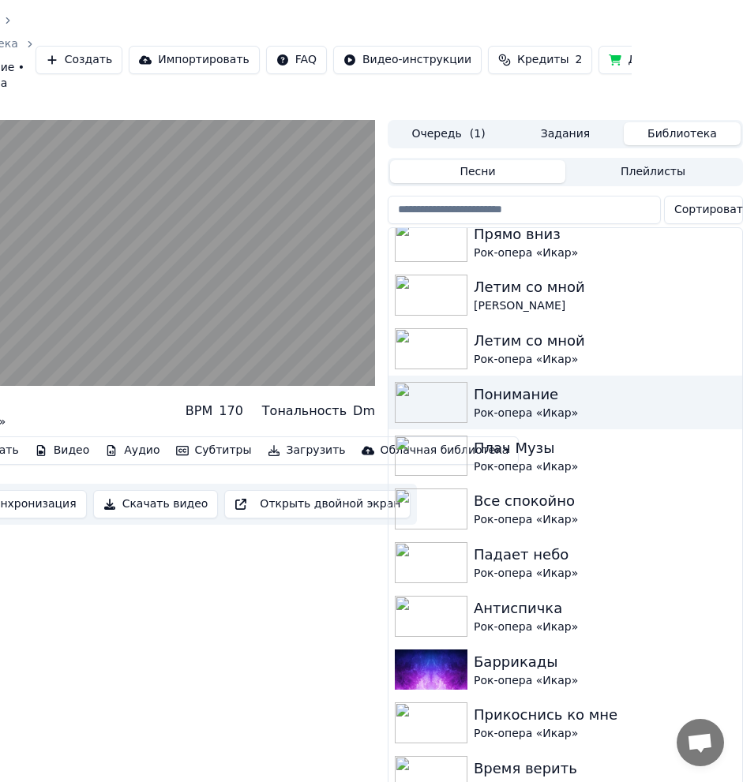
click at [265, 448] on button "Загрузить" at bounding box center [306, 451] width 91 height 22
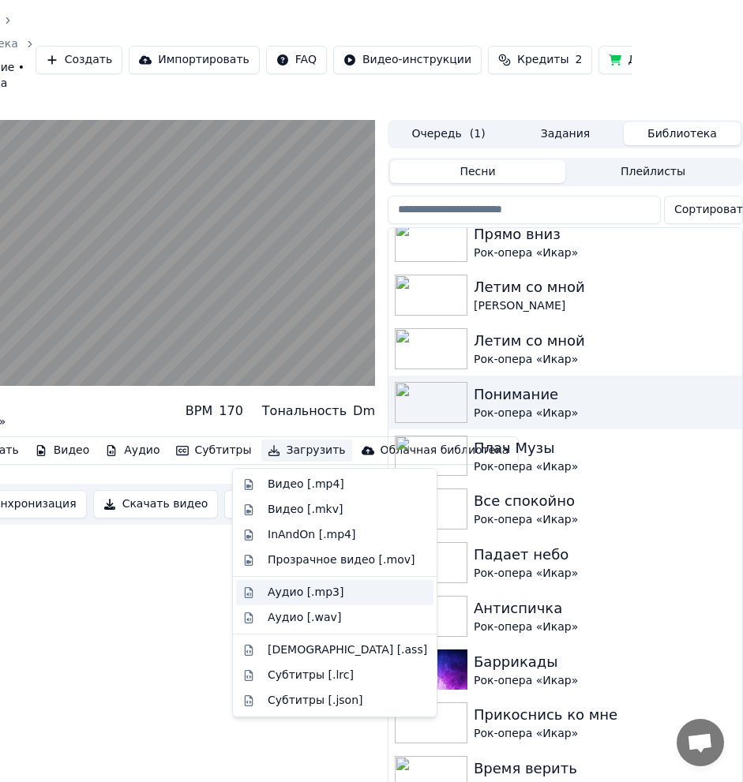
click at [325, 599] on div "Аудио [.mp3]" at bounding box center [306, 593] width 76 height 16
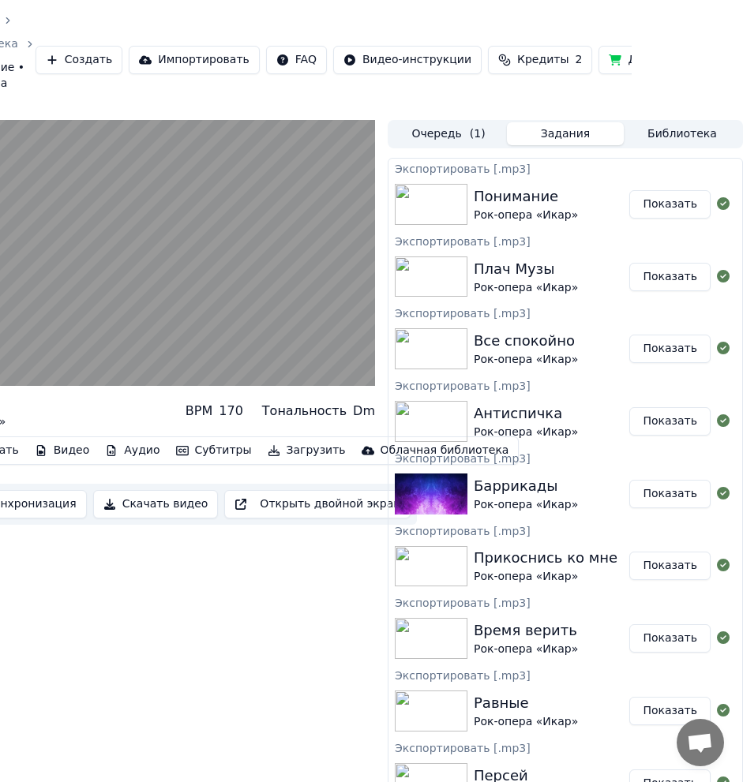
click at [672, 130] on button "Библиотека" at bounding box center [682, 133] width 117 height 23
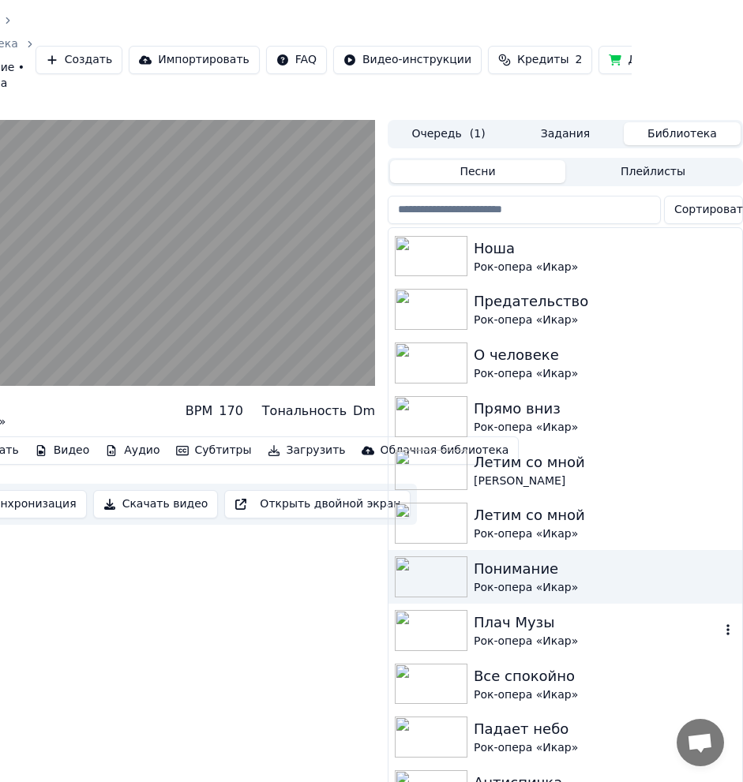
scroll to position [697, 0]
click at [613, 504] on div "Летим со мной" at bounding box center [597, 515] width 246 height 22
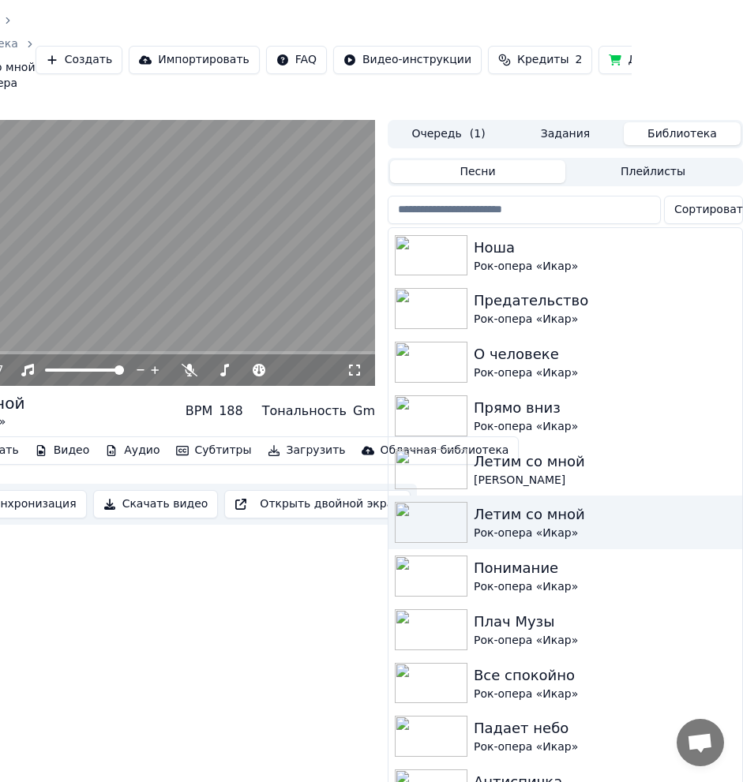
click at [284, 444] on button "Загрузить" at bounding box center [306, 451] width 91 height 22
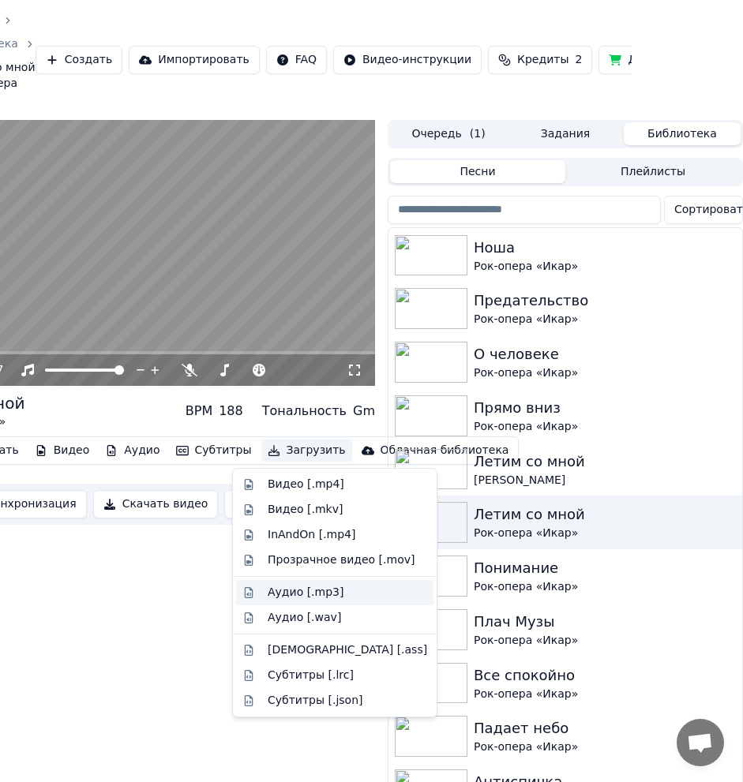
click at [317, 591] on div "Аудио [.mp3]" at bounding box center [306, 593] width 76 height 16
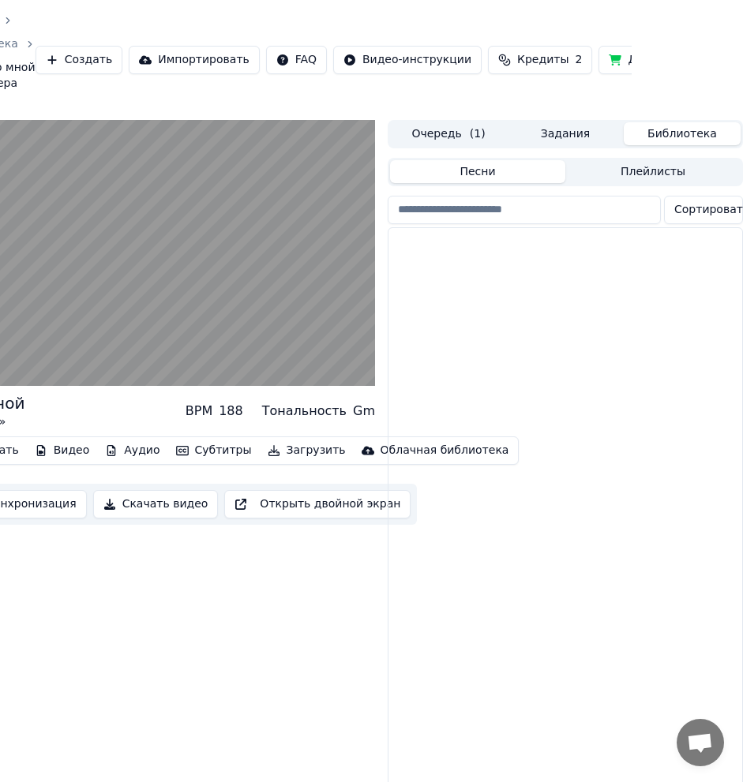
click at [671, 129] on button "Библиотека" at bounding box center [682, 133] width 117 height 23
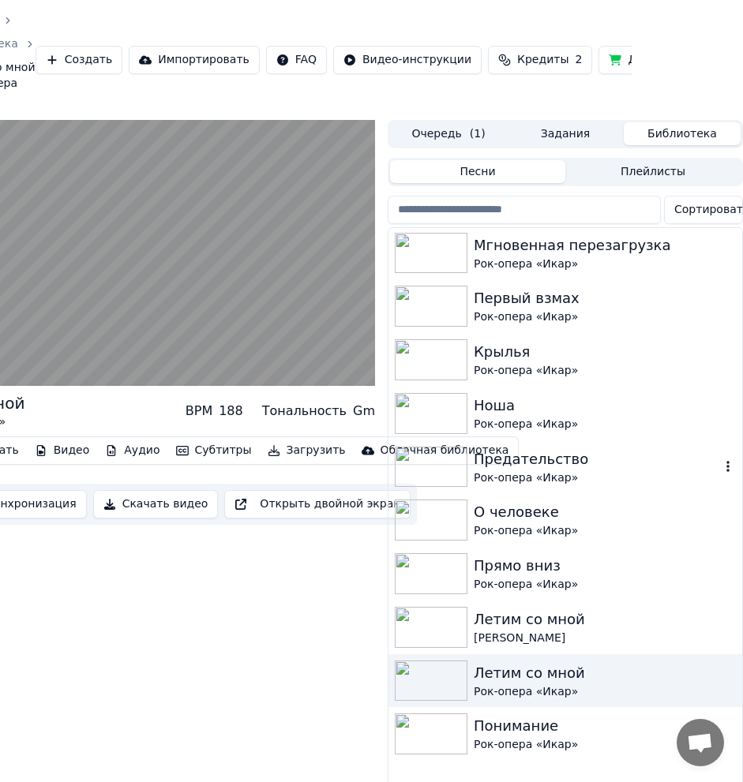
scroll to position [538, 0]
click at [618, 569] on div "Прямо вниз" at bounding box center [597, 566] width 246 height 22
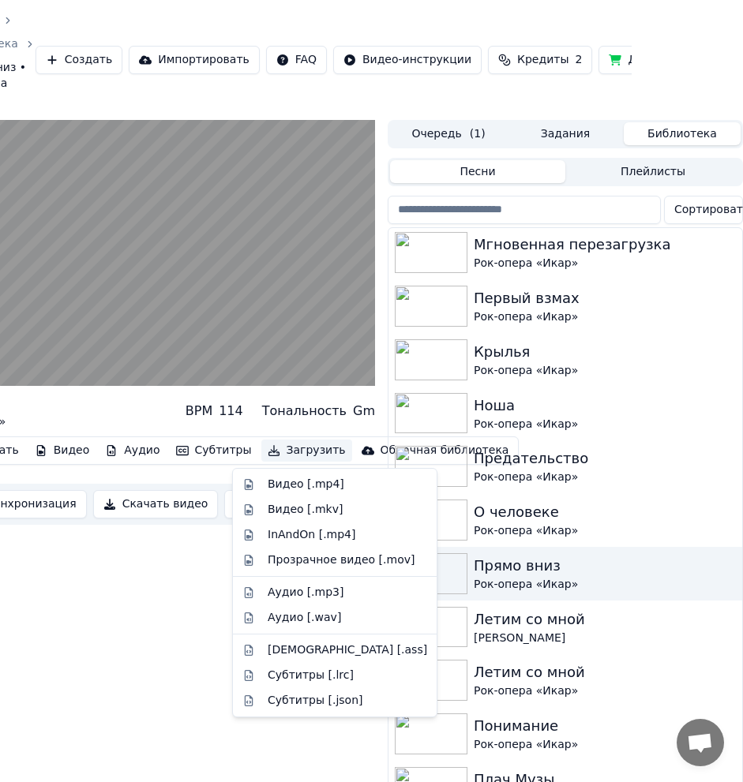
click at [267, 445] on button "Загрузить" at bounding box center [306, 451] width 91 height 22
click at [327, 582] on div "Аудио [.mp3]" at bounding box center [334, 592] width 197 height 25
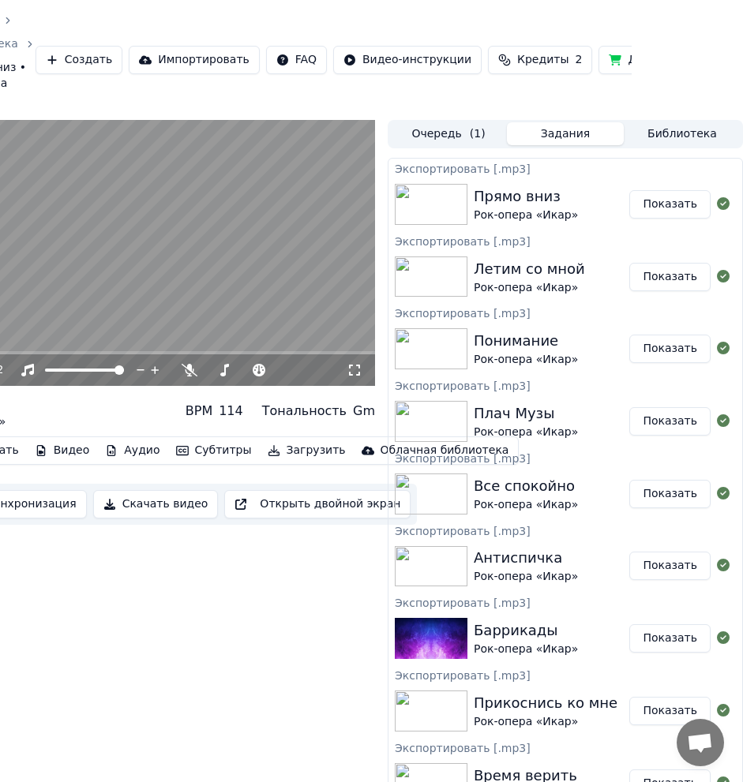
click at [681, 133] on button "Библиотека" at bounding box center [682, 133] width 117 height 23
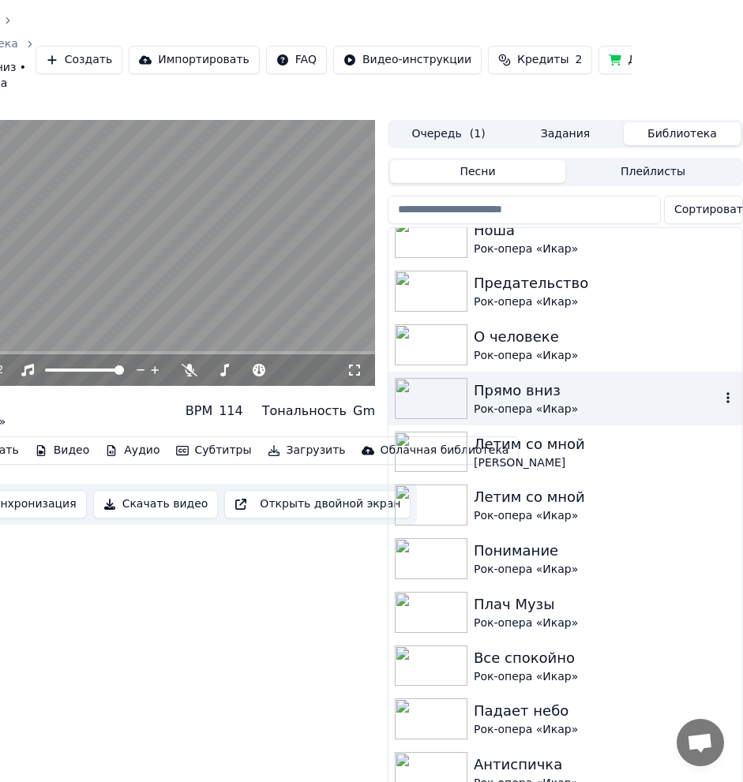
scroll to position [714, 0]
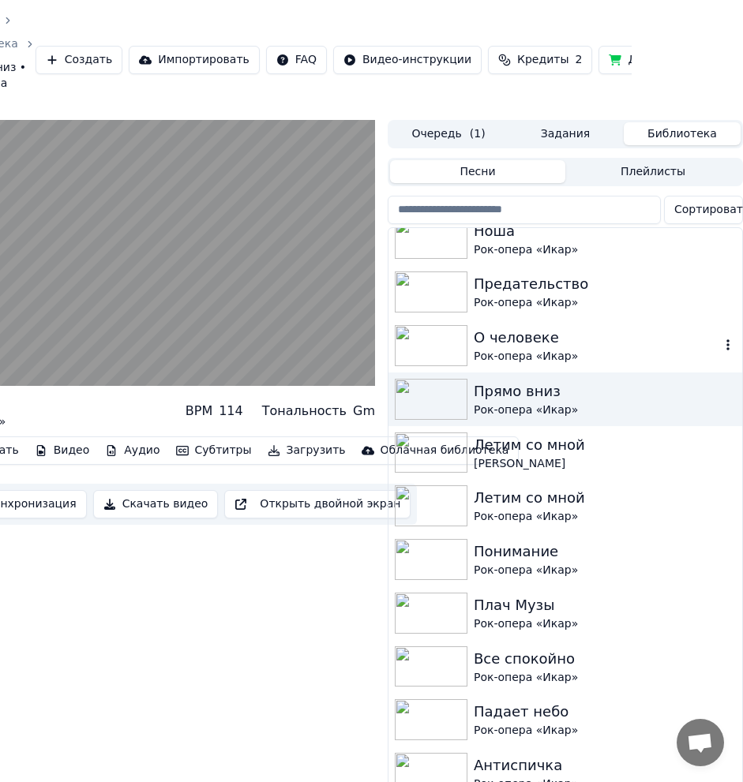
click at [606, 355] on div "Рок-опера «Икар»" at bounding box center [597, 357] width 246 height 16
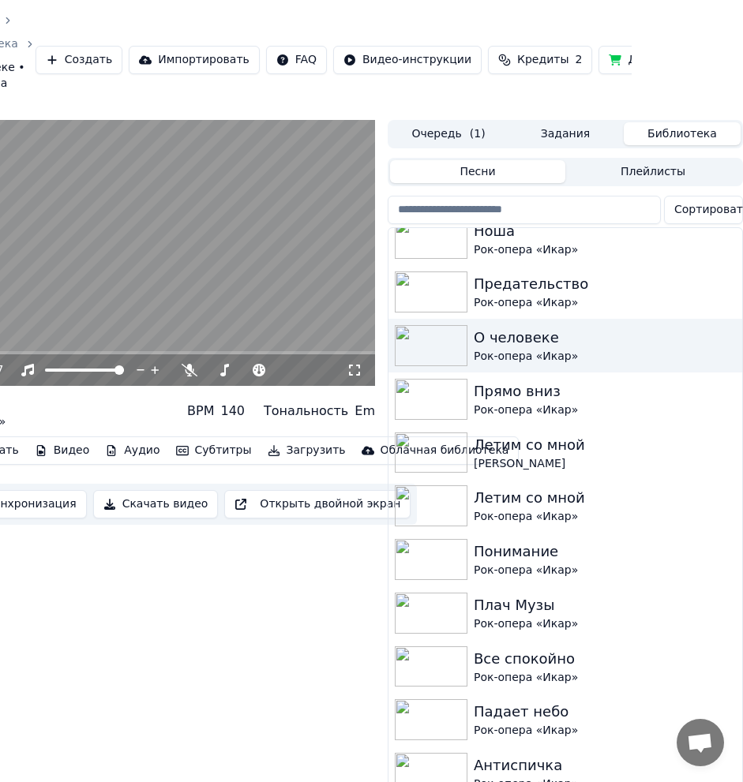
click at [274, 449] on button "Загрузить" at bounding box center [306, 451] width 91 height 22
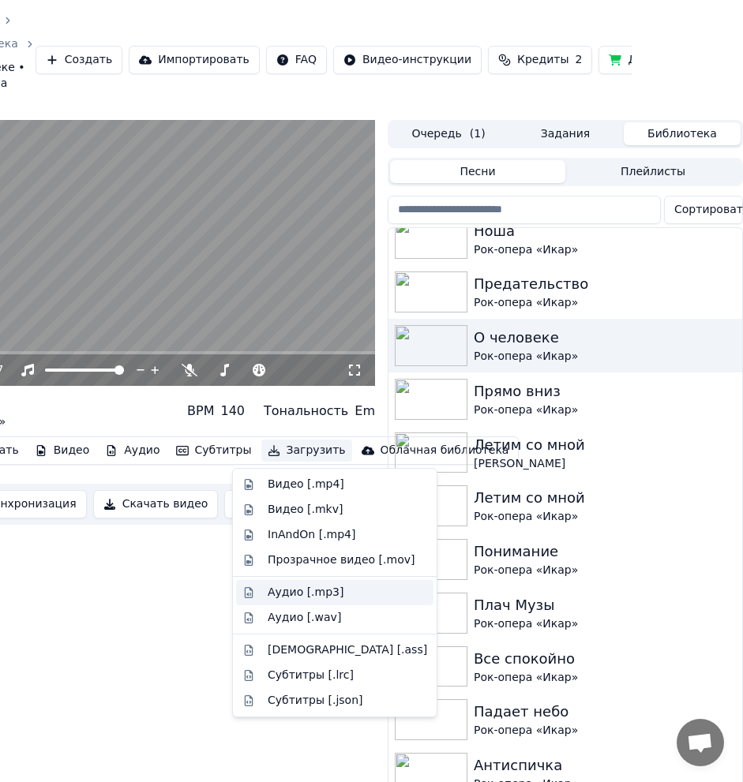
click at [329, 598] on div "Аудио [.mp3]" at bounding box center [306, 593] width 76 height 16
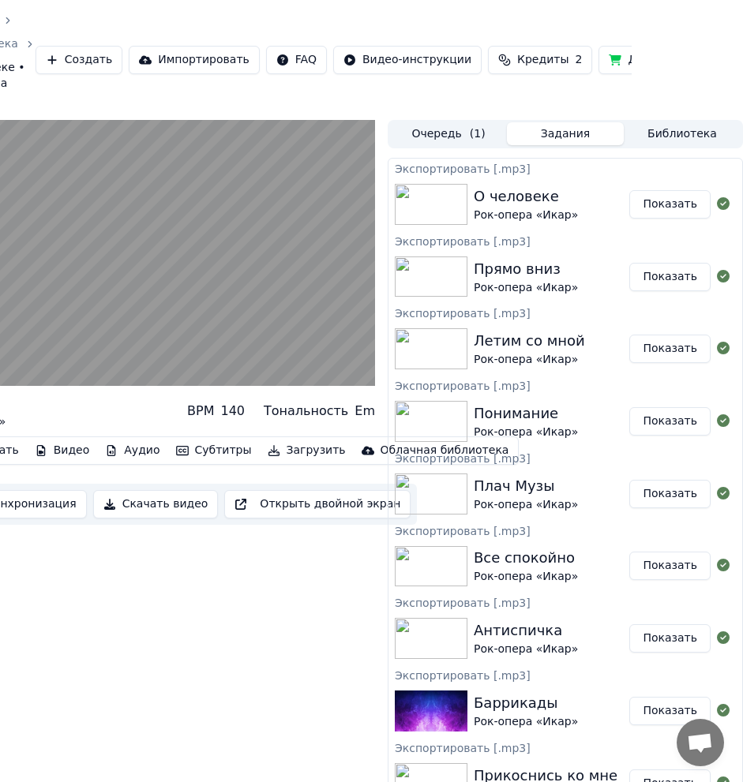
click at [691, 138] on button "Библиотека" at bounding box center [682, 133] width 117 height 23
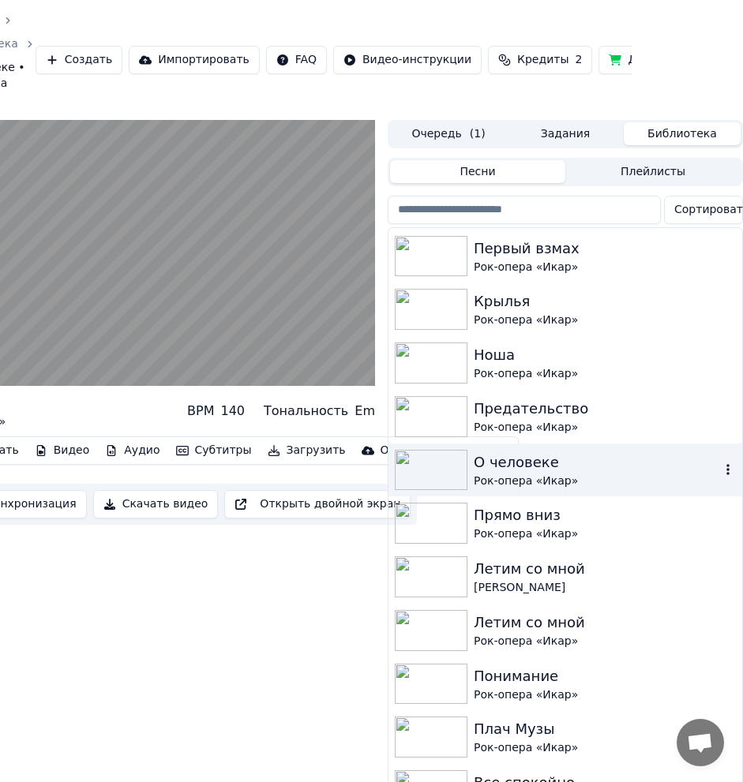
scroll to position [591, 0]
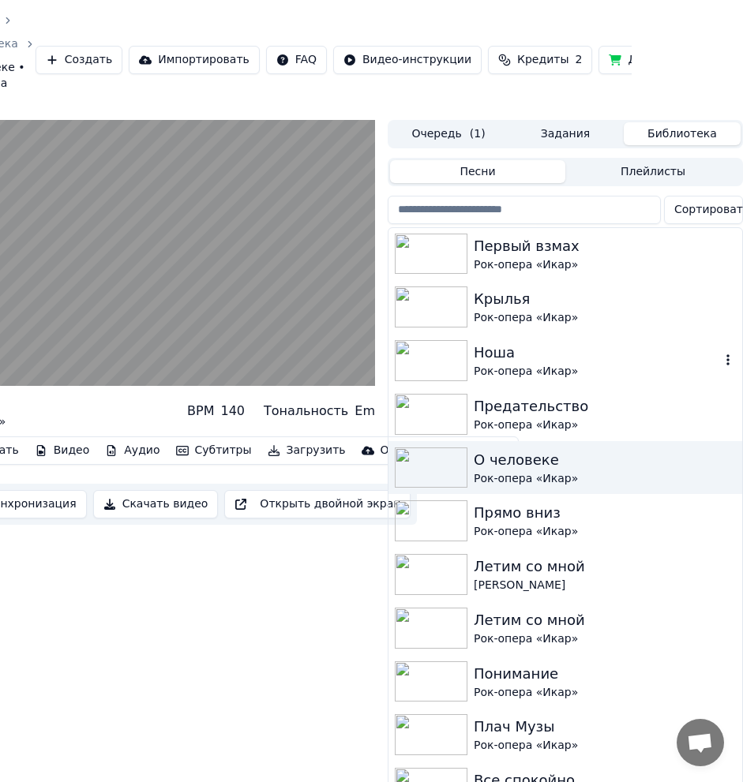
click at [633, 362] on div "Ноша" at bounding box center [597, 353] width 246 height 22
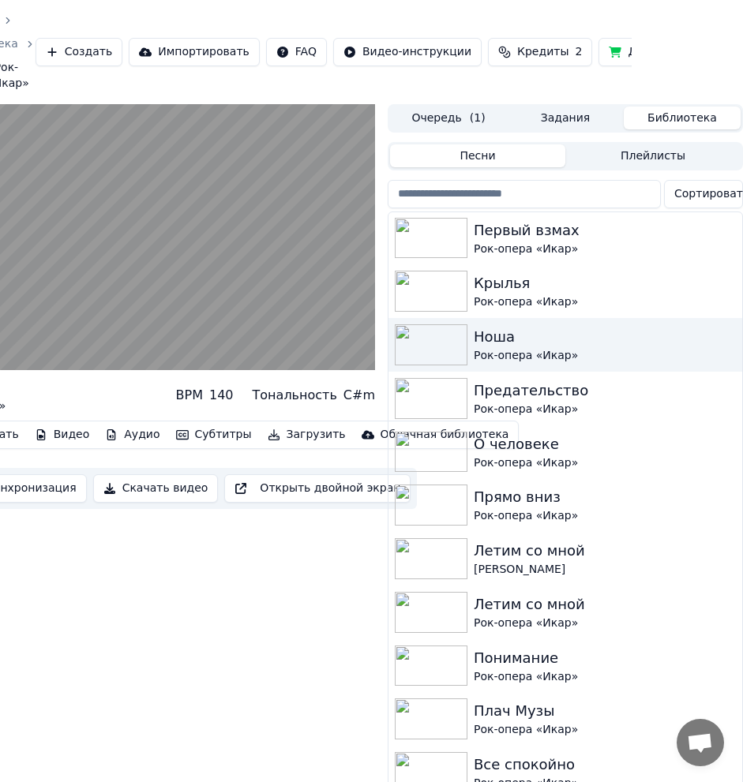
click at [282, 437] on button "Загрузить" at bounding box center [306, 435] width 91 height 22
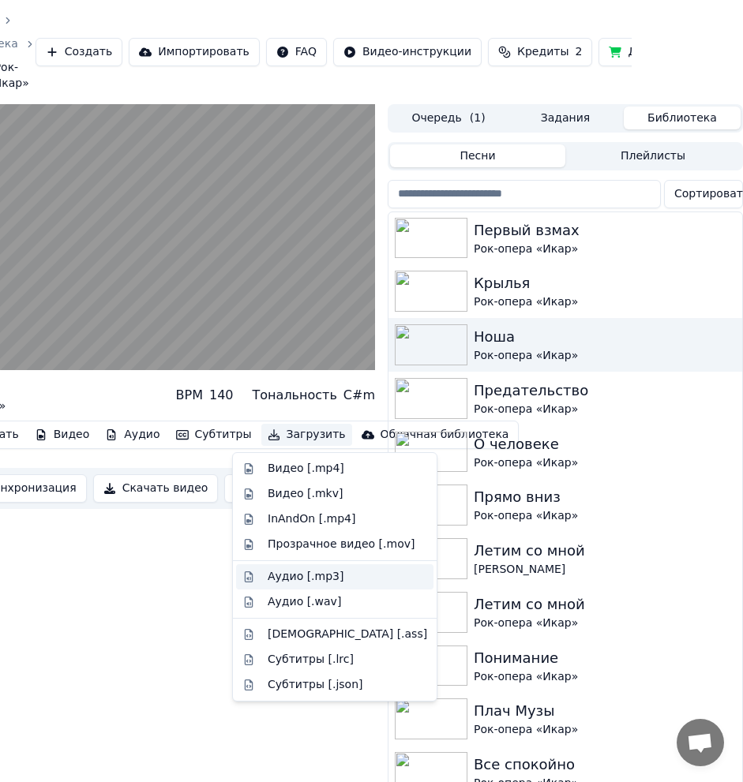
click at [355, 571] on div "Аудио [.mp3]" at bounding box center [347, 577] width 159 height 16
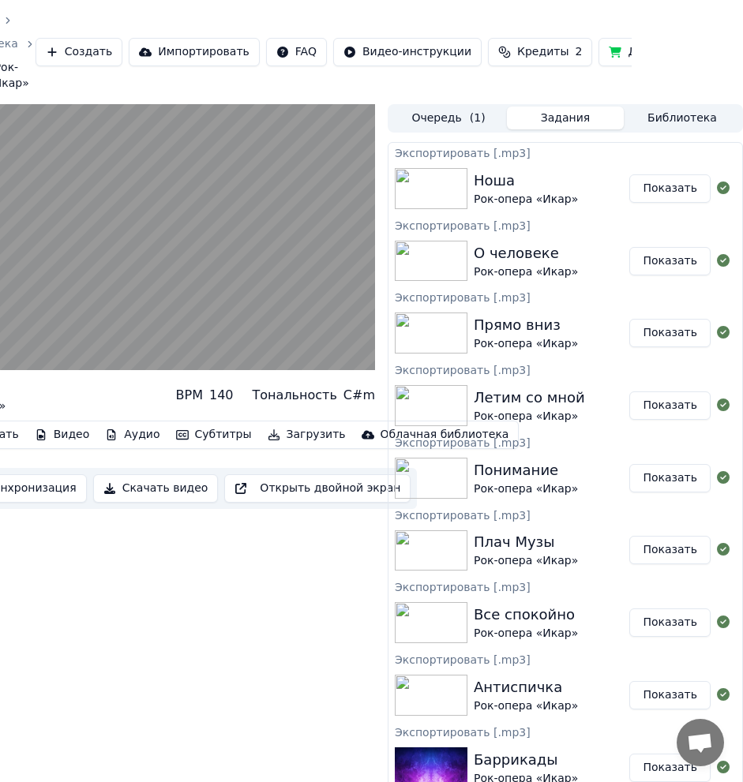
click at [685, 120] on button "Библиотека" at bounding box center [682, 118] width 117 height 23
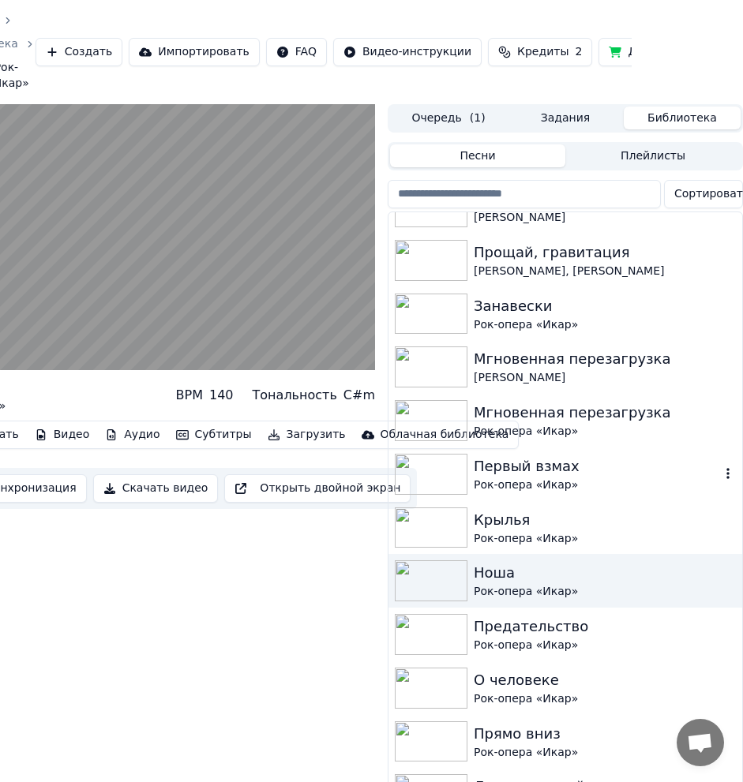
scroll to position [355, 0]
click at [641, 523] on div "Крылья" at bounding box center [597, 519] width 246 height 22
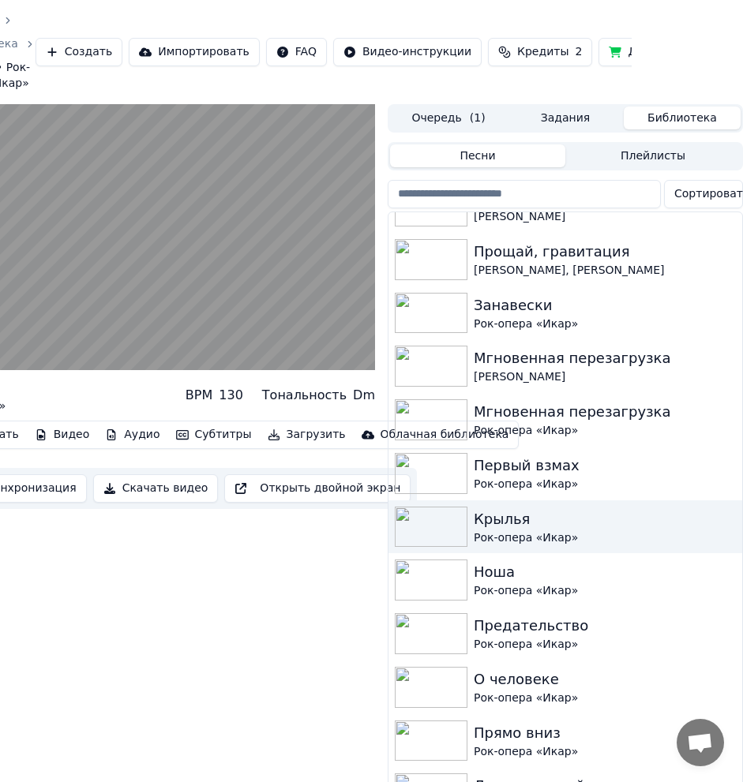
click at [297, 435] on button "Загрузить" at bounding box center [306, 435] width 91 height 22
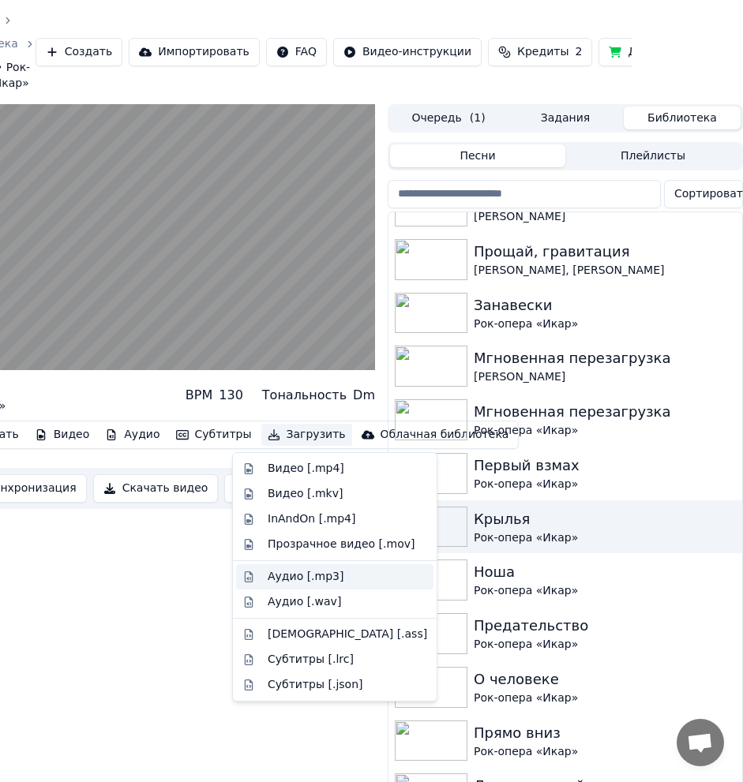
click at [345, 569] on div "Аудио [.mp3]" at bounding box center [347, 577] width 159 height 16
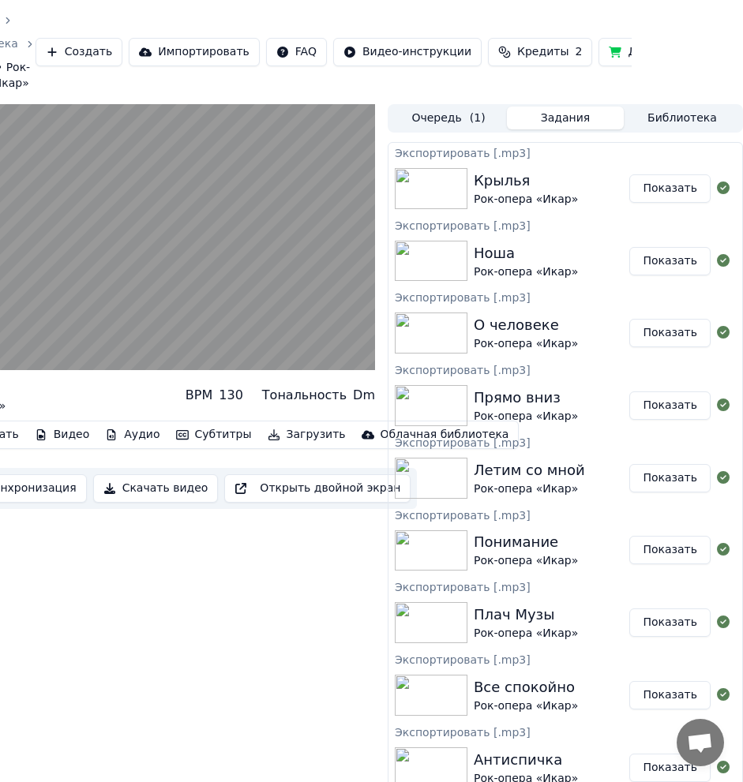
click at [672, 112] on button "Библиотека" at bounding box center [682, 118] width 117 height 23
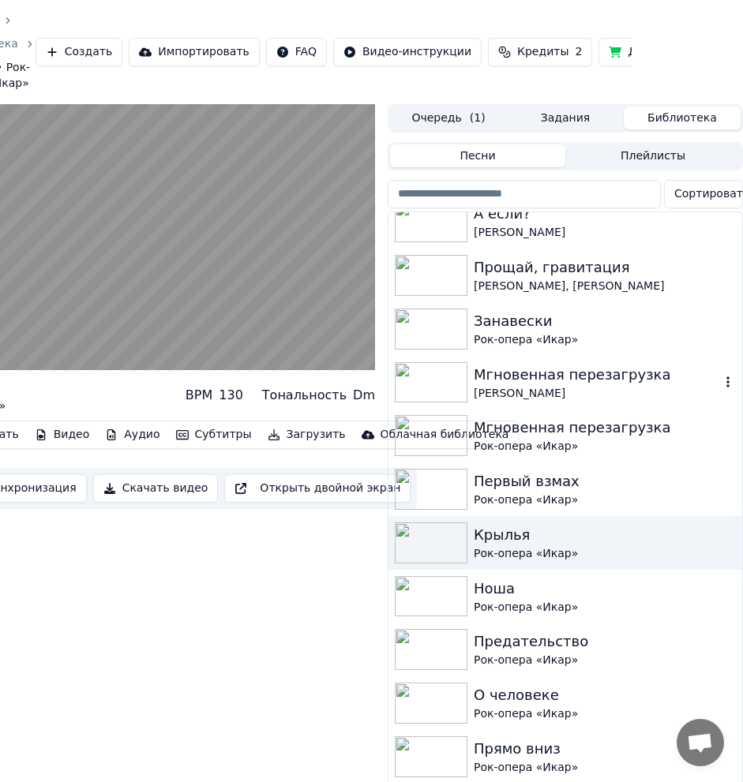
scroll to position [366, 0]
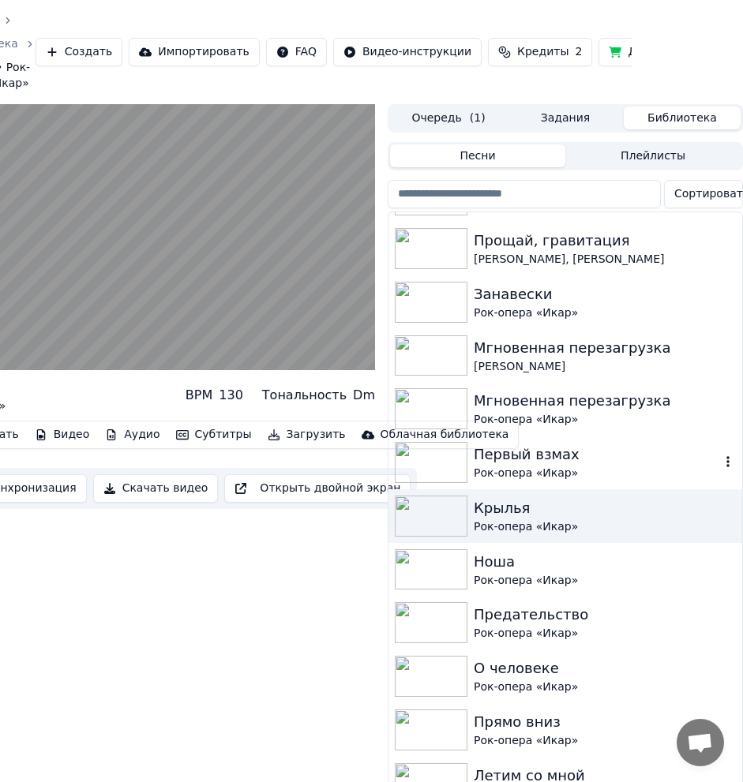
click at [665, 468] on div "Рок-опера «Икар»" at bounding box center [597, 474] width 246 height 16
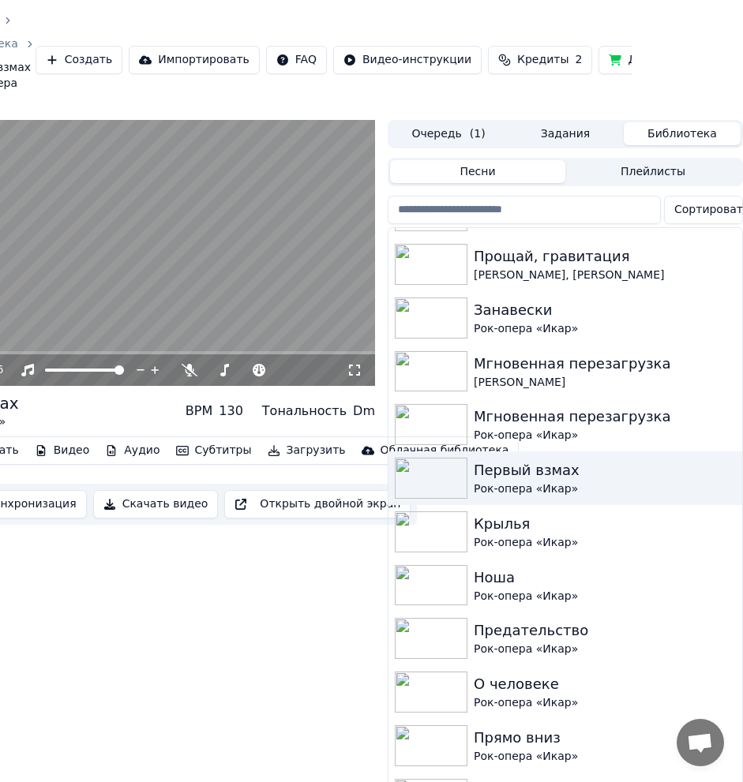
click at [272, 452] on button "Загрузить" at bounding box center [306, 451] width 91 height 22
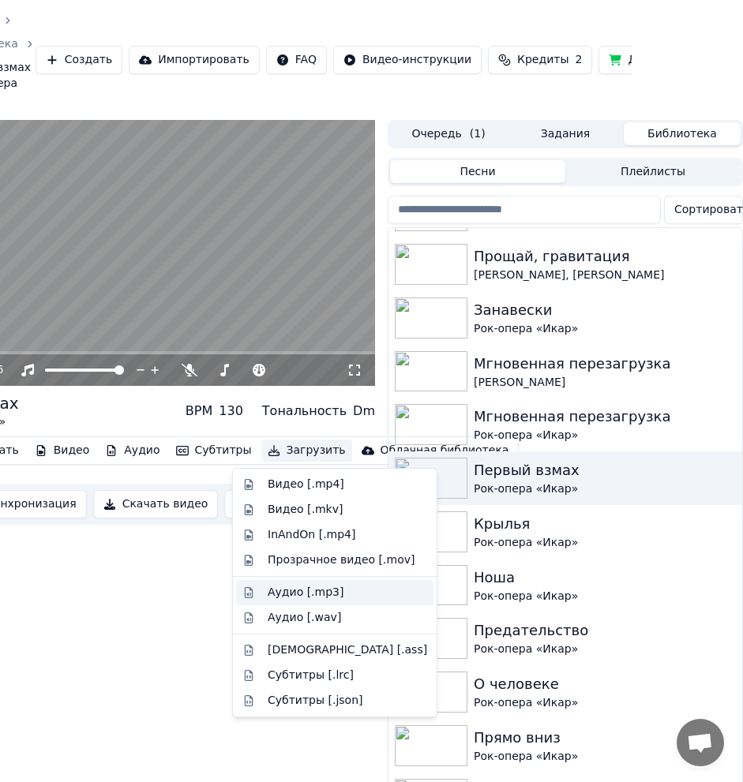
click at [336, 589] on div "Аудио [.mp3]" at bounding box center [347, 593] width 159 height 16
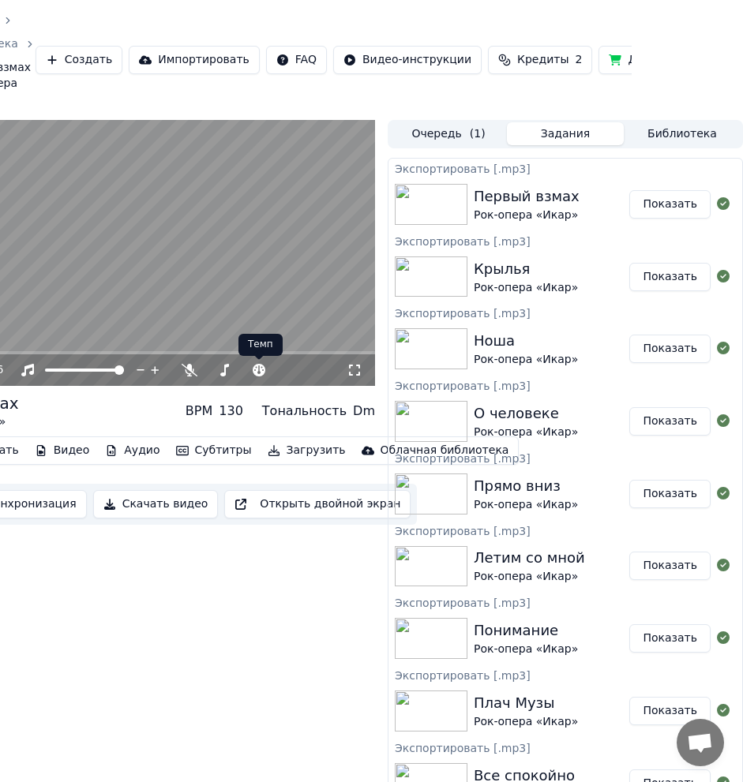
click at [265, 280] on video at bounding box center [138, 253] width 474 height 267
